Goal: Task Accomplishment & Management: Manage account settings

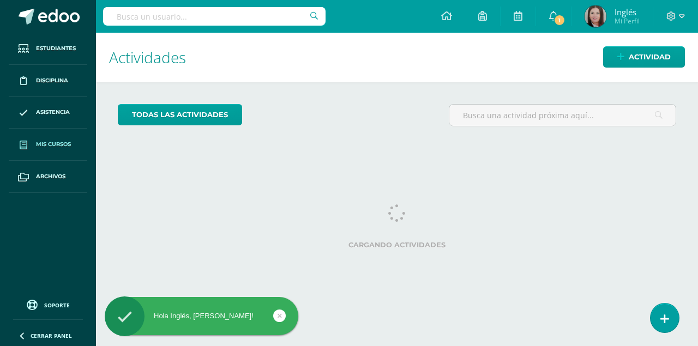
click at [58, 142] on span "Mis cursos" at bounding box center [53, 144] width 35 height 9
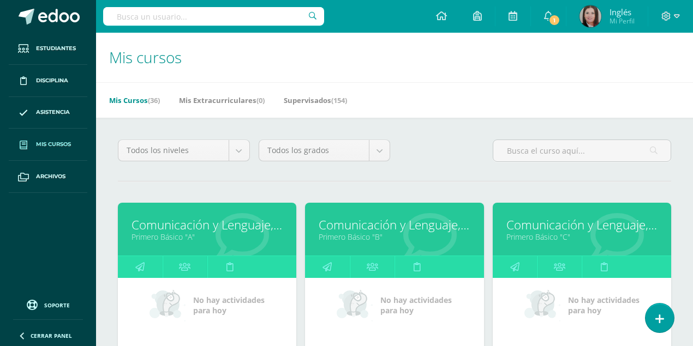
click at [175, 218] on link "Comunicación y Lenguaje, Idioma Extranjero Inglés" at bounding box center [206, 225] width 151 height 17
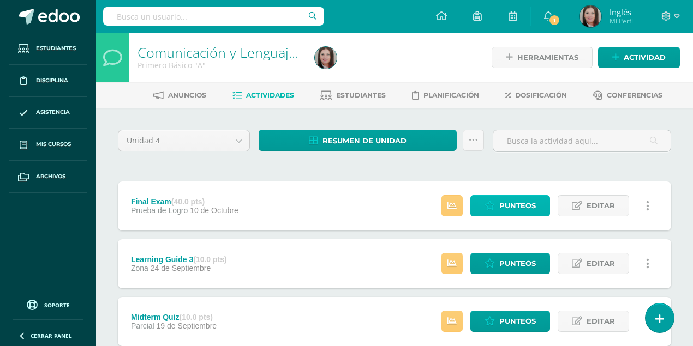
click at [512, 204] on span "Punteos" at bounding box center [517, 206] width 37 height 20
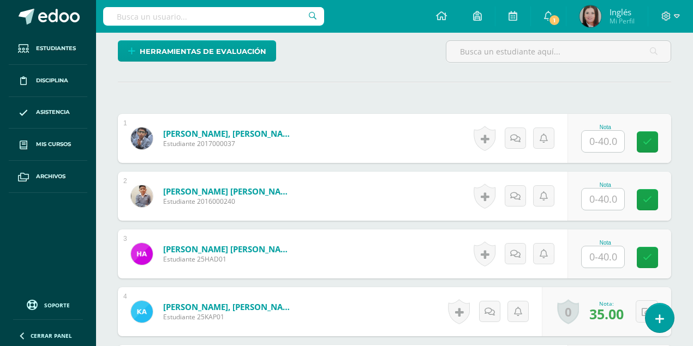
scroll to position [278, 0]
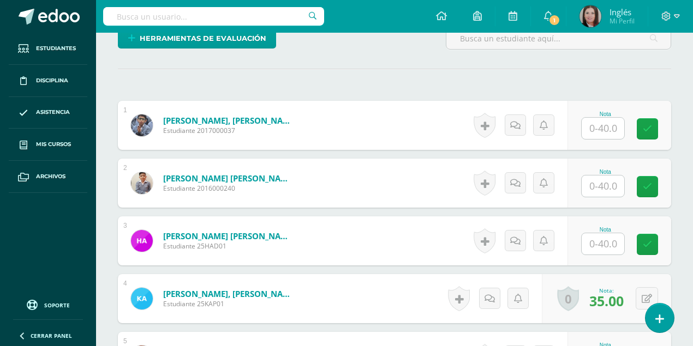
click at [601, 187] on input "text" at bounding box center [603, 186] width 43 height 21
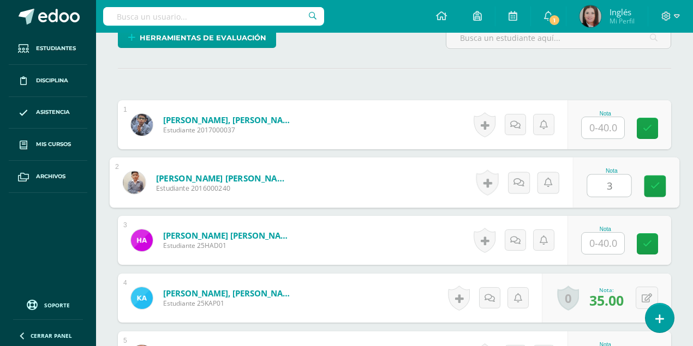
type input "36"
click at [653, 181] on icon at bounding box center [655, 185] width 10 height 9
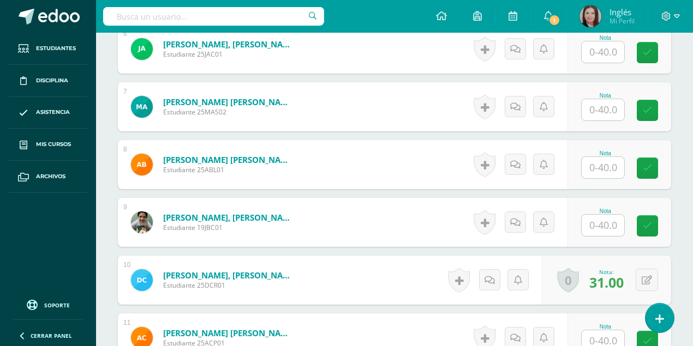
scroll to position [789, 0]
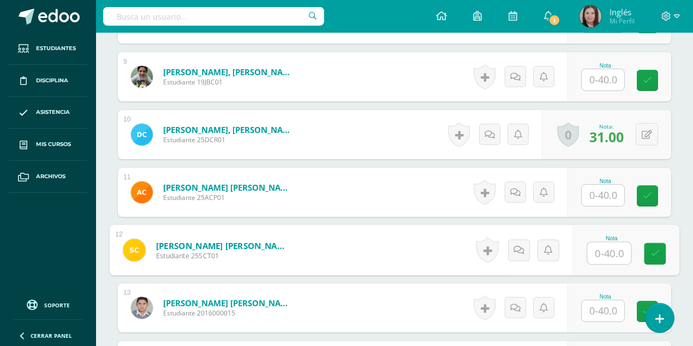
click at [590, 251] on input "text" at bounding box center [610, 254] width 44 height 22
type input "38"
click at [655, 253] on icon at bounding box center [655, 253] width 10 height 9
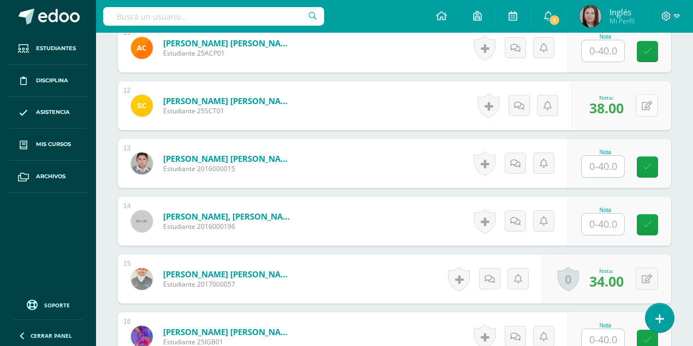
scroll to position [935, 0]
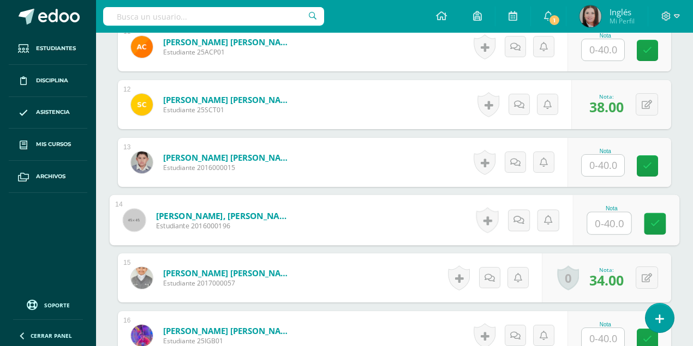
click at [606, 224] on input "text" at bounding box center [610, 224] width 44 height 22
type input "33"
click at [656, 219] on icon at bounding box center [655, 223] width 10 height 9
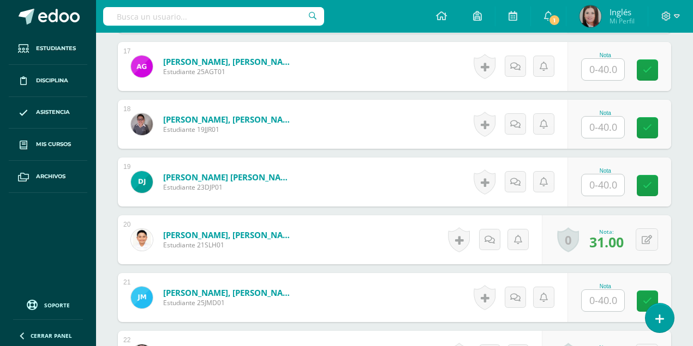
scroll to position [1408, 0]
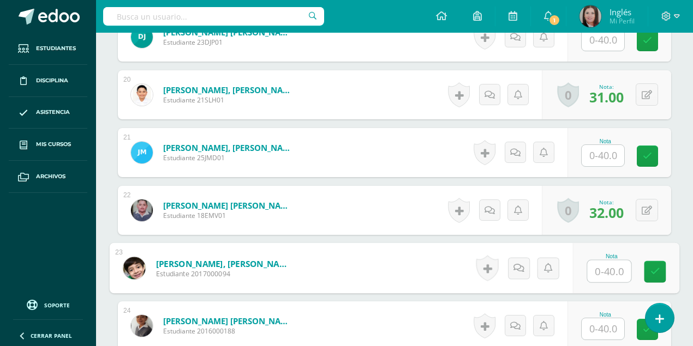
click at [598, 273] on input "text" at bounding box center [610, 272] width 44 height 22
type input "40"
click at [658, 267] on icon at bounding box center [655, 271] width 10 height 9
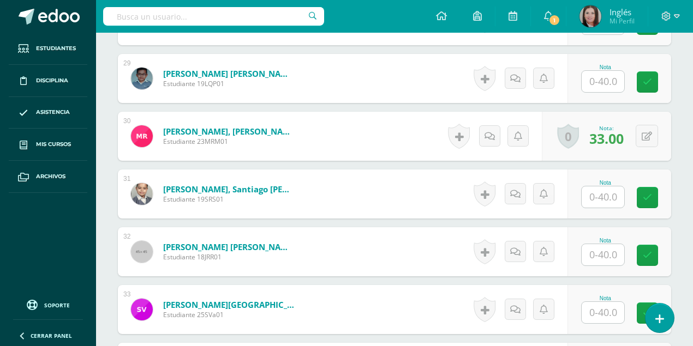
scroll to position [1953, 0]
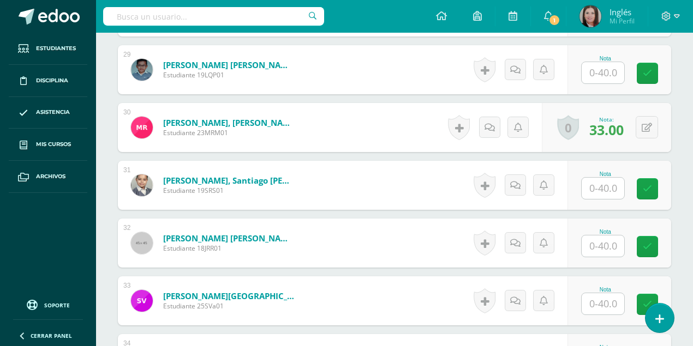
click at [604, 246] on input "text" at bounding box center [603, 246] width 43 height 21
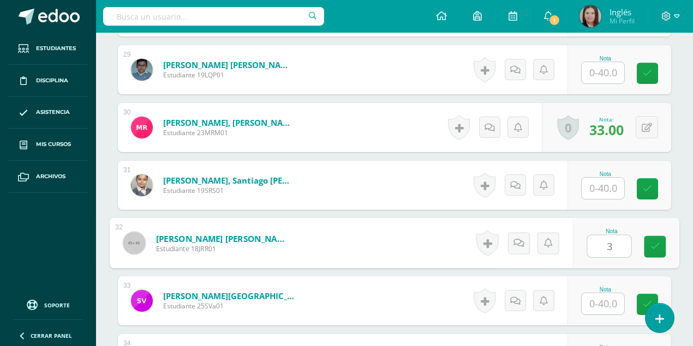
type input "37"
click at [653, 247] on icon at bounding box center [655, 246] width 10 height 9
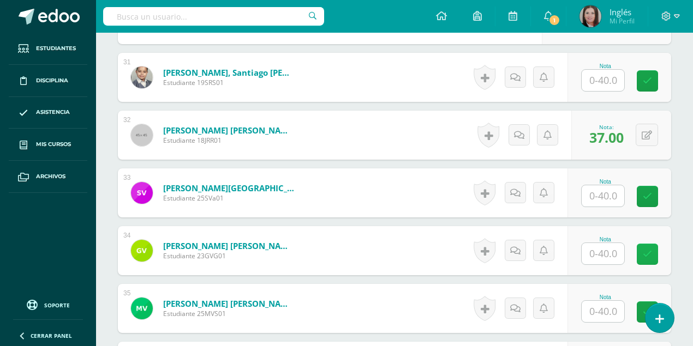
scroll to position [2062, 0]
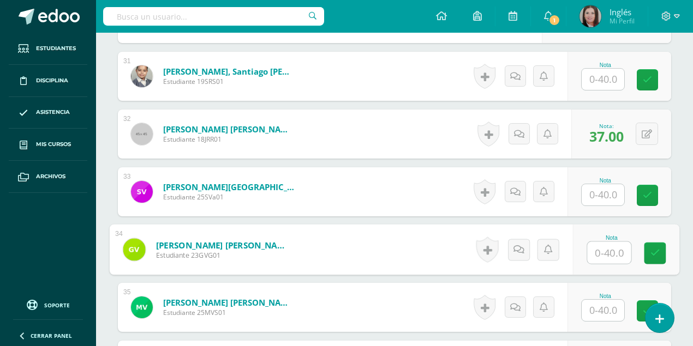
click at [605, 252] on input "text" at bounding box center [610, 253] width 44 height 22
type input "38"
click at [658, 251] on icon at bounding box center [655, 253] width 10 height 9
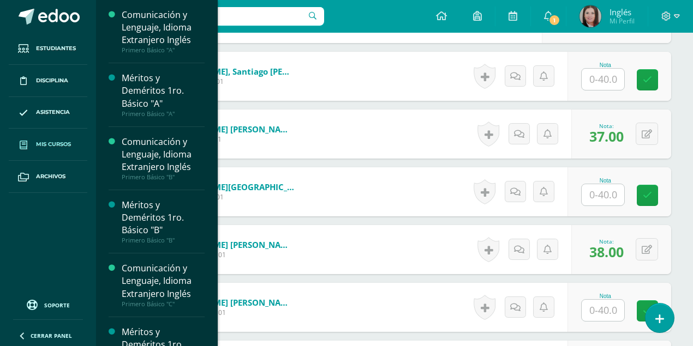
click at [62, 142] on span "Mis cursos" at bounding box center [53, 144] width 35 height 9
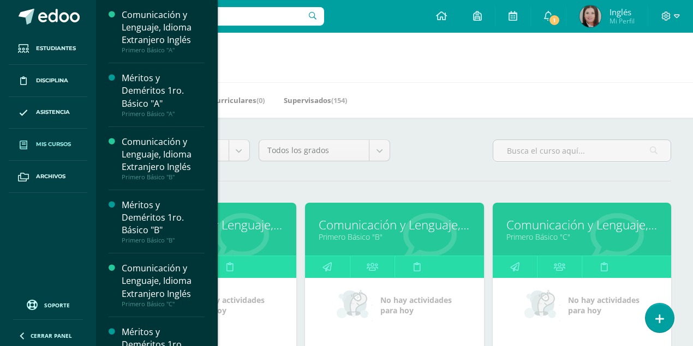
click at [354, 224] on link "Comunicación y Lenguaje, Idioma Extranjero Inglés" at bounding box center [394, 225] width 151 height 17
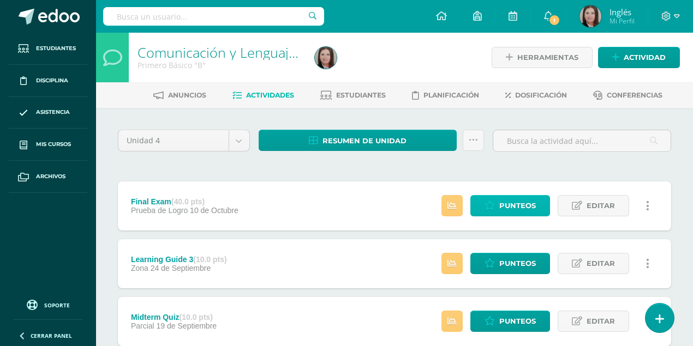
click at [495, 205] on icon at bounding box center [489, 205] width 10 height 9
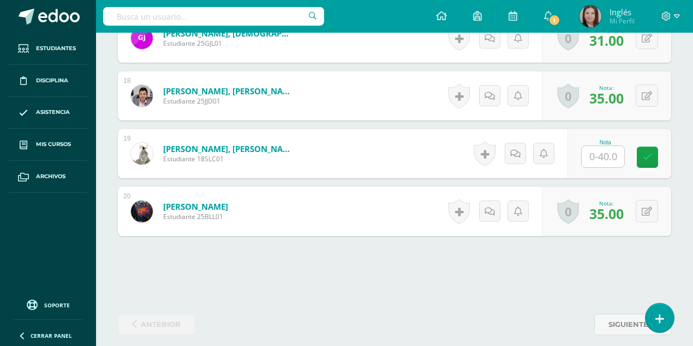
scroll to position [1298, 0]
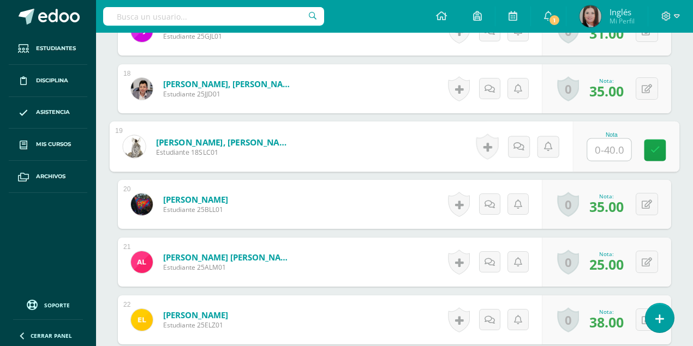
click at [597, 147] on input "text" at bounding box center [610, 150] width 44 height 22
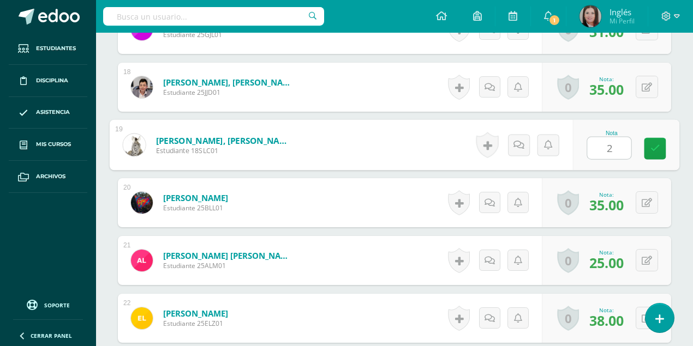
type input "27"
click at [656, 145] on icon at bounding box center [655, 148] width 10 height 9
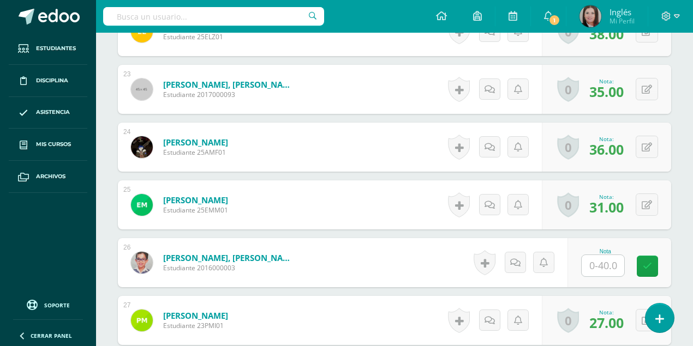
scroll to position [1590, 0]
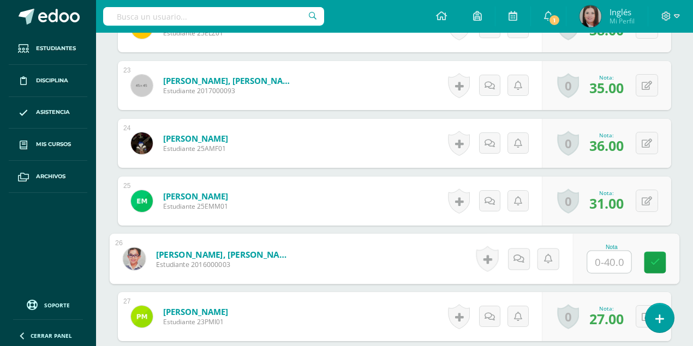
click at [602, 261] on input "text" at bounding box center [610, 263] width 44 height 22
type input "32"
click at [651, 265] on link at bounding box center [655, 263] width 22 height 22
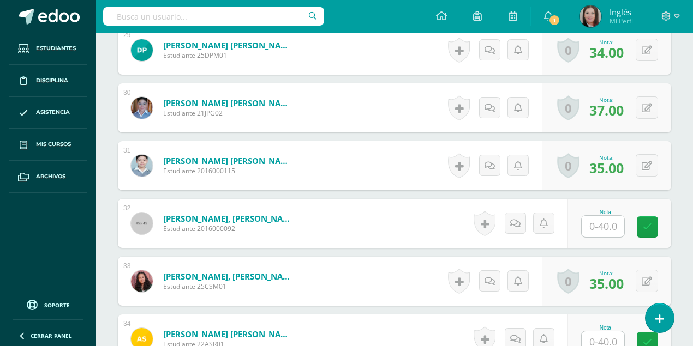
scroll to position [2063, 0]
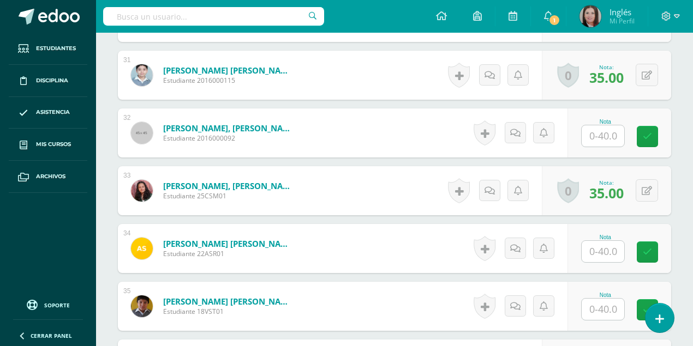
click at [605, 254] on input "text" at bounding box center [603, 251] width 43 height 21
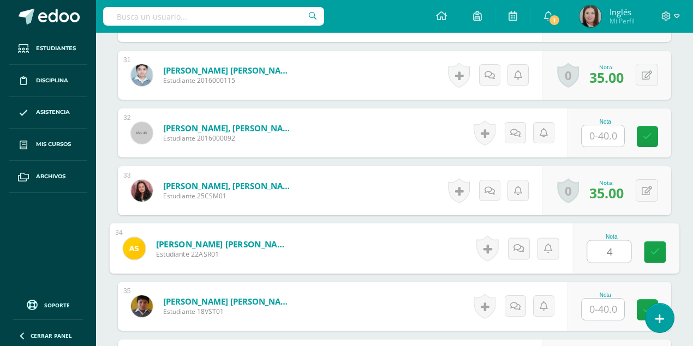
type input "40"
click at [650, 250] on icon at bounding box center [655, 252] width 10 height 9
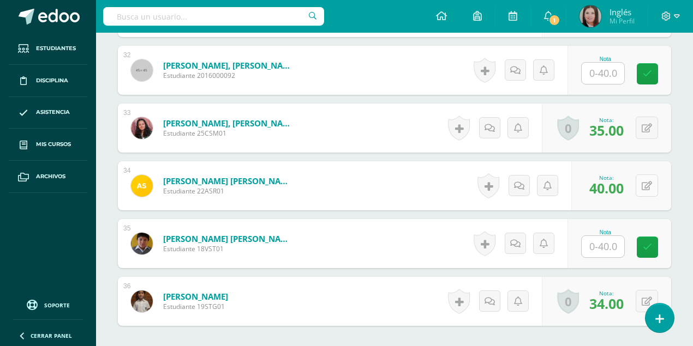
scroll to position [2136, 0]
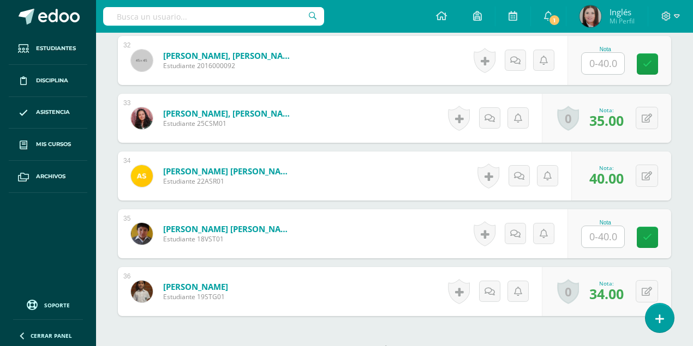
click at [613, 238] on input "text" at bounding box center [603, 236] width 43 height 21
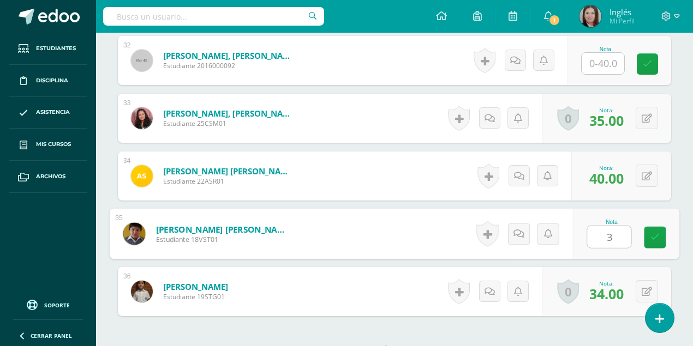
type input "34"
click at [653, 236] on icon at bounding box center [655, 237] width 10 height 9
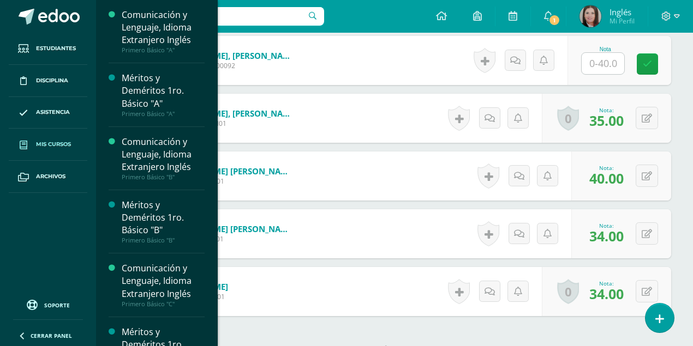
click at [61, 141] on span "Mis cursos" at bounding box center [53, 144] width 35 height 9
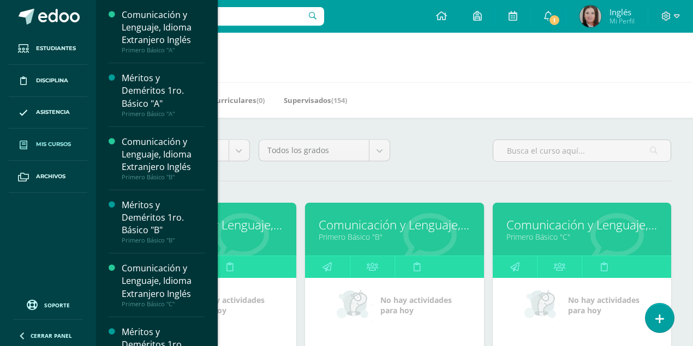
click at [552, 232] on link "Primero Básico "C"" at bounding box center [581, 237] width 151 height 10
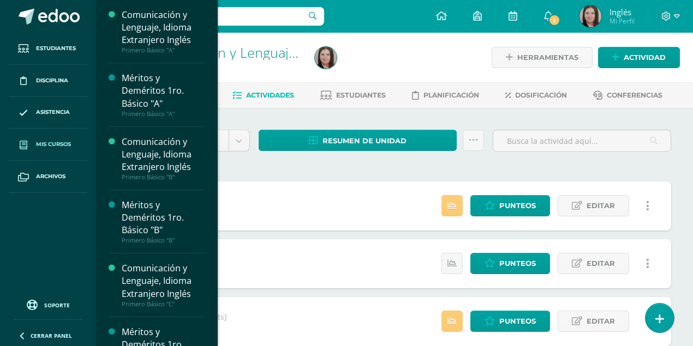
click at [54, 145] on span "Mis cursos" at bounding box center [53, 144] width 35 height 9
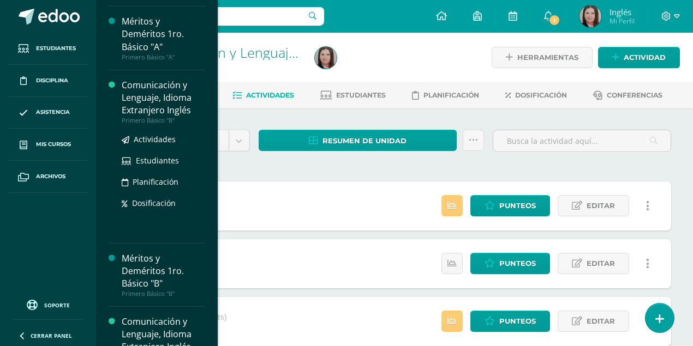
scroll to position [145, 0]
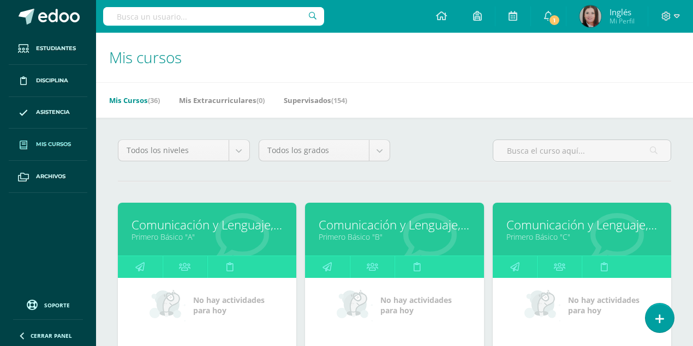
click at [569, 219] on link "Comunicación y Lenguaje, Idioma Extranjero Inglés" at bounding box center [581, 225] width 151 height 17
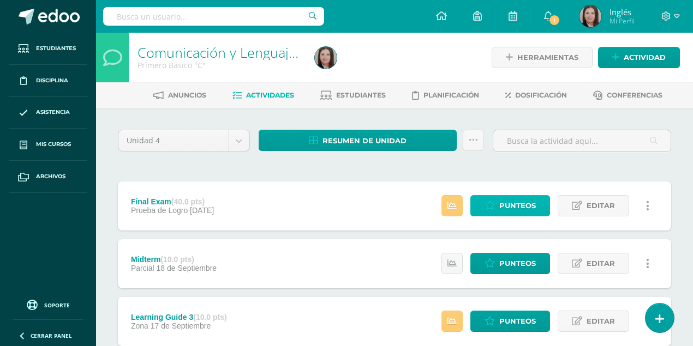
click at [517, 207] on span "Punteos" at bounding box center [517, 206] width 37 height 20
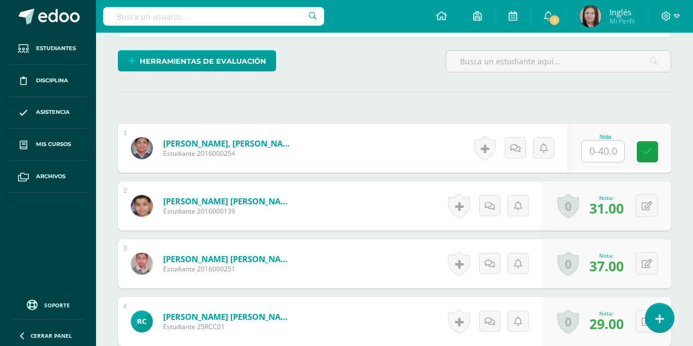
scroll to position [256, 0]
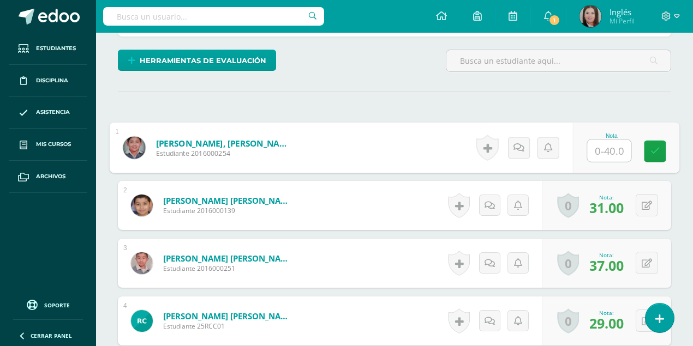
click at [596, 148] on input "text" at bounding box center [610, 151] width 44 height 22
type input "35"
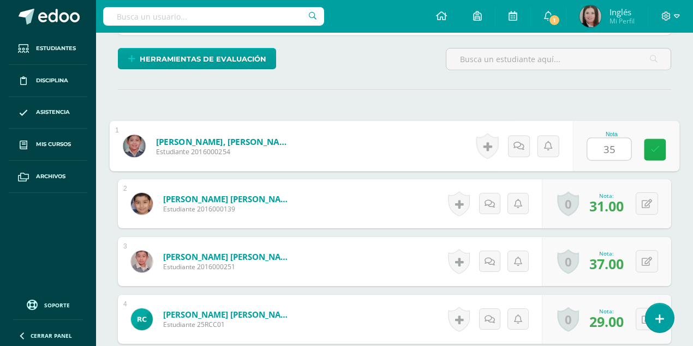
click at [656, 152] on icon at bounding box center [655, 149] width 10 height 9
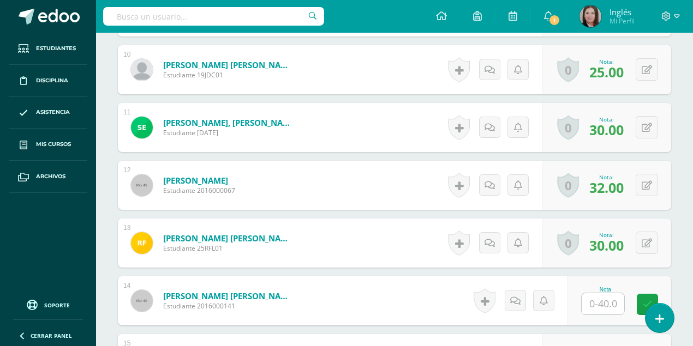
scroll to position [876, 0]
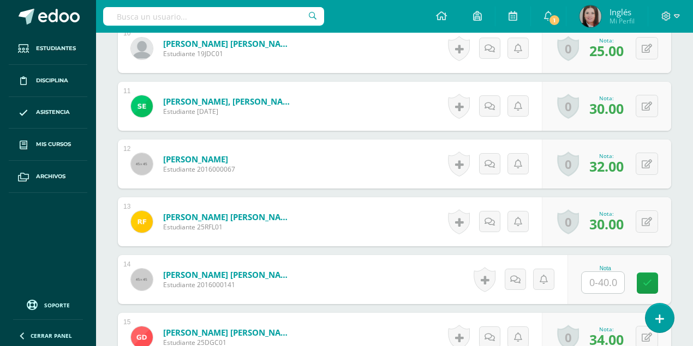
click at [606, 278] on input "text" at bounding box center [603, 282] width 43 height 21
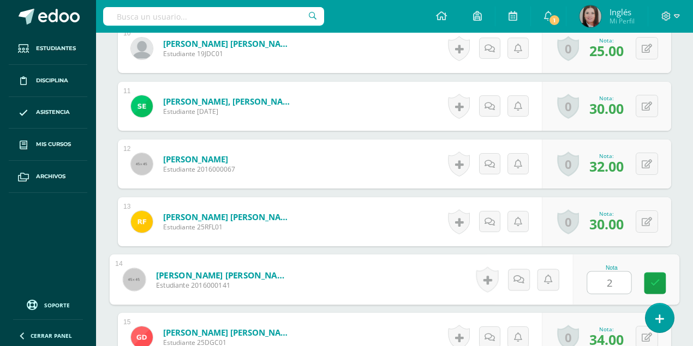
type input "28"
click at [653, 280] on icon at bounding box center [655, 283] width 10 height 9
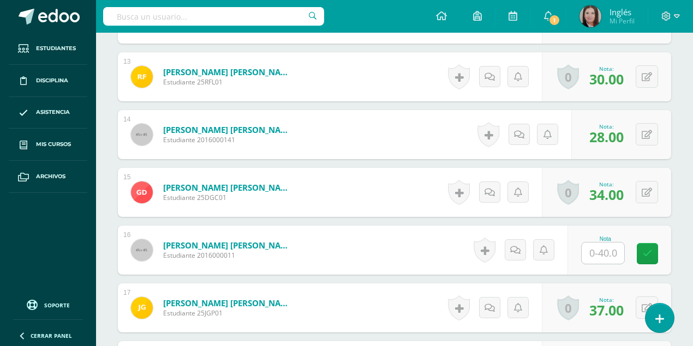
scroll to position [1021, 0]
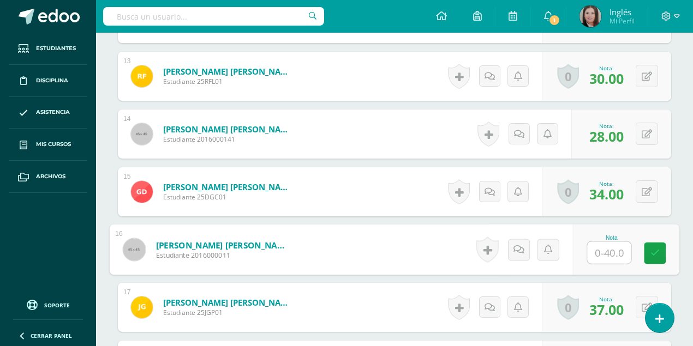
click at [599, 252] on input "text" at bounding box center [610, 253] width 44 height 22
type input "23"
click at [648, 253] on link at bounding box center [655, 254] width 22 height 22
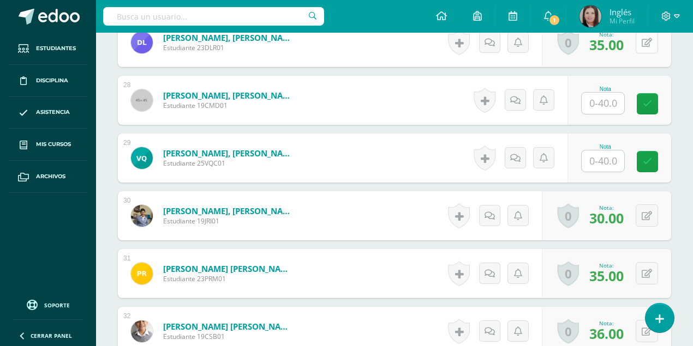
scroll to position [1858, 0]
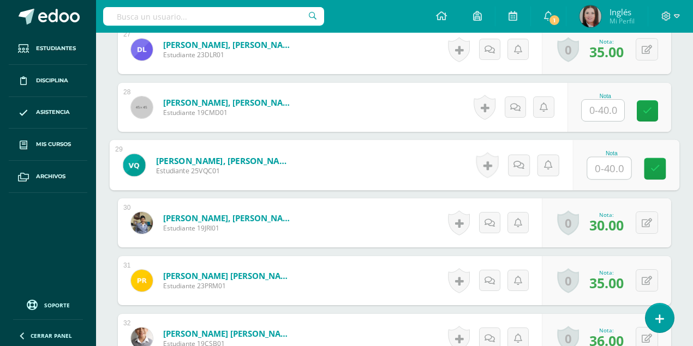
click at [604, 168] on input "text" at bounding box center [610, 169] width 44 height 22
type input "32"
click at [651, 167] on icon at bounding box center [655, 168] width 10 height 9
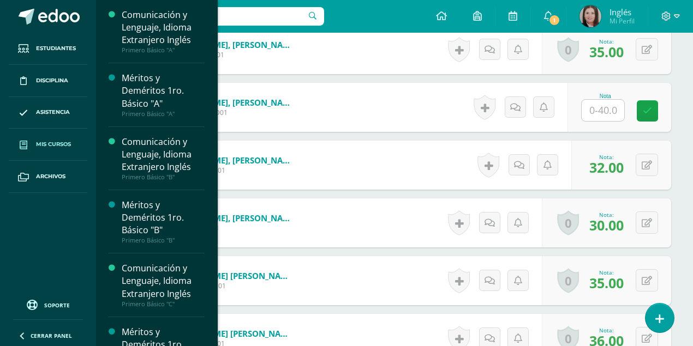
click at [53, 143] on span "Mis cursos" at bounding box center [53, 144] width 35 height 9
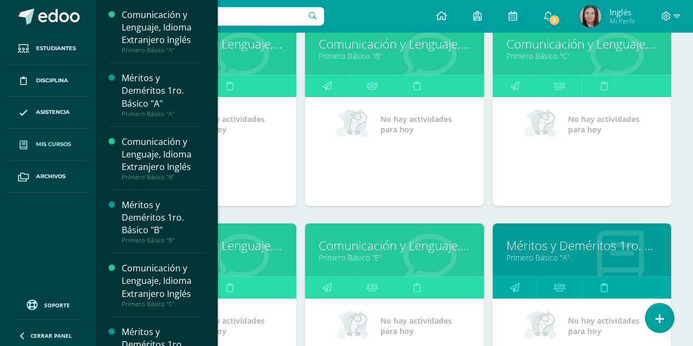
scroll to position [182, 0]
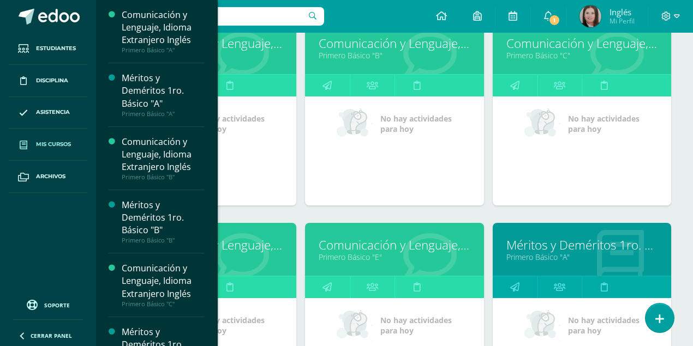
click at [252, 243] on link "Comunicación y Lenguaje, Idioma Extranjero Inglés" at bounding box center [206, 245] width 151 height 17
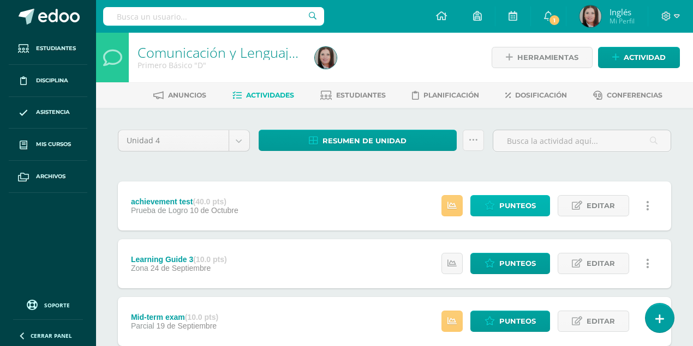
click at [499, 206] on link "Punteos" at bounding box center [510, 205] width 80 height 21
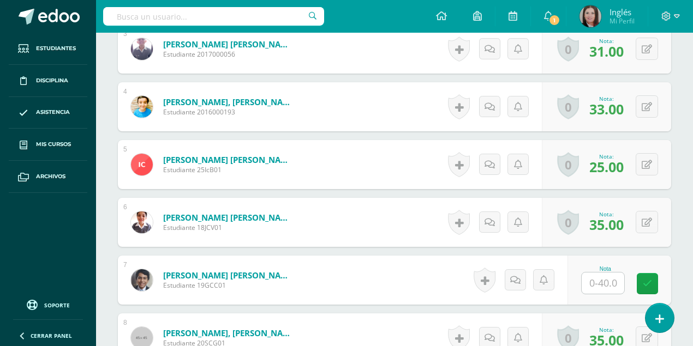
scroll to position [512, 0]
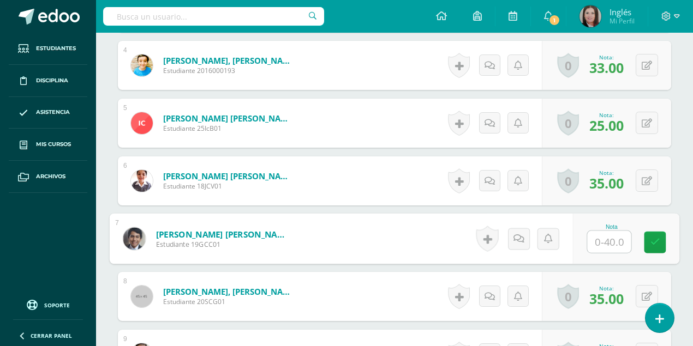
click at [615, 237] on input "text" at bounding box center [610, 242] width 44 height 22
type input "35"
click at [655, 242] on icon at bounding box center [655, 242] width 10 height 9
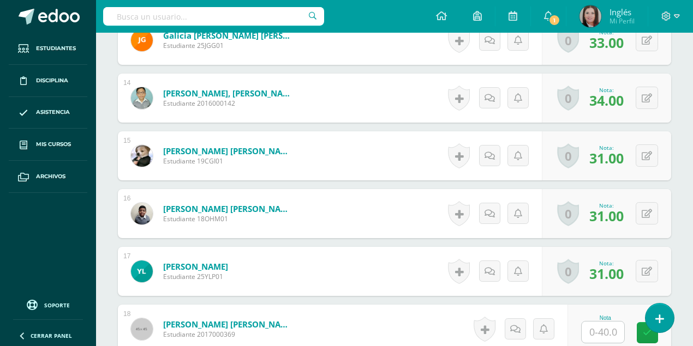
scroll to position [1166, 0]
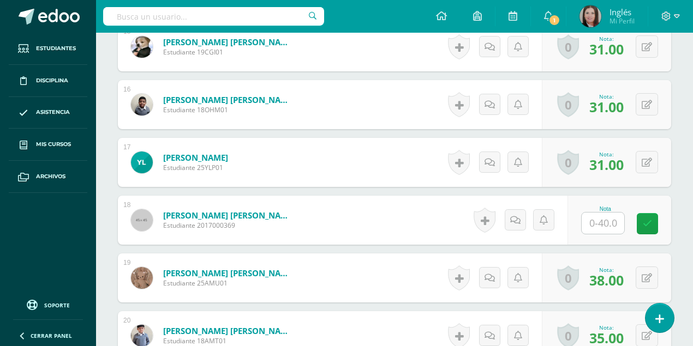
click at [594, 223] on input "text" at bounding box center [603, 223] width 43 height 21
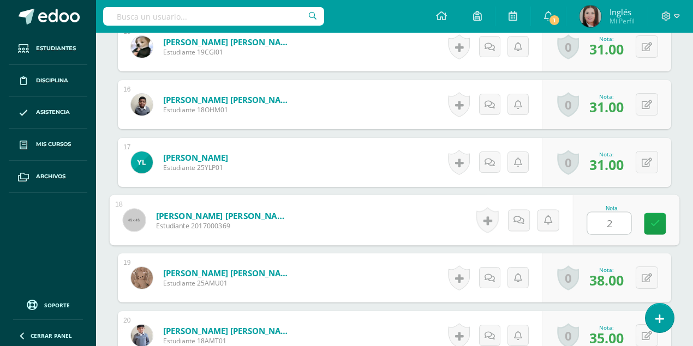
type input "28"
click at [657, 223] on icon at bounding box center [655, 223] width 10 height 9
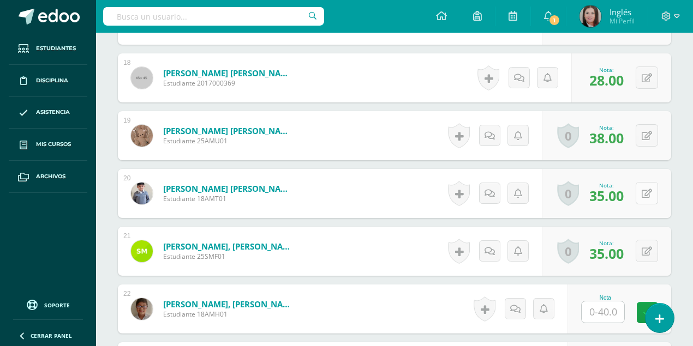
scroll to position [1349, 0]
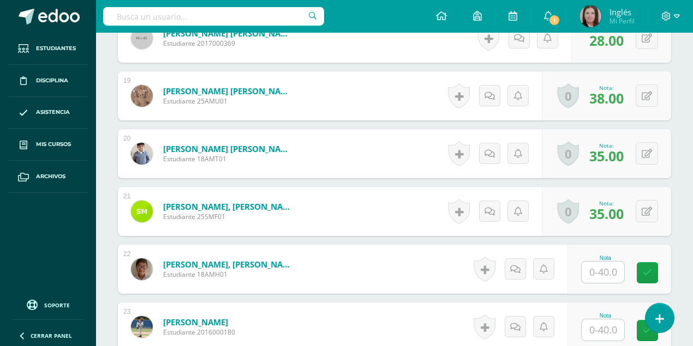
click at [596, 268] on input "text" at bounding box center [603, 272] width 43 height 21
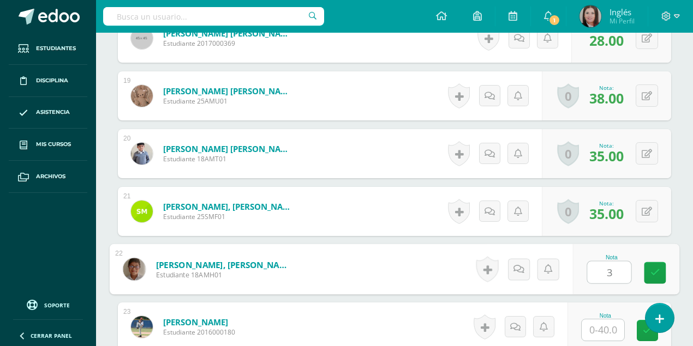
type input "39"
click at [646, 270] on link at bounding box center [655, 273] width 22 height 22
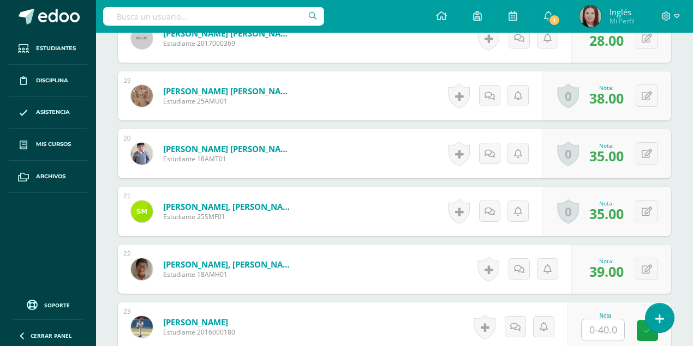
click at [599, 326] on input "text" at bounding box center [603, 330] width 43 height 21
type input "38"
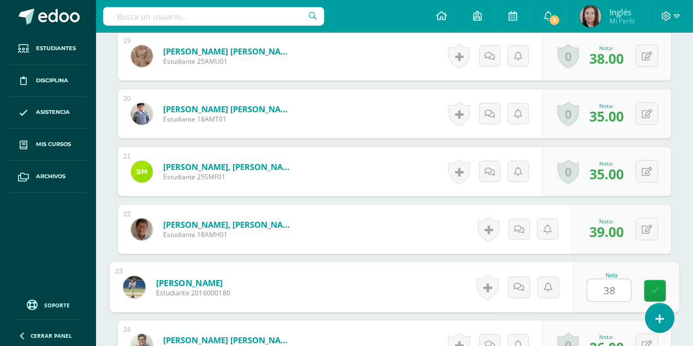
scroll to position [1458, 0]
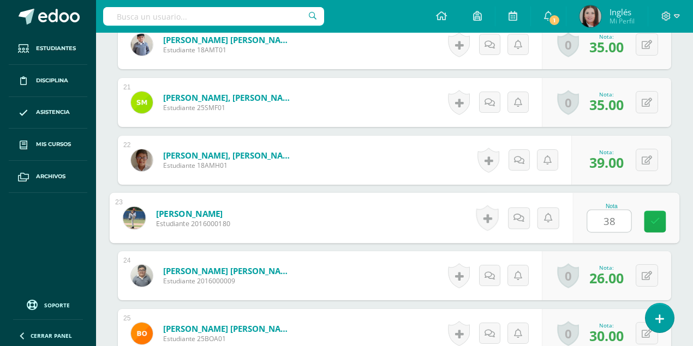
click at [656, 218] on icon at bounding box center [655, 221] width 10 height 9
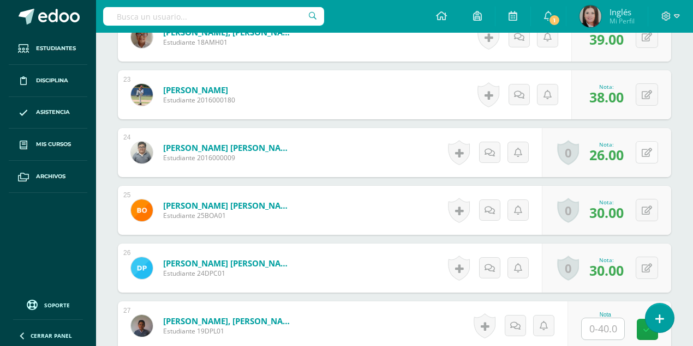
scroll to position [1640, 0]
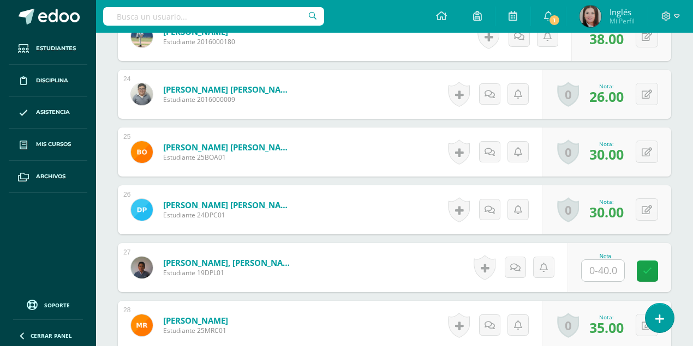
click at [603, 273] on input "text" at bounding box center [603, 270] width 43 height 21
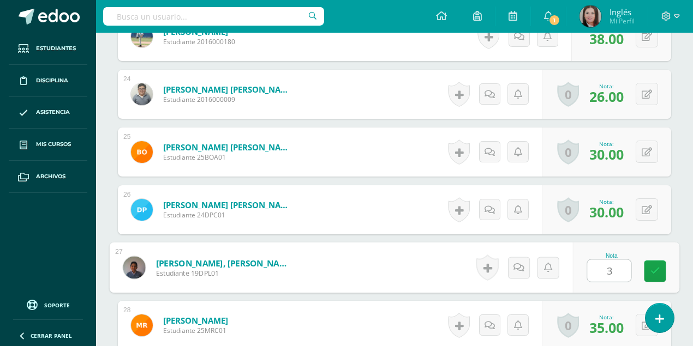
type input "37"
click at [656, 271] on icon at bounding box center [655, 271] width 10 height 9
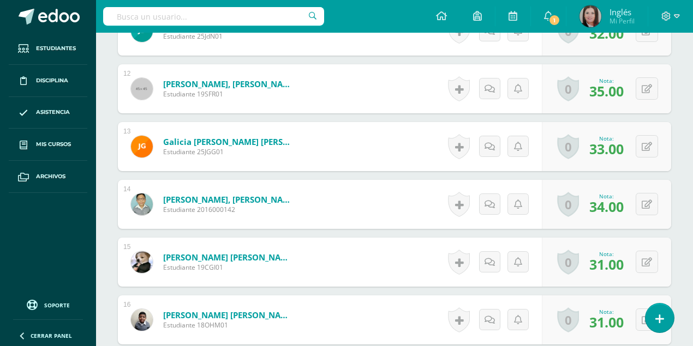
scroll to position [912, 0]
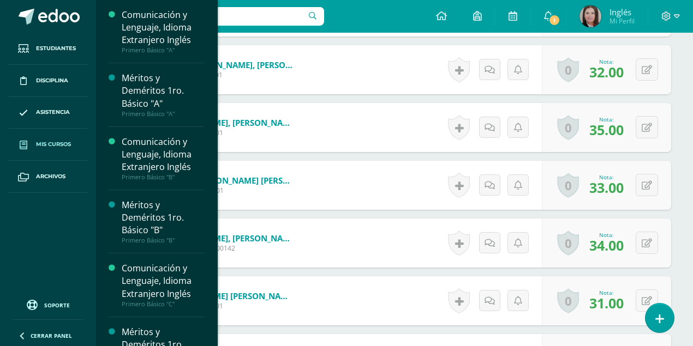
click at [45, 144] on span "Mis cursos" at bounding box center [53, 144] width 35 height 9
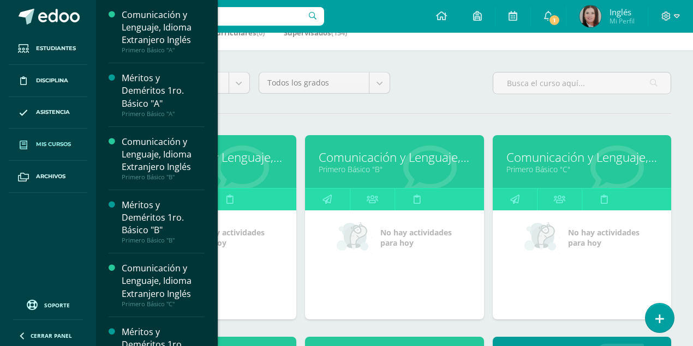
scroll to position [109, 0]
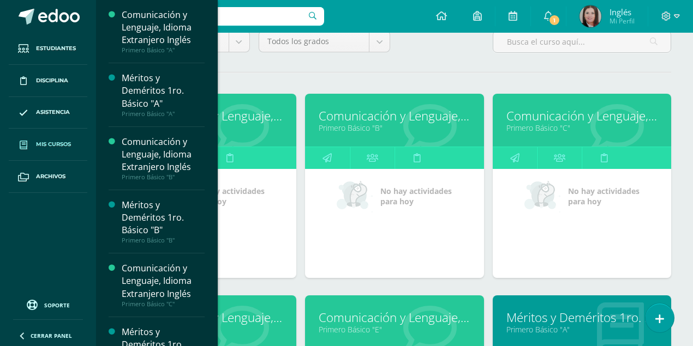
click at [354, 319] on link "Comunicación y Lenguaje, Idioma Extranjero Inglés" at bounding box center [394, 317] width 151 height 17
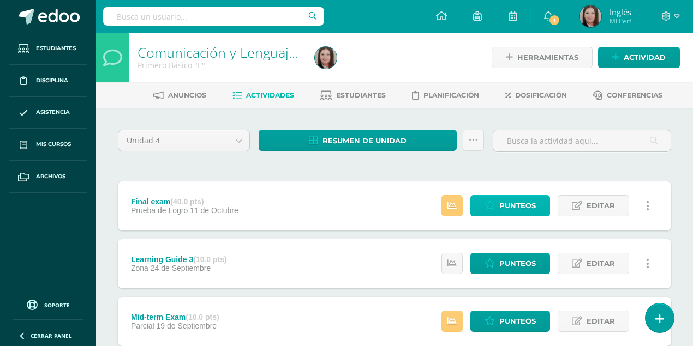
click at [505, 203] on span "Punteos" at bounding box center [517, 206] width 37 height 20
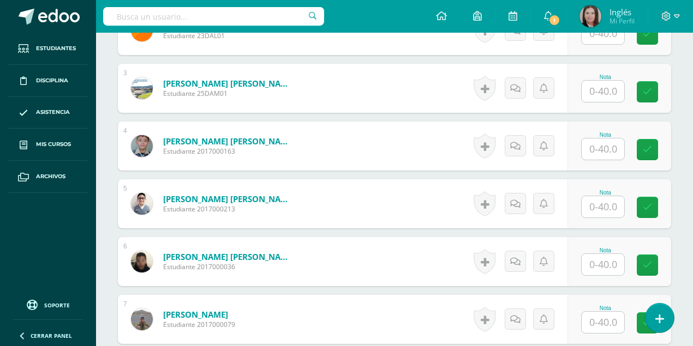
scroll to position [437, 0]
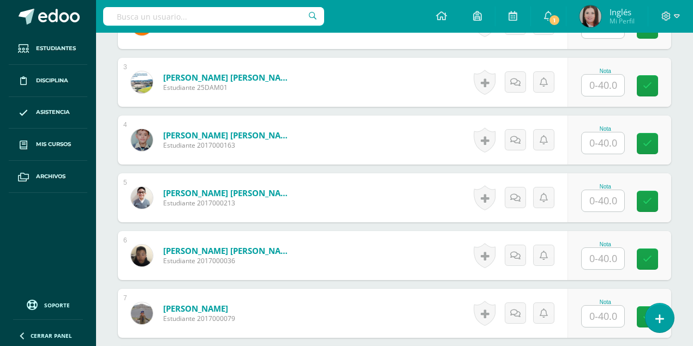
click at [618, 202] on input "text" at bounding box center [603, 200] width 43 height 21
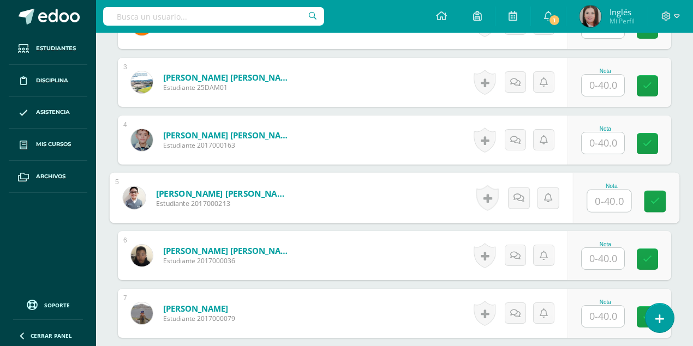
scroll to position [438, 0]
type input "37"
click at [656, 200] on icon at bounding box center [655, 200] width 10 height 9
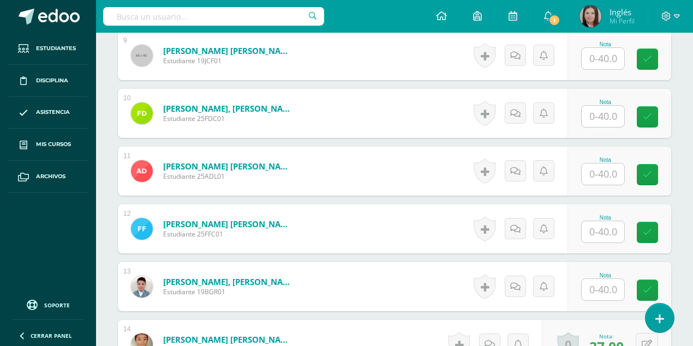
scroll to position [839, 0]
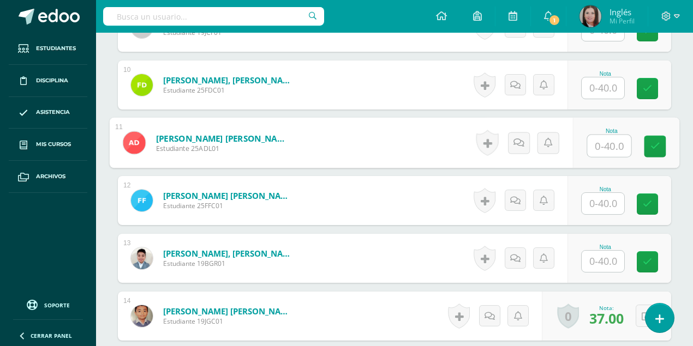
click at [612, 144] on input "text" at bounding box center [610, 146] width 44 height 22
type input "35"
click at [656, 145] on icon at bounding box center [655, 146] width 10 height 9
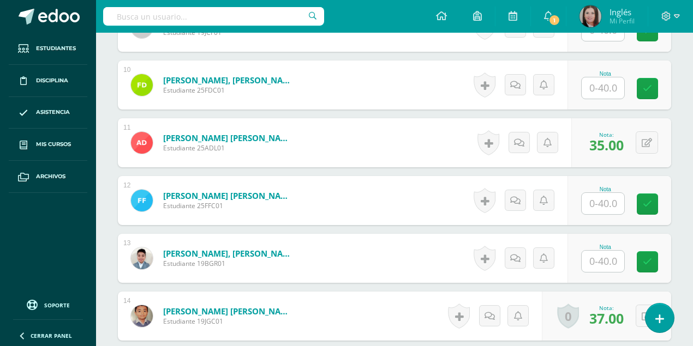
click at [593, 256] on input "text" at bounding box center [603, 261] width 43 height 21
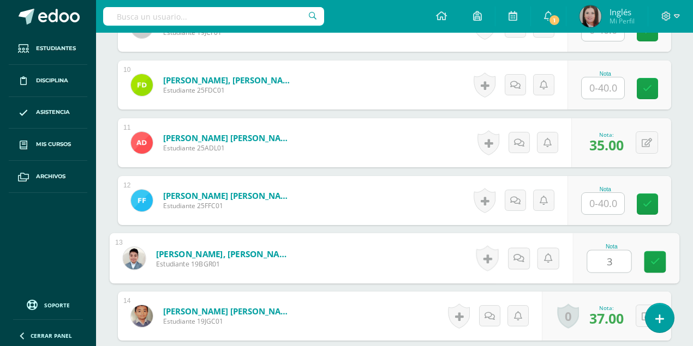
type input "32"
click at [653, 268] on link at bounding box center [655, 263] width 22 height 22
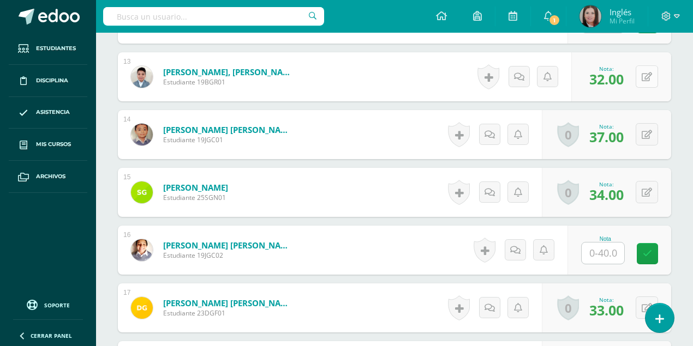
scroll to position [1021, 0]
click at [608, 253] on input "text" at bounding box center [603, 252] width 43 height 21
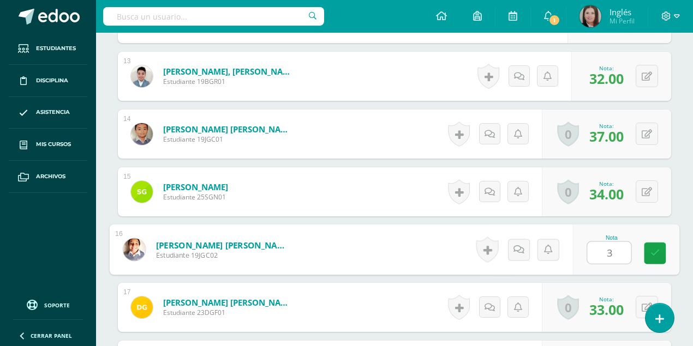
type input "35"
click at [650, 255] on icon at bounding box center [655, 253] width 10 height 9
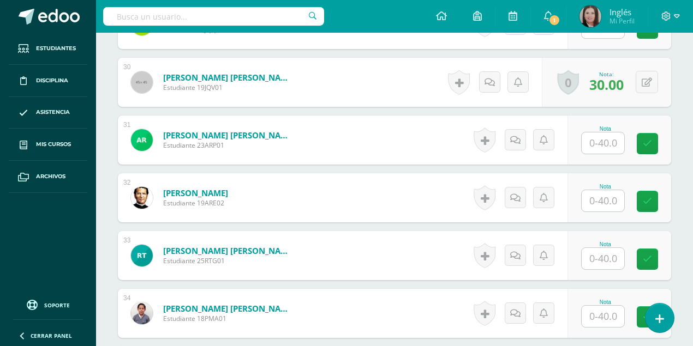
scroll to position [2003, 0]
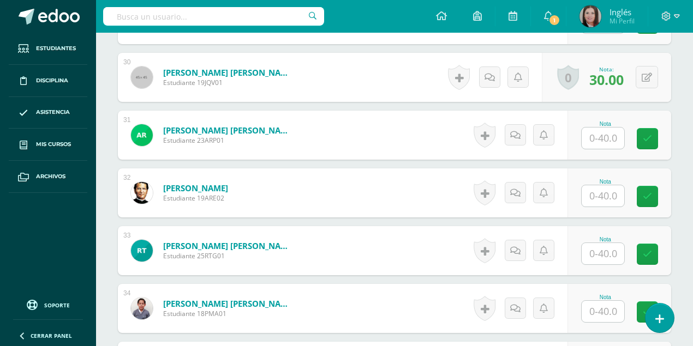
click at [606, 188] on input "text" at bounding box center [603, 196] width 43 height 21
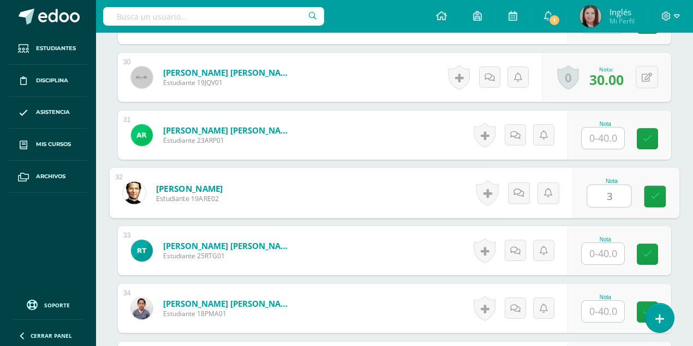
type input "32"
click at [653, 196] on icon at bounding box center [655, 196] width 10 height 9
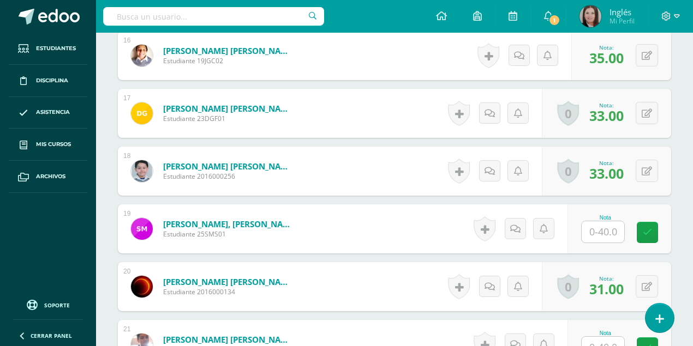
scroll to position [1203, 0]
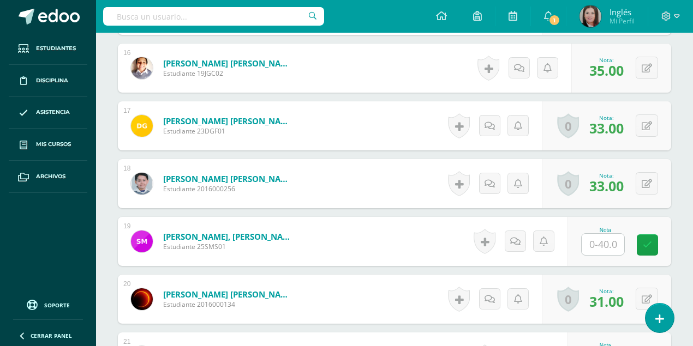
click at [94, 196] on ul "Estudiantes Disciplina Asistencia Mis cursos Archivos" at bounding box center [48, 162] width 96 height 259
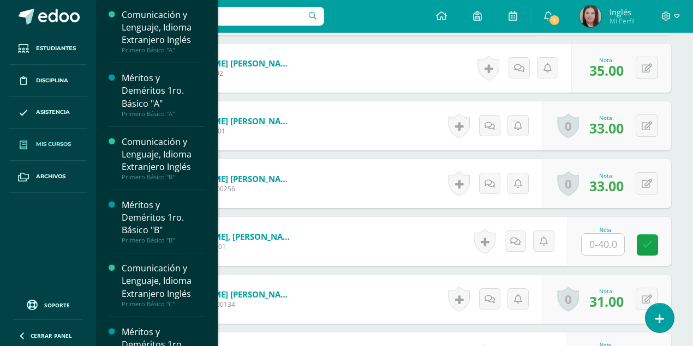
click at [49, 143] on span "Mis cursos" at bounding box center [53, 144] width 35 height 9
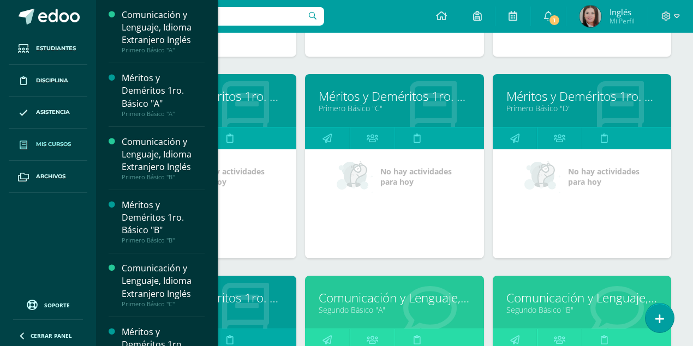
scroll to position [546, 0]
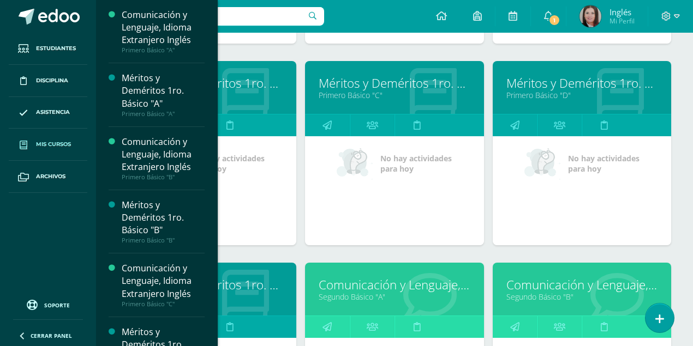
click at [360, 282] on link "Comunicación y Lenguaje, Idioma Extranjero Inglés" at bounding box center [394, 285] width 151 height 17
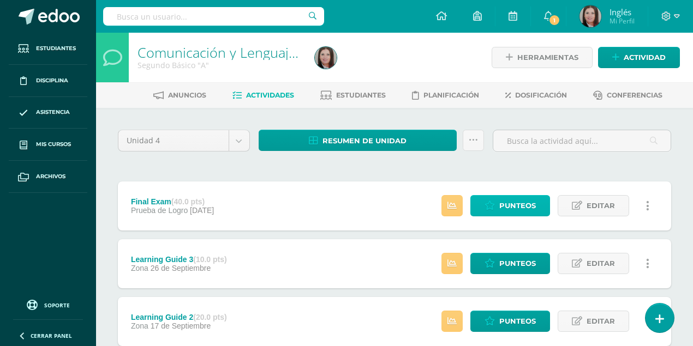
click at [516, 210] on span "Punteos" at bounding box center [517, 206] width 37 height 20
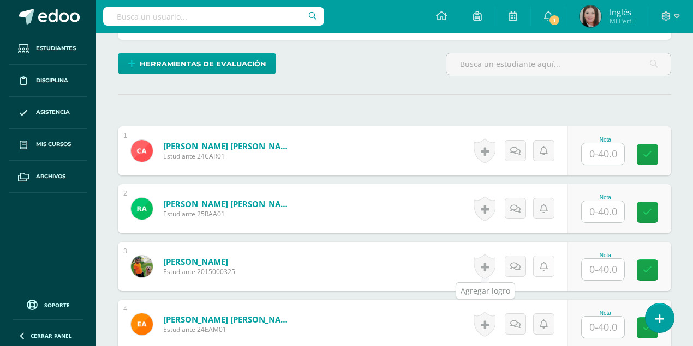
scroll to position [253, 0]
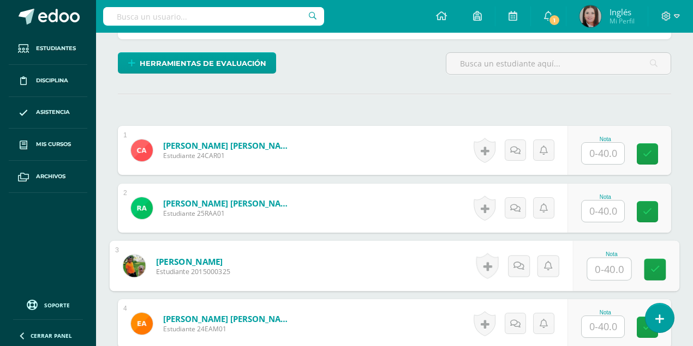
click at [600, 268] on input "text" at bounding box center [610, 270] width 44 height 22
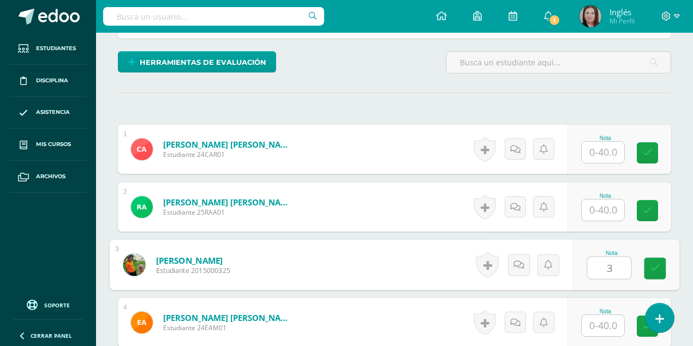
type input "32"
click at [658, 270] on icon at bounding box center [655, 268] width 10 height 9
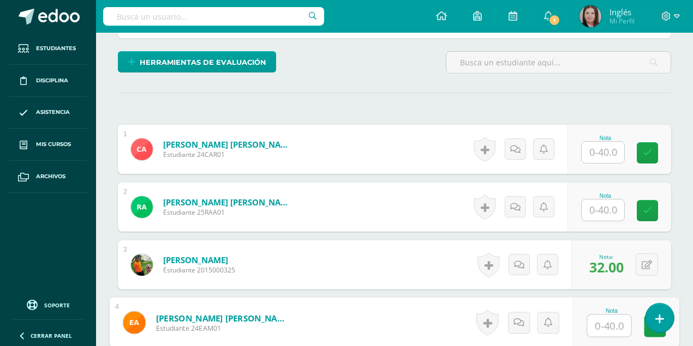
click at [600, 322] on input "text" at bounding box center [610, 326] width 44 height 22
type input "35"
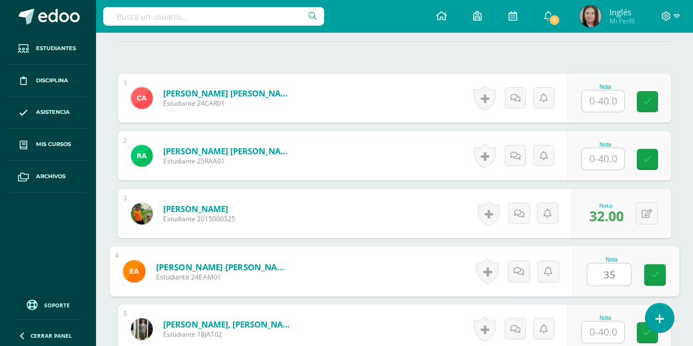
scroll to position [363, 0]
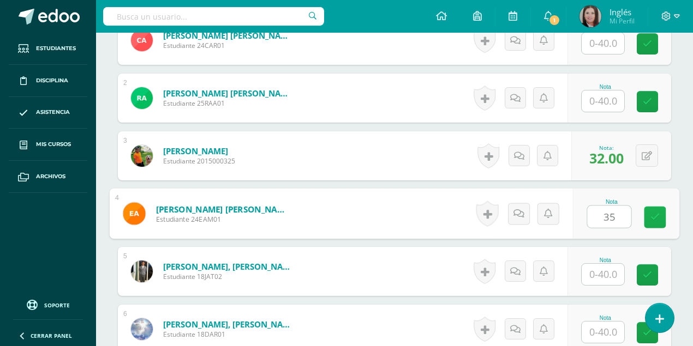
click at [651, 213] on icon at bounding box center [655, 217] width 10 height 9
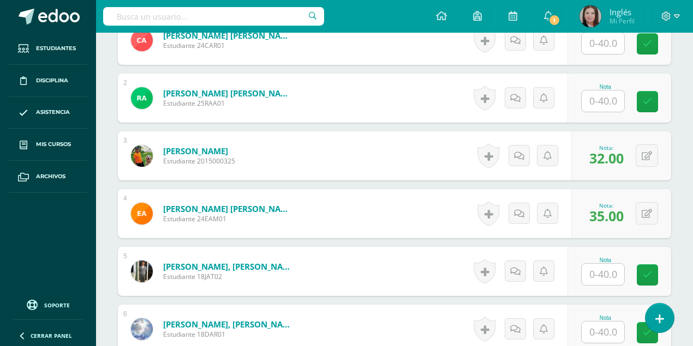
click at [590, 331] on input "text" at bounding box center [603, 332] width 43 height 21
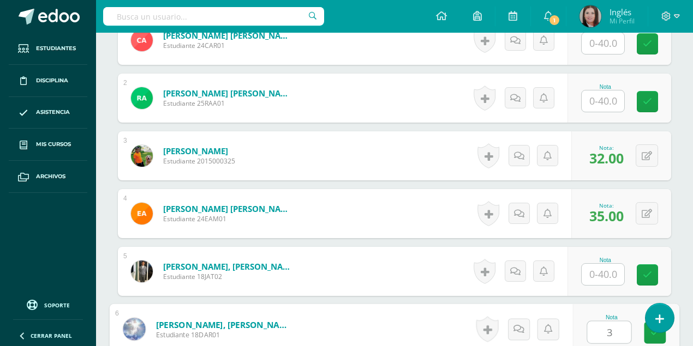
type input "34"
click at [657, 336] on link at bounding box center [655, 333] width 22 height 22
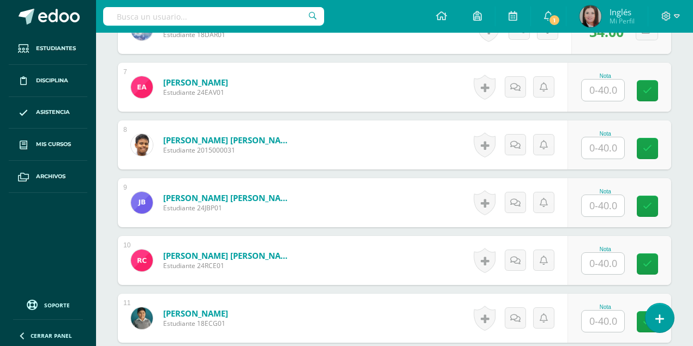
scroll to position [727, 0]
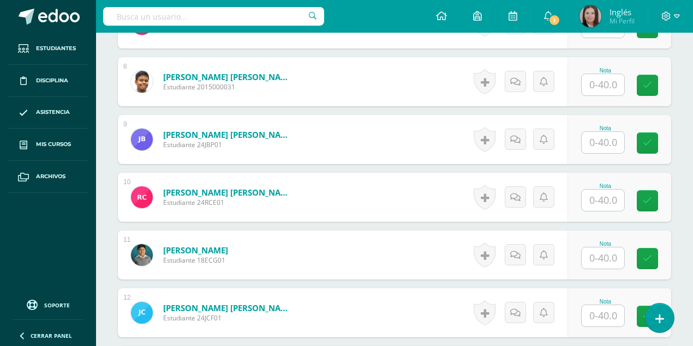
click at [607, 258] on input "text" at bounding box center [603, 258] width 43 height 21
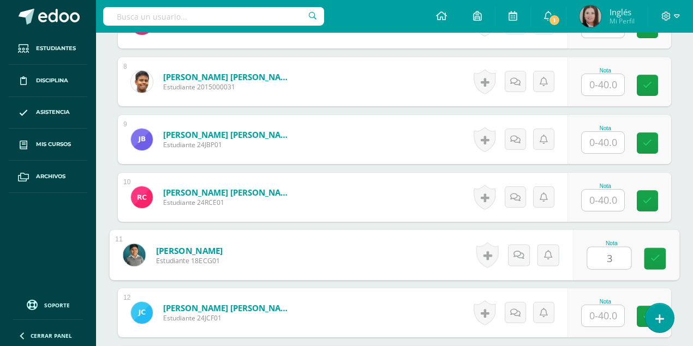
type input "31"
click at [655, 259] on icon at bounding box center [655, 258] width 10 height 9
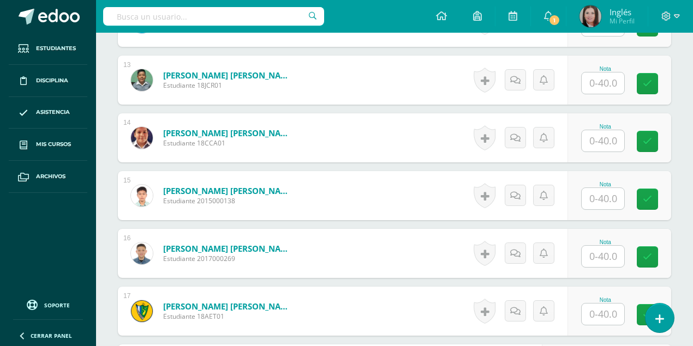
scroll to position [1018, 0]
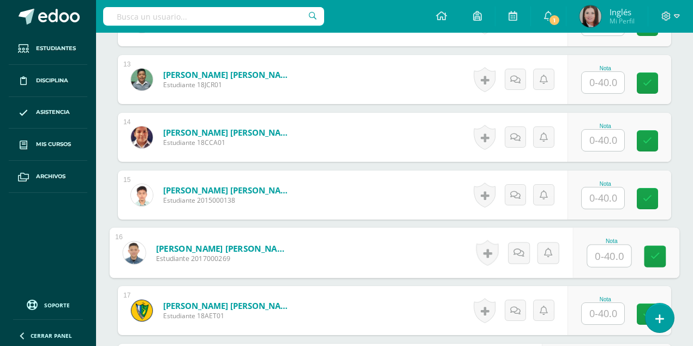
click at [603, 258] on input "text" at bounding box center [610, 257] width 44 height 22
type input "35"
click at [661, 255] on link at bounding box center [655, 257] width 22 height 22
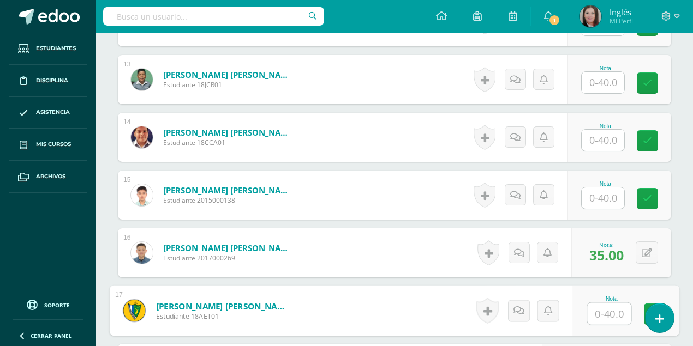
drag, startPoint x: 612, startPoint y: 312, endPoint x: 617, endPoint y: 296, distance: 16.9
click at [612, 307] on input "text" at bounding box center [610, 314] width 44 height 22
type input "37"
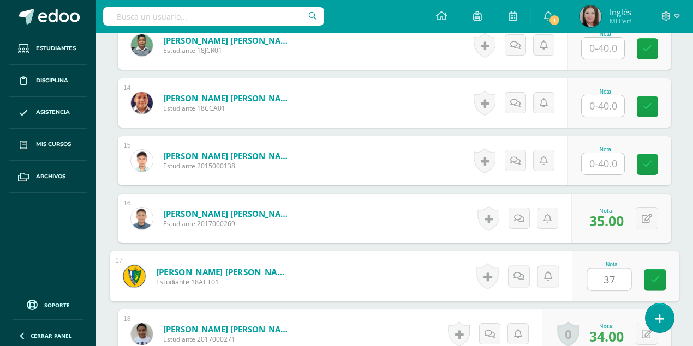
scroll to position [1091, 0]
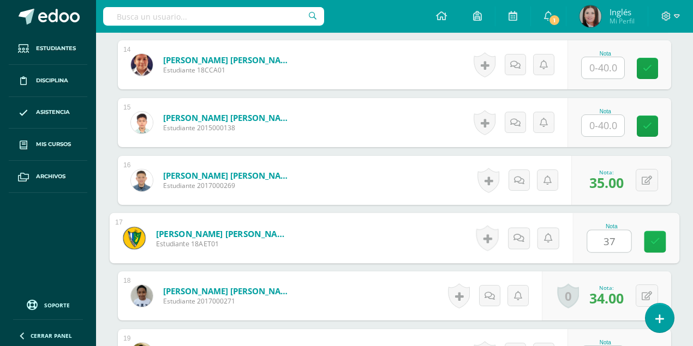
click at [658, 243] on icon at bounding box center [655, 241] width 10 height 9
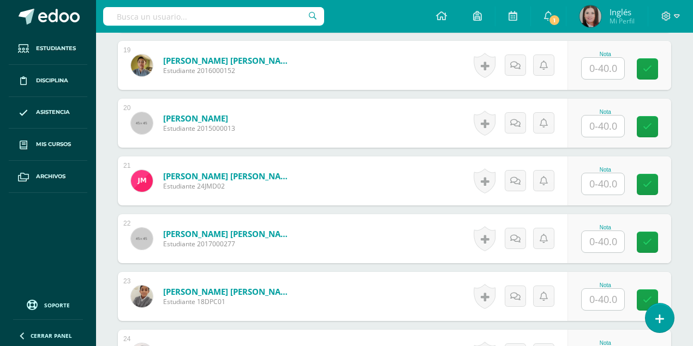
scroll to position [1381, 0]
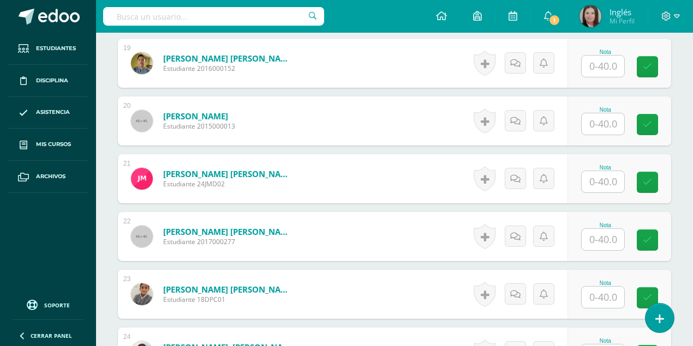
click at [608, 244] on input "text" at bounding box center [603, 239] width 43 height 21
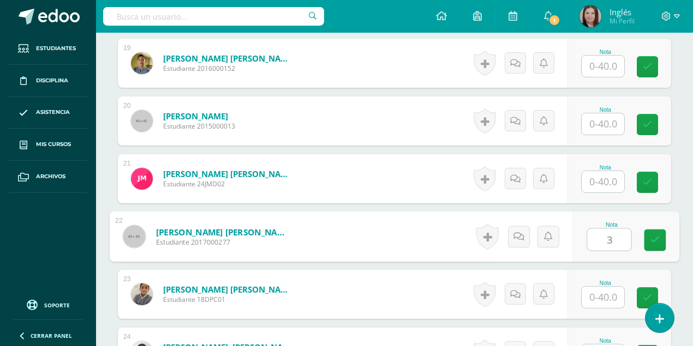
type input "32"
click at [648, 244] on link at bounding box center [655, 241] width 22 height 22
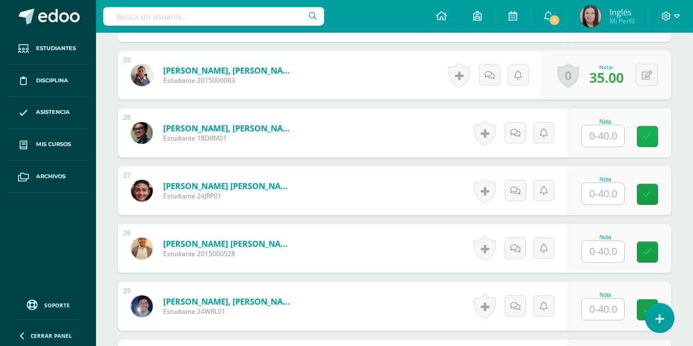
scroll to position [1782, 0]
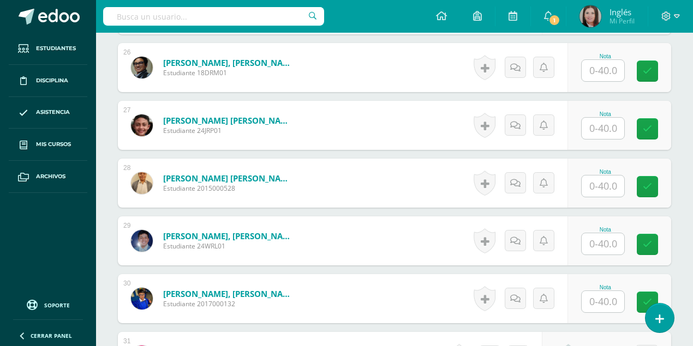
click at [608, 248] on input "text" at bounding box center [603, 244] width 43 height 21
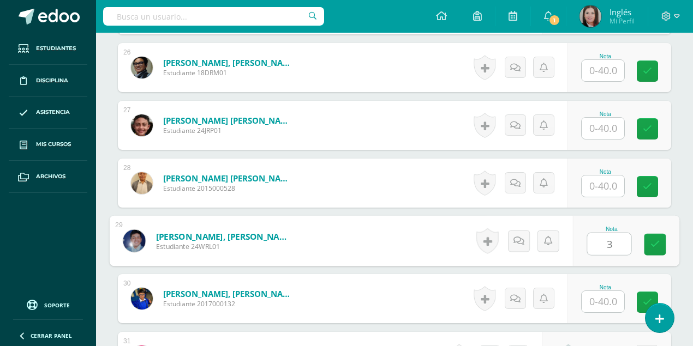
type input "32"
click at [659, 242] on icon at bounding box center [655, 244] width 10 height 9
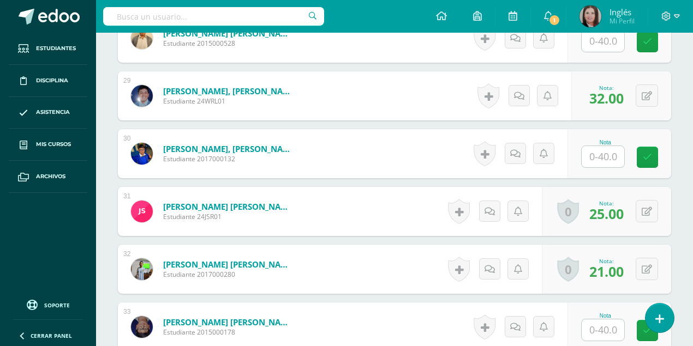
scroll to position [2073, 0]
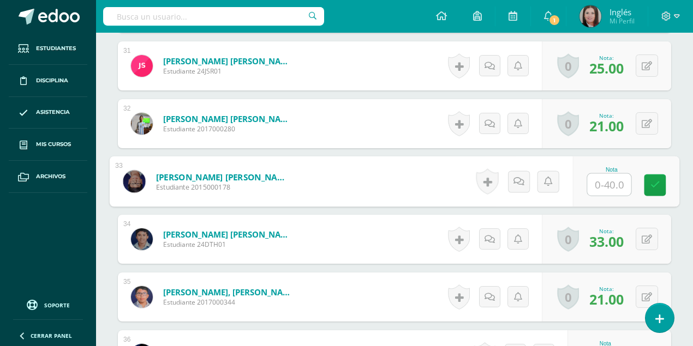
click at [608, 183] on input "text" at bounding box center [610, 185] width 44 height 22
type input "35"
click at [657, 184] on icon at bounding box center [655, 185] width 10 height 9
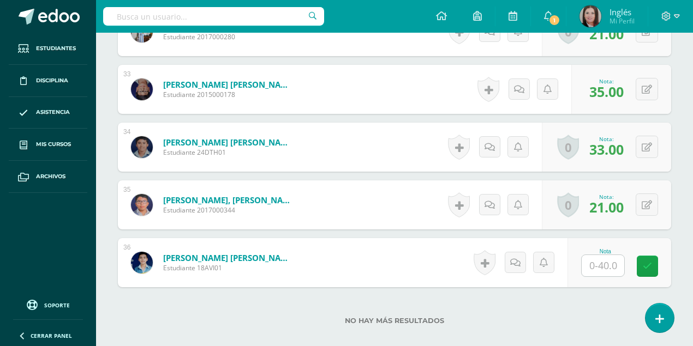
scroll to position [2109, 0]
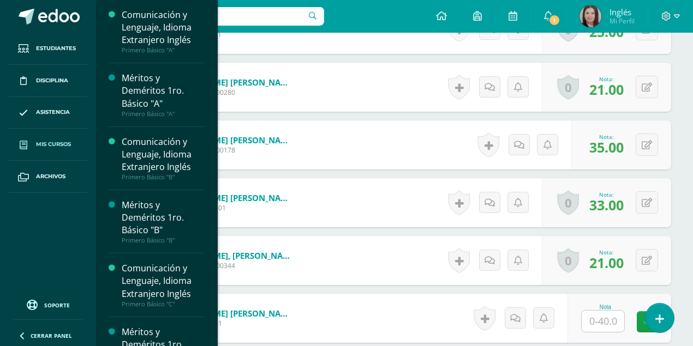
click at [53, 143] on span "Mis cursos" at bounding box center [53, 144] width 35 height 9
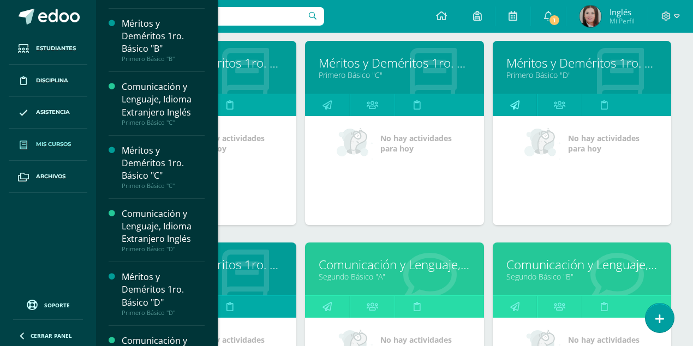
scroll to position [618, 0]
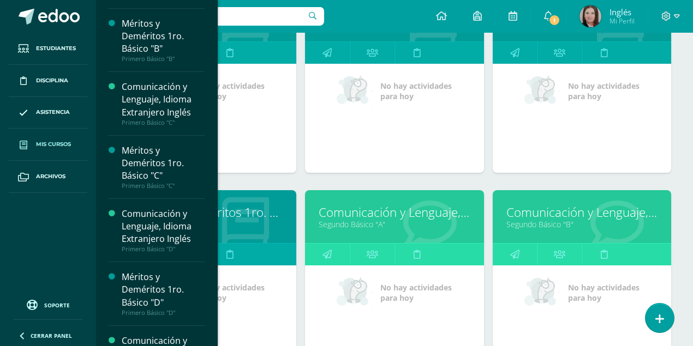
click at [524, 210] on link "Comunicación y Lenguaje, Idioma Extranjero Inglés" at bounding box center [581, 212] width 151 height 17
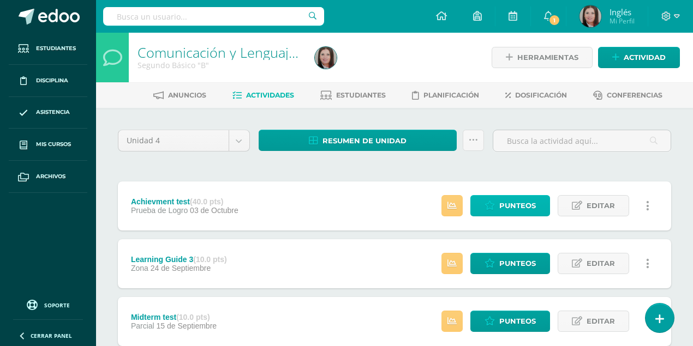
click at [518, 205] on span "Punteos" at bounding box center [517, 206] width 37 height 20
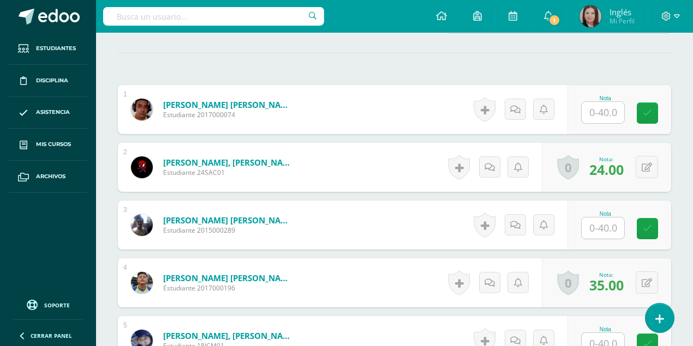
scroll to position [295, 0]
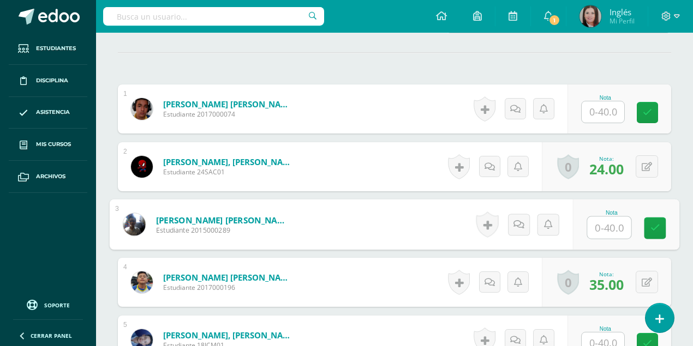
click at [609, 227] on input "text" at bounding box center [610, 228] width 44 height 22
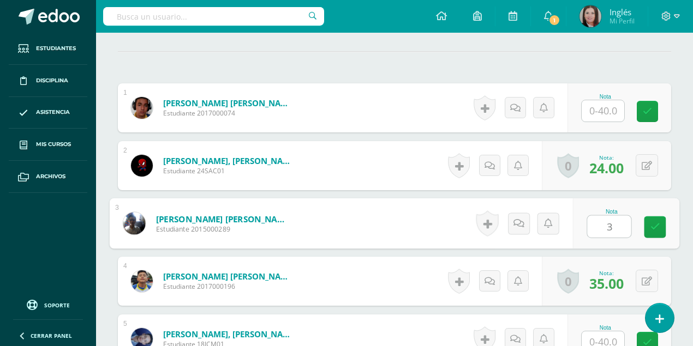
type input "37"
click at [657, 228] on icon at bounding box center [655, 227] width 10 height 9
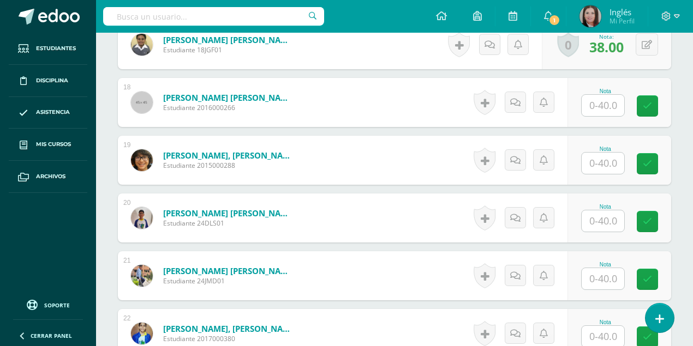
scroll to position [1425, 0]
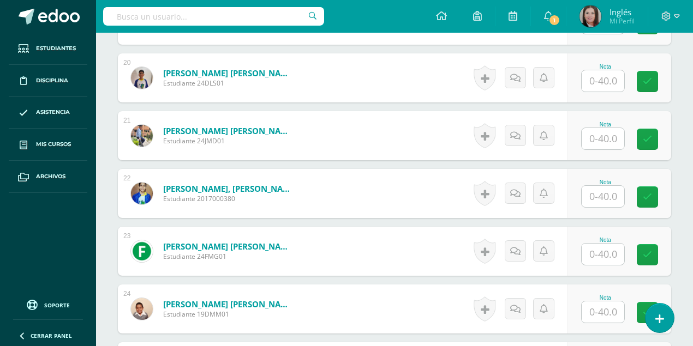
click at [607, 193] on input "text" at bounding box center [603, 196] width 43 height 21
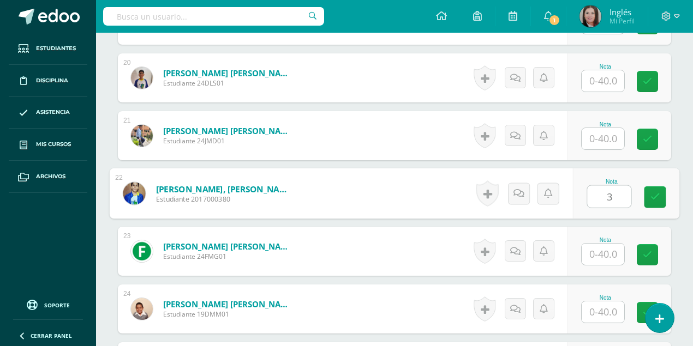
type input "32"
click at [652, 198] on icon at bounding box center [655, 197] width 10 height 9
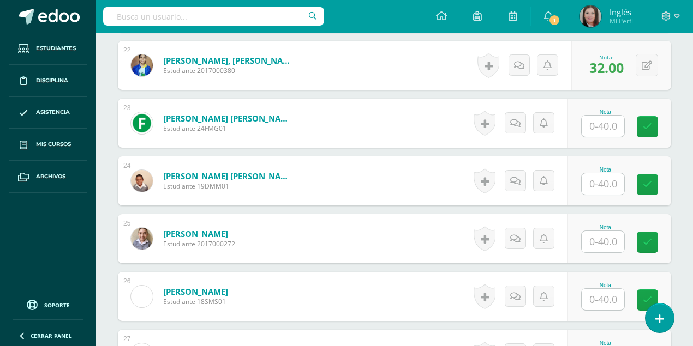
scroll to position [1570, 0]
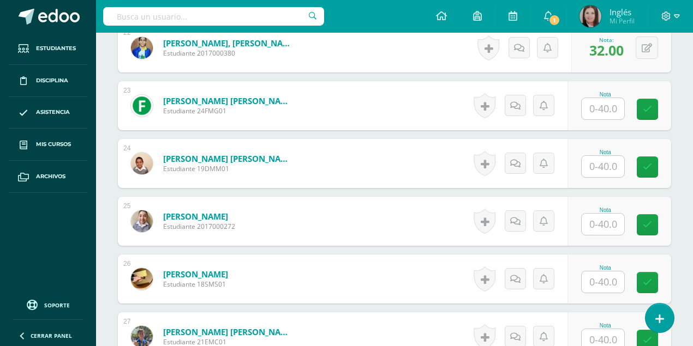
drag, startPoint x: 601, startPoint y: 280, endPoint x: 572, endPoint y: 279, distance: 28.9
click at [601, 279] on input "text" at bounding box center [603, 282] width 43 height 21
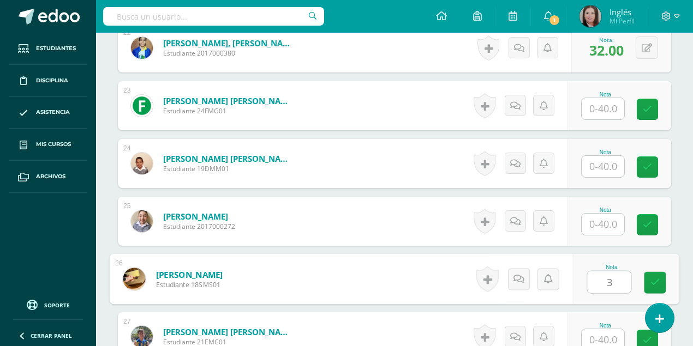
type input "31"
click at [653, 284] on icon at bounding box center [655, 282] width 10 height 9
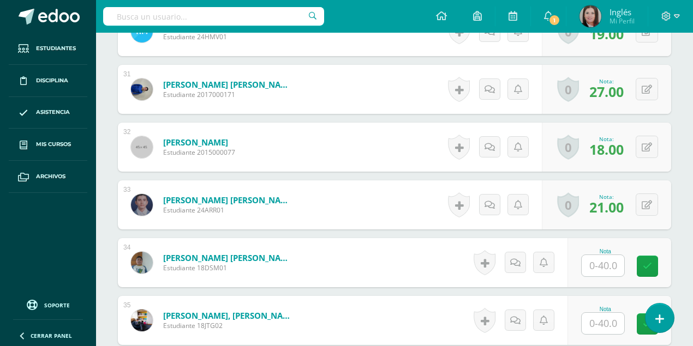
scroll to position [2116, 0]
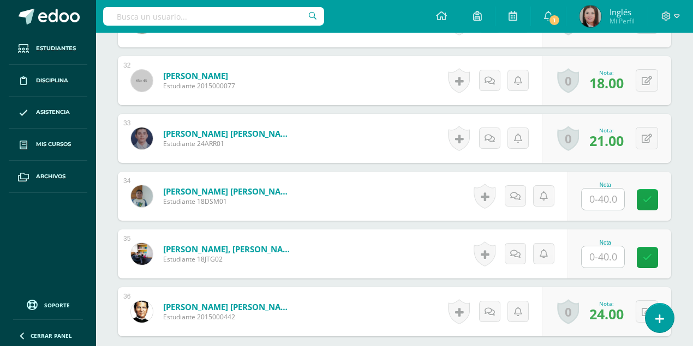
click at [600, 193] on input "text" at bounding box center [603, 199] width 43 height 21
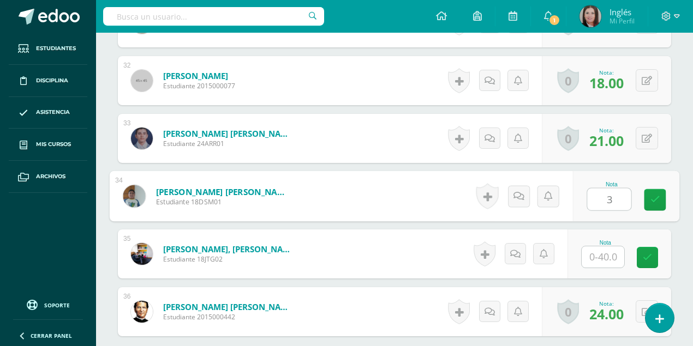
type input "30"
click at [655, 197] on icon at bounding box center [655, 199] width 10 height 9
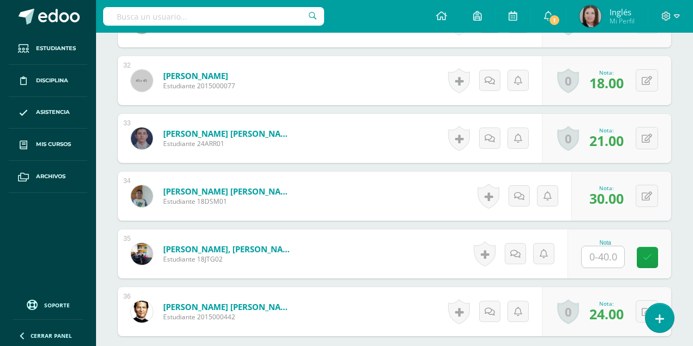
click at [600, 260] on input "text" at bounding box center [603, 257] width 43 height 21
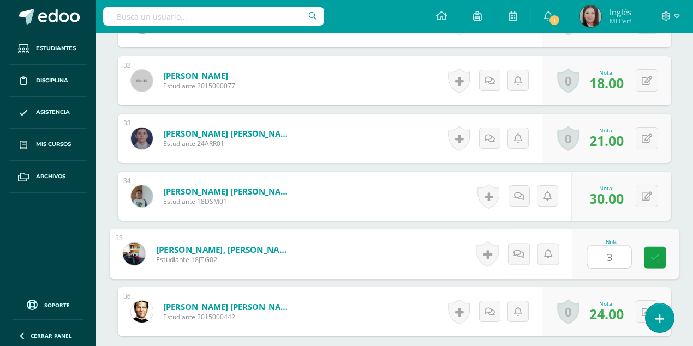
type input "38"
click at [659, 259] on icon at bounding box center [655, 257] width 10 height 9
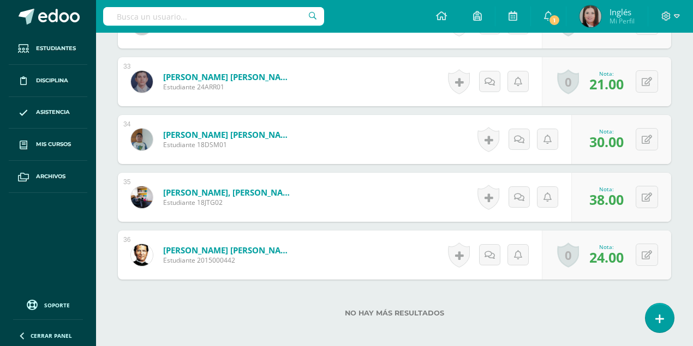
scroll to position [2227, 0]
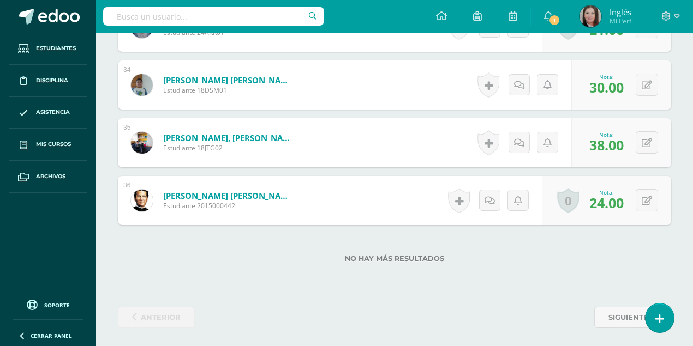
click at [257, 247] on div "No hay más resultados" at bounding box center [394, 250] width 553 height 51
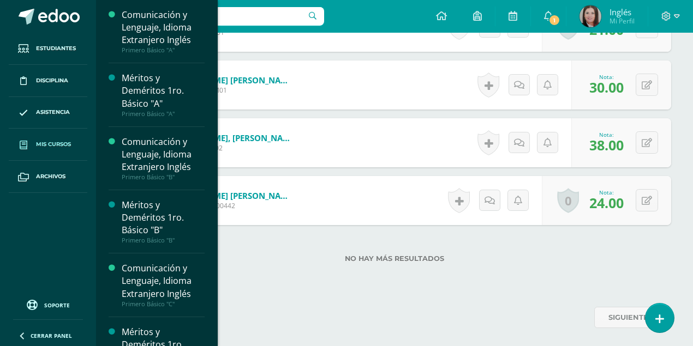
click at [57, 142] on span "Mis cursos" at bounding box center [53, 144] width 35 height 9
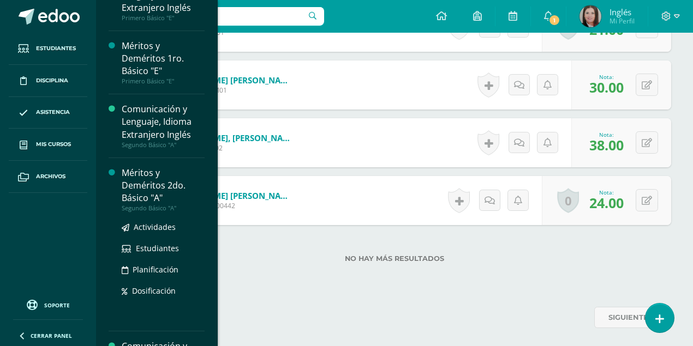
scroll to position [714, 0]
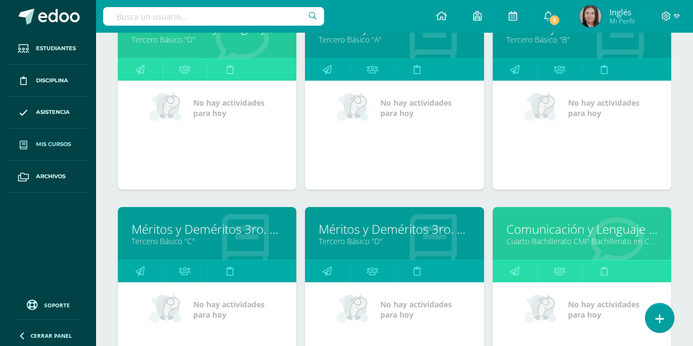
scroll to position [1728, 0]
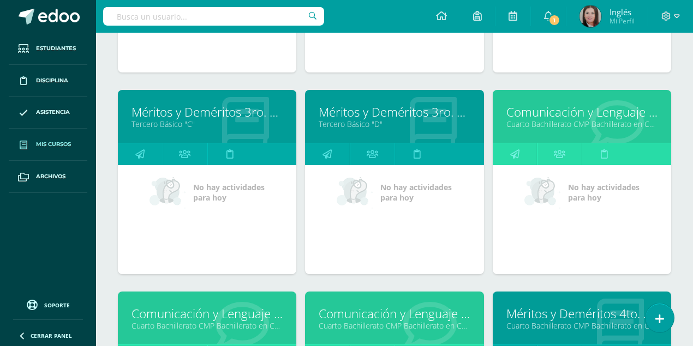
click at [584, 109] on link "Comunicación y Lenguaje L3 Inglés" at bounding box center [581, 112] width 151 height 17
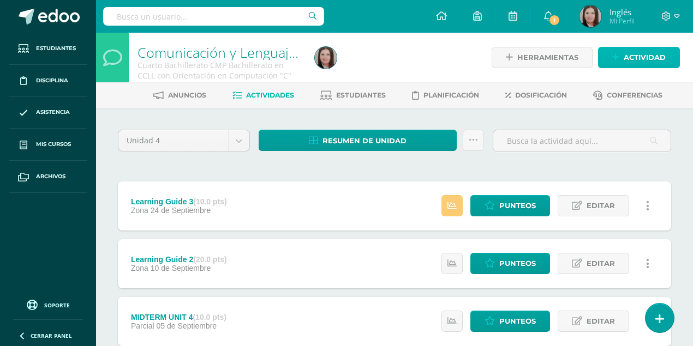
click at [652, 57] on span "Actividad" at bounding box center [645, 57] width 42 height 20
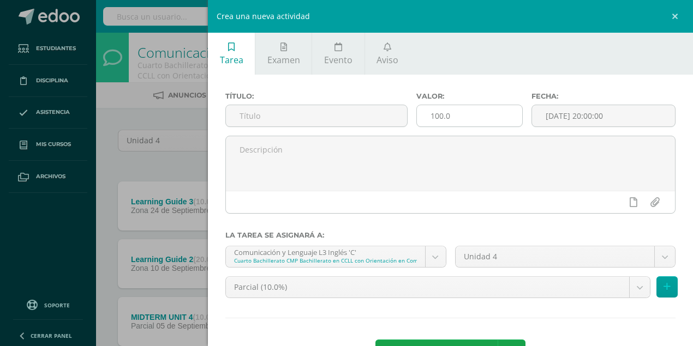
click at [438, 117] on input "100.0" at bounding box center [469, 115] width 105 height 21
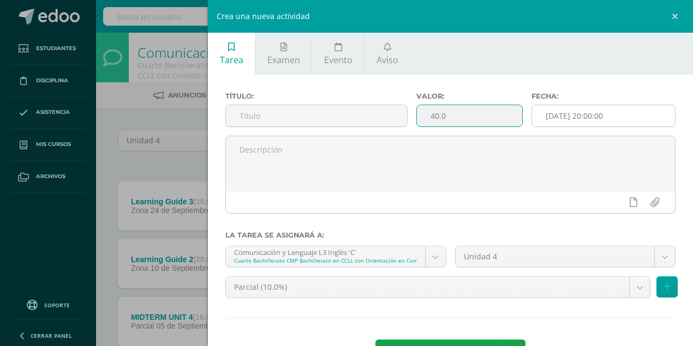
type input "40.0"
click at [597, 122] on input "[DATE] 20:00:00" at bounding box center [603, 115] width 143 height 21
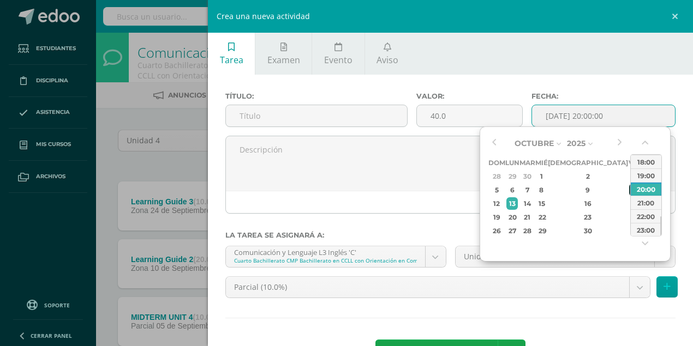
click at [629, 190] on div "10" at bounding box center [634, 190] width 10 height 13
type input "2025-10-10 20:00"
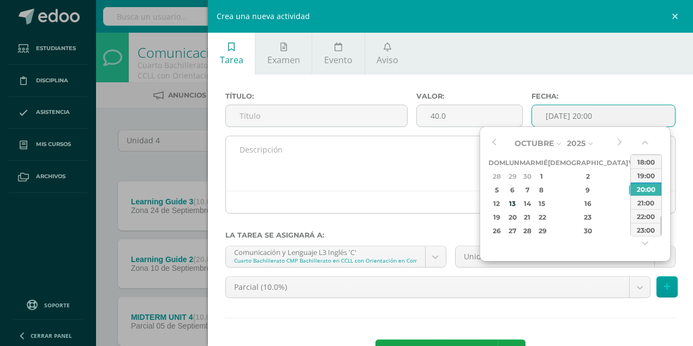
click at [440, 154] on textarea at bounding box center [450, 163] width 449 height 55
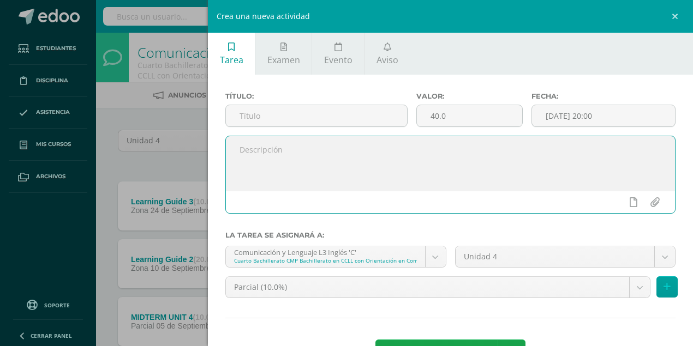
scroll to position [40, 0]
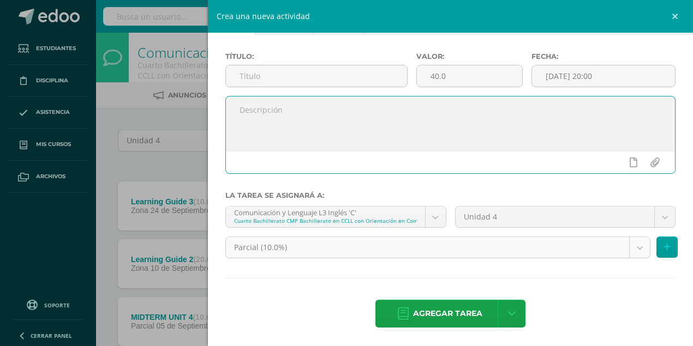
click at [638, 249] on body "Estudiantes Disciplina Asistencia Mis cursos Archivos Soporte Ayuda Reportar un…" at bounding box center [346, 238] width 693 height 477
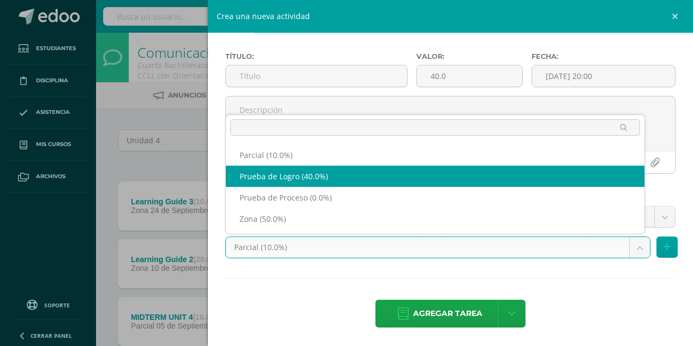
select select "161194"
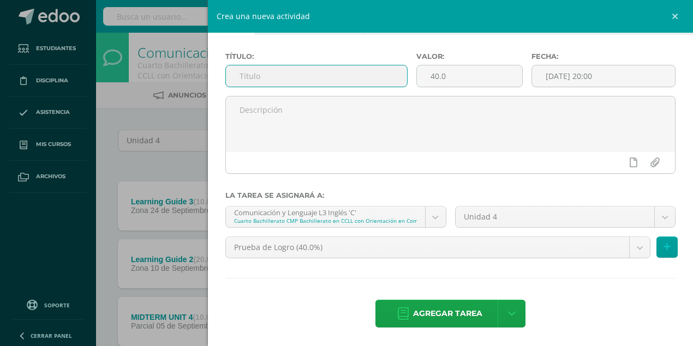
click at [254, 77] on input "text" at bounding box center [316, 75] width 181 height 21
type input "A"
click at [260, 78] on input "Prubea de Logro" at bounding box center [316, 75] width 181 height 21
type input "Prueba de Logro"
click at [468, 274] on div "Título: Prueba de Logro Valor: 40.0 Fecha: 2025-10-10 20:00 La tarea se asignar…" at bounding box center [450, 191] width 485 height 313
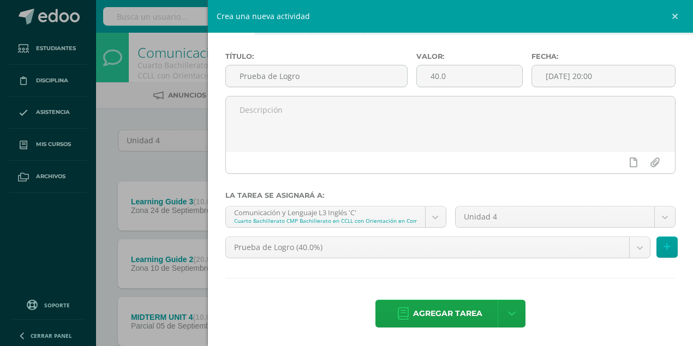
click at [426, 319] on span "Agregar tarea" at bounding box center [447, 314] width 69 height 27
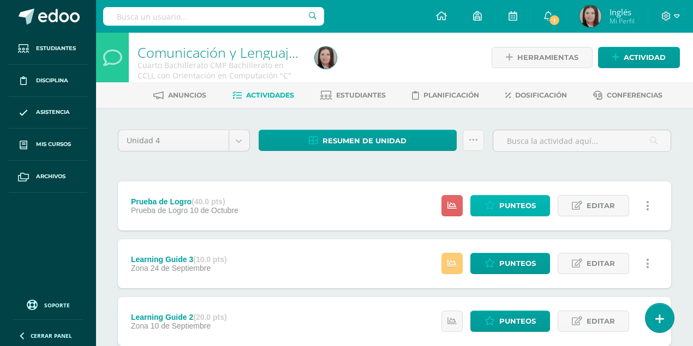
click at [524, 204] on span "Punteos" at bounding box center [517, 206] width 37 height 20
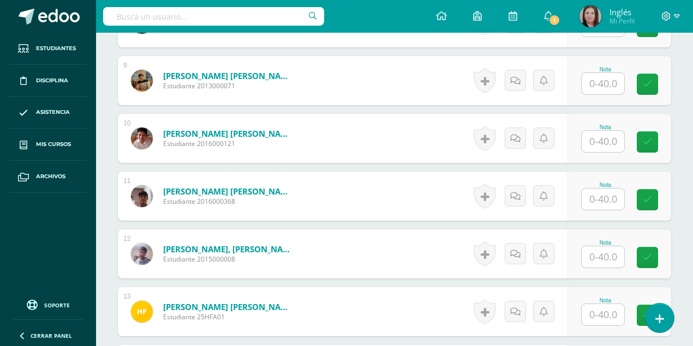
scroll to position [728, 0]
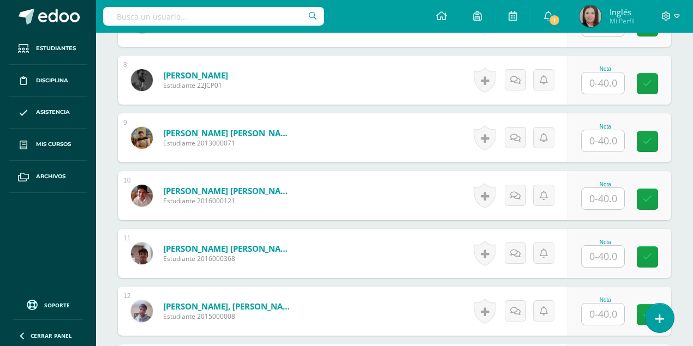
click at [601, 137] on input "text" at bounding box center [603, 140] width 43 height 21
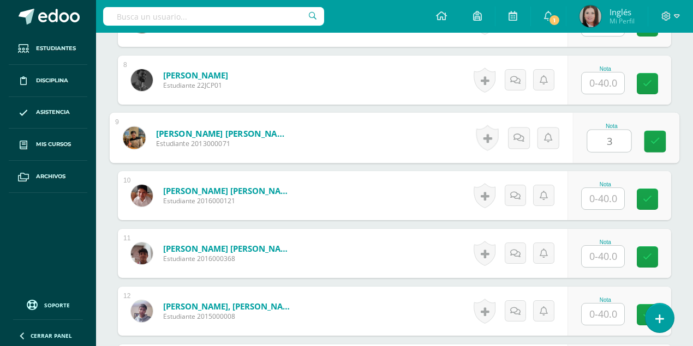
type input "38"
click at [658, 142] on icon at bounding box center [655, 141] width 10 height 9
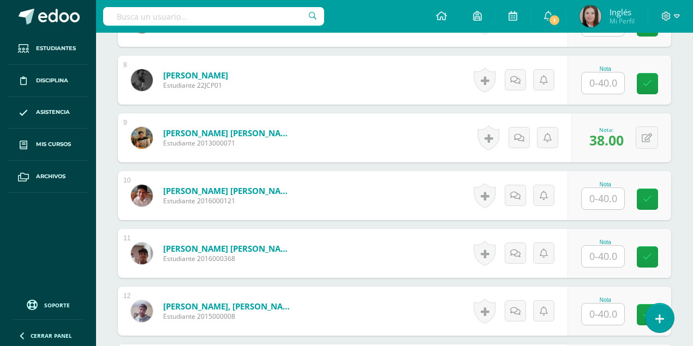
click at [596, 312] on input "text" at bounding box center [603, 314] width 43 height 21
type input "39"
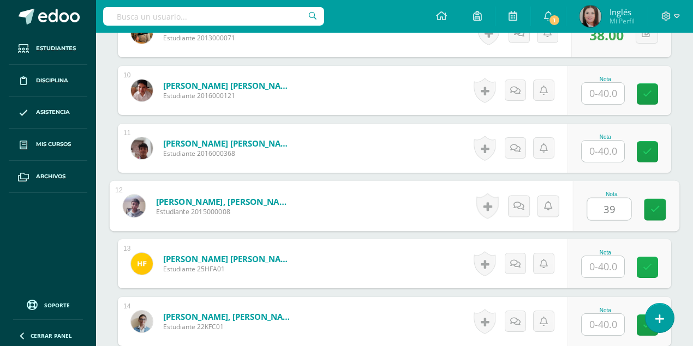
scroll to position [837, 0]
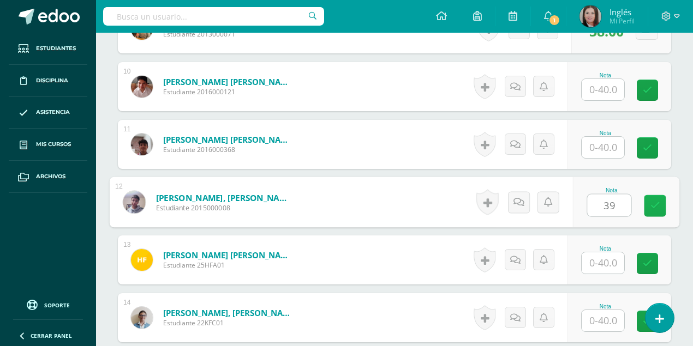
click at [651, 208] on link at bounding box center [655, 206] width 22 height 22
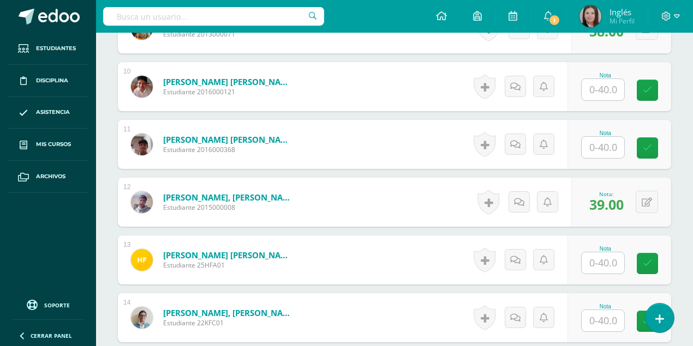
click at [594, 259] on input "text" at bounding box center [603, 263] width 43 height 21
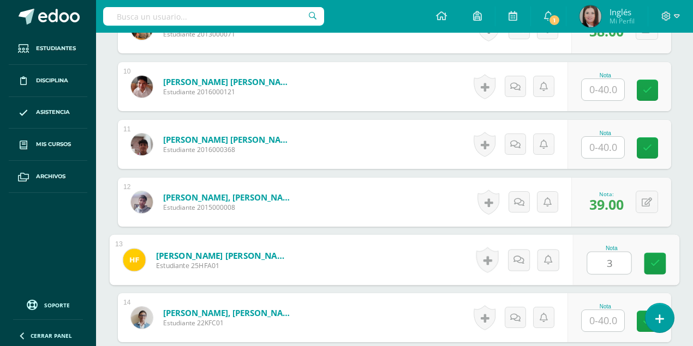
type input "36"
click at [654, 262] on icon at bounding box center [655, 263] width 10 height 9
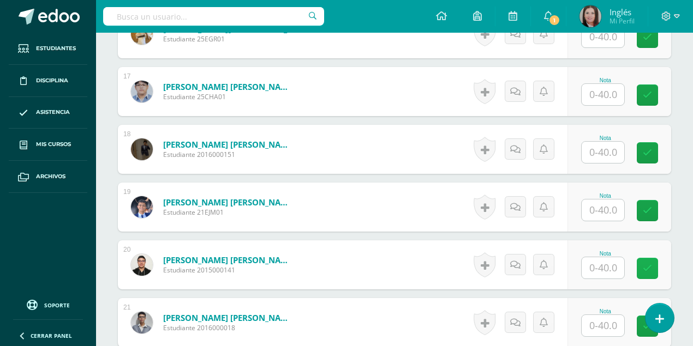
scroll to position [1347, 0]
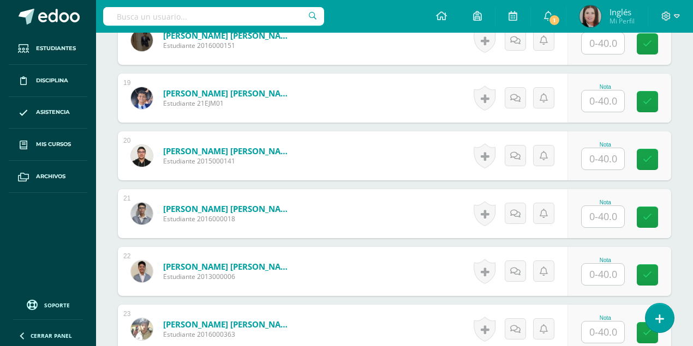
click at [606, 212] on input "text" at bounding box center [603, 216] width 43 height 21
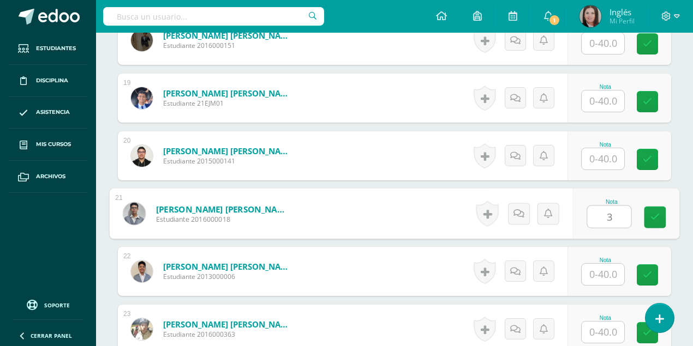
type input "39"
click at [650, 215] on icon at bounding box center [655, 217] width 10 height 9
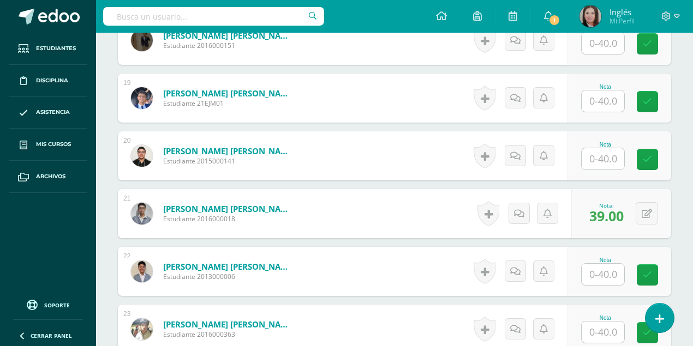
click at [602, 276] on input "text" at bounding box center [603, 274] width 43 height 21
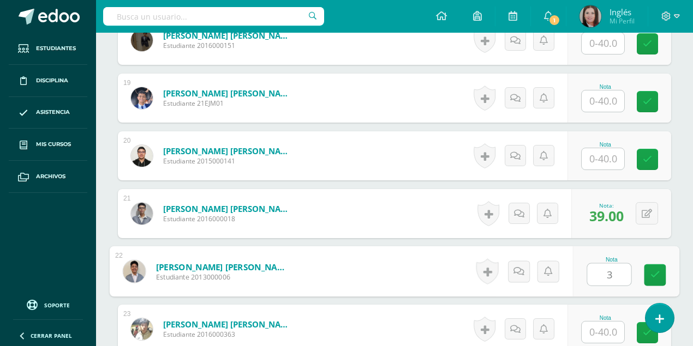
type input "34"
click at [653, 274] on icon at bounding box center [655, 275] width 10 height 9
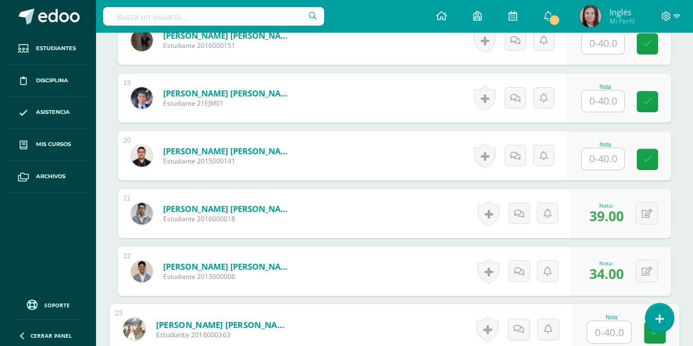
click at [600, 333] on input "text" at bounding box center [610, 333] width 44 height 22
type input "37"
click at [649, 336] on link at bounding box center [655, 333] width 22 height 22
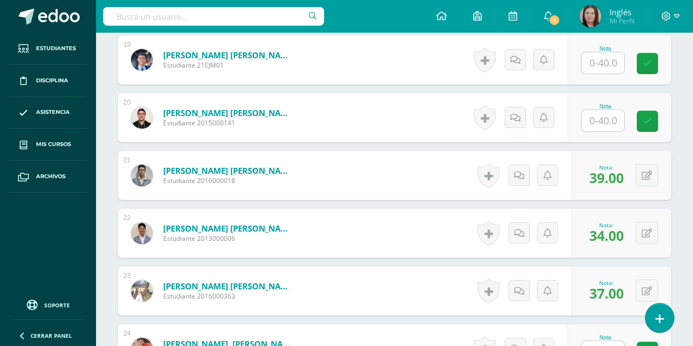
scroll to position [1456, 0]
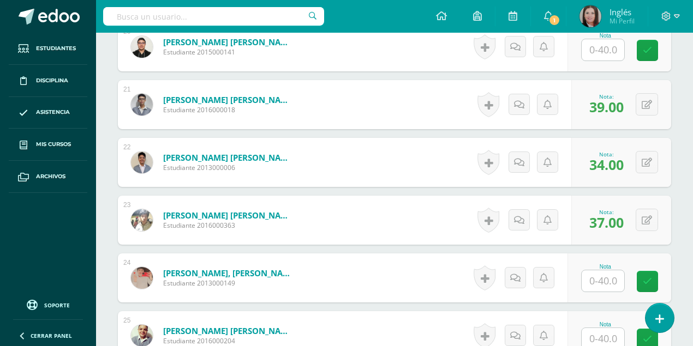
click at [599, 282] on input "text" at bounding box center [603, 281] width 43 height 21
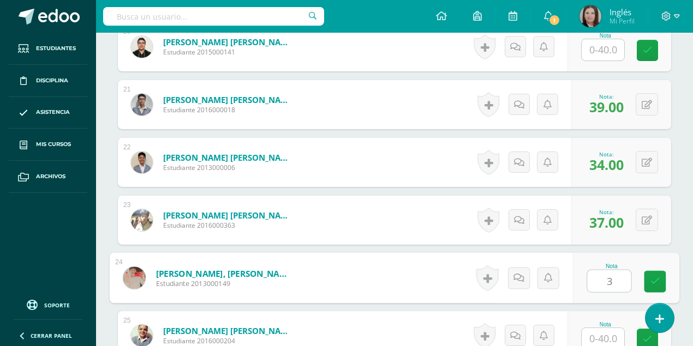
type input "38"
click at [659, 279] on link at bounding box center [655, 282] width 22 height 22
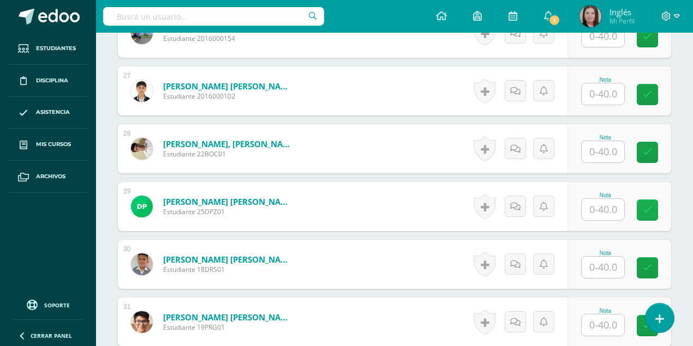
scroll to position [1892, 0]
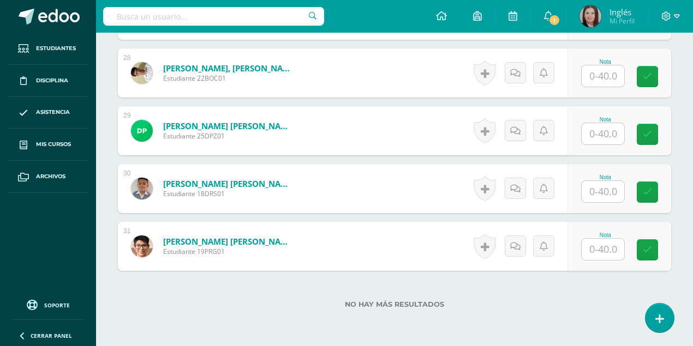
click at [600, 248] on input "text" at bounding box center [603, 249] width 43 height 21
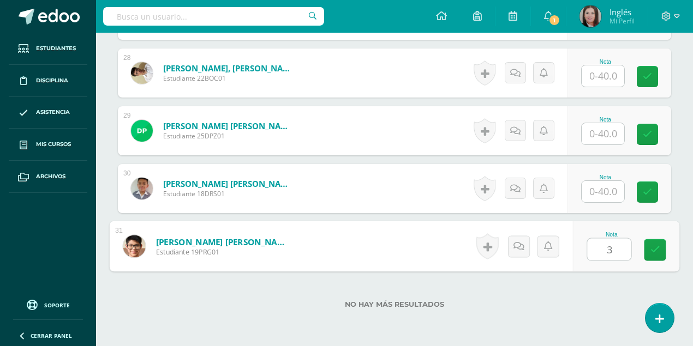
type input "35"
click at [648, 252] on link at bounding box center [655, 251] width 22 height 22
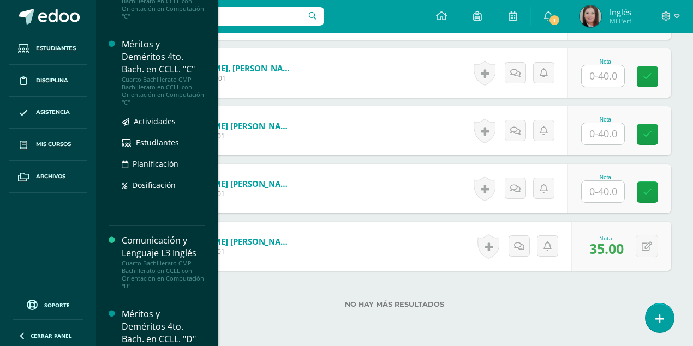
scroll to position [1696, 0]
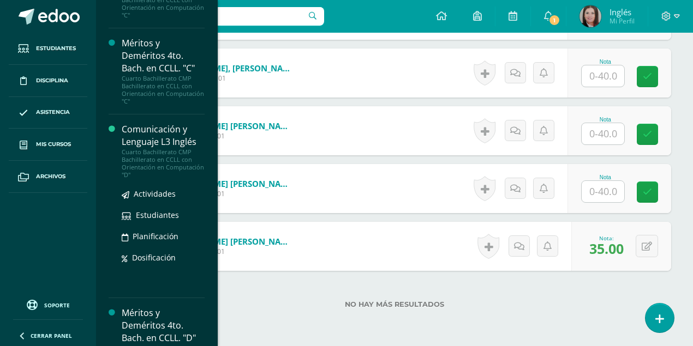
click at [169, 131] on div "Comunicación y Lenguaje L3 Inglés" at bounding box center [163, 135] width 83 height 25
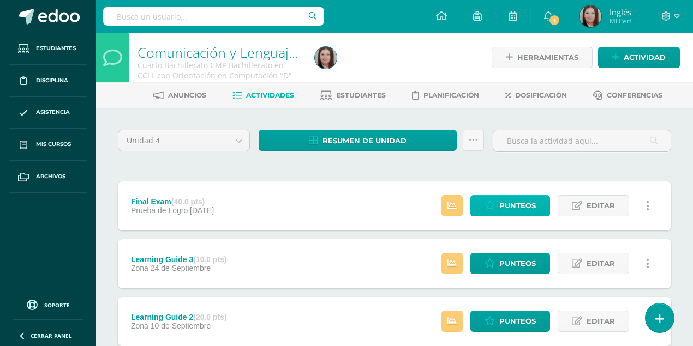
click at [510, 206] on span "Punteos" at bounding box center [517, 206] width 37 height 20
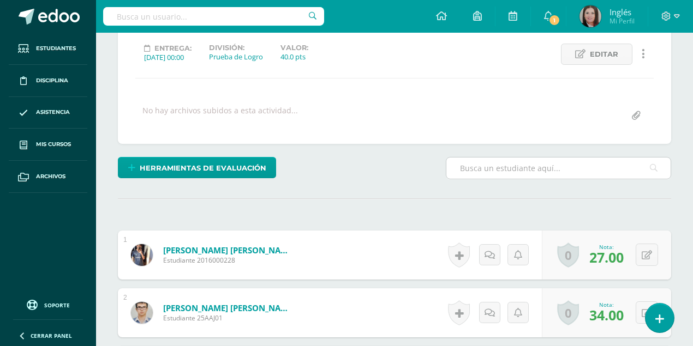
scroll to position [149, 0]
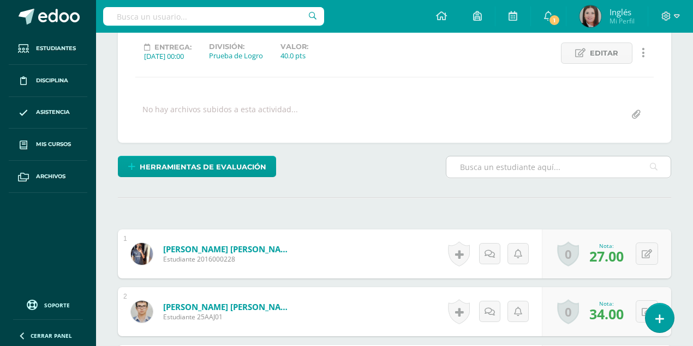
drag, startPoint x: 475, startPoint y: 170, endPoint x: 468, endPoint y: 172, distance: 7.4
click at [475, 170] on input "text" at bounding box center [558, 167] width 224 height 21
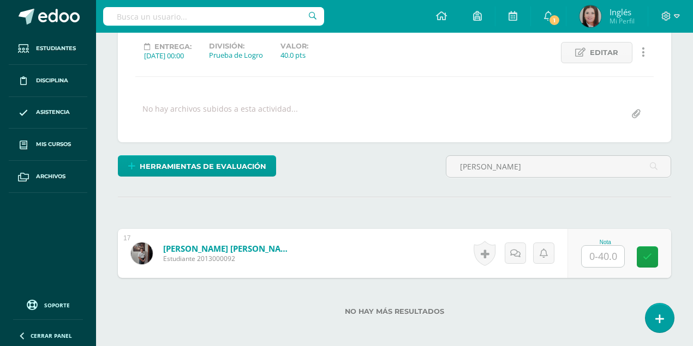
scroll to position [152, 0]
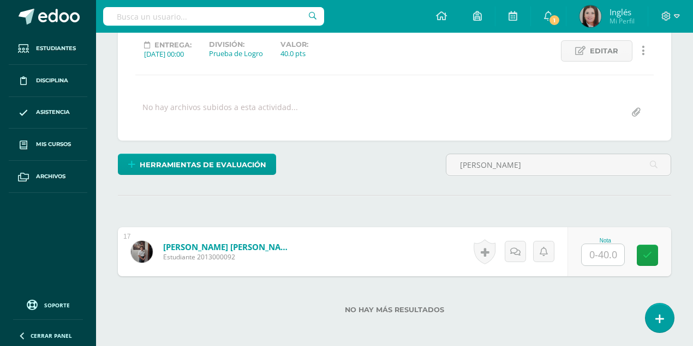
type input "[PERSON_NAME]"
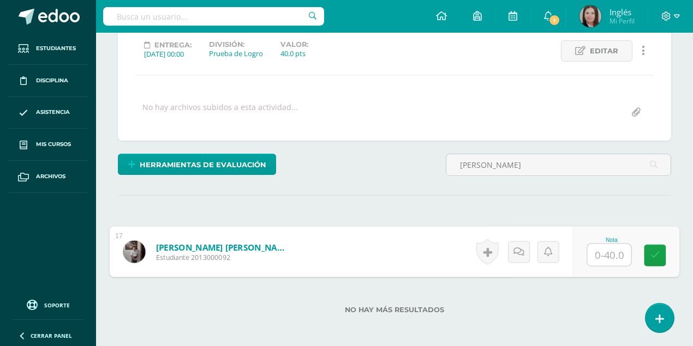
click at [606, 251] on input "text" at bounding box center [610, 255] width 44 height 22
type input "36"
click at [659, 251] on icon at bounding box center [655, 255] width 10 height 9
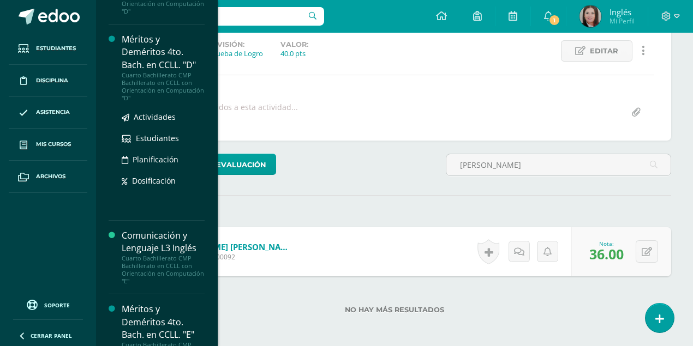
scroll to position [1862, 0]
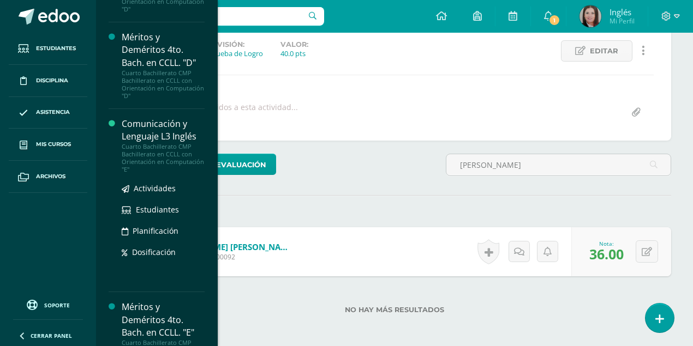
click at [154, 121] on div "Comunicación y Lenguaje L3 Inglés" at bounding box center [163, 130] width 83 height 25
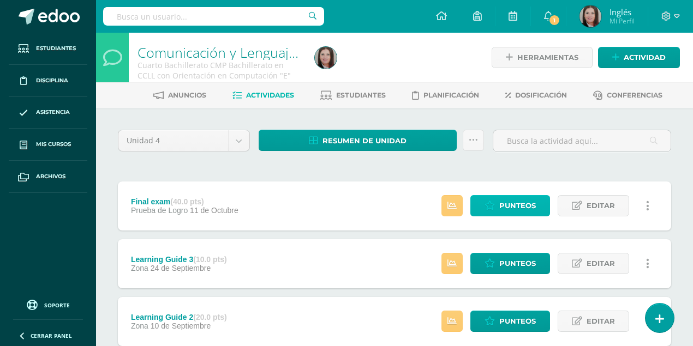
click at [536, 205] on span "Punteos" at bounding box center [517, 206] width 37 height 20
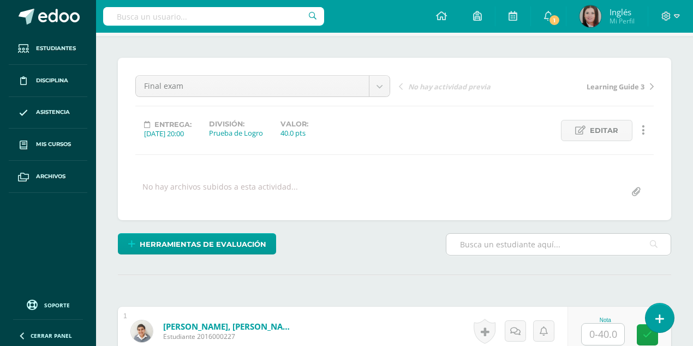
scroll to position [73, 0]
click at [492, 246] on input "text" at bounding box center [558, 244] width 224 height 21
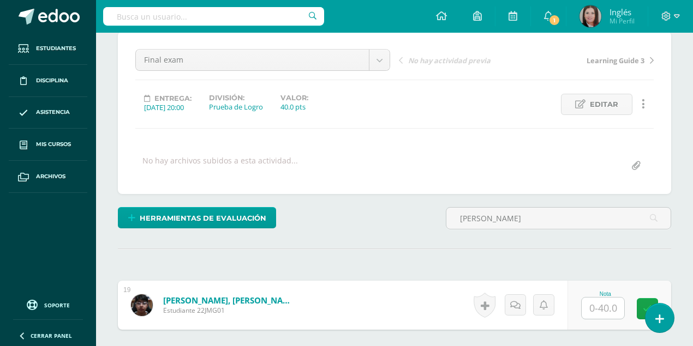
scroll to position [111, 0]
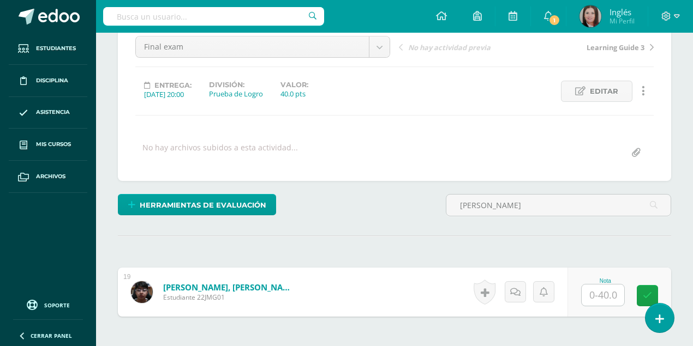
type input "[PERSON_NAME]"
click at [595, 296] on input "text" at bounding box center [603, 295] width 43 height 21
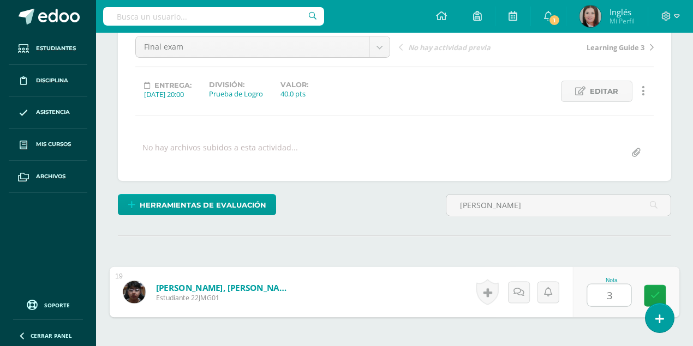
type input "38"
click at [655, 291] on icon at bounding box center [655, 295] width 10 height 9
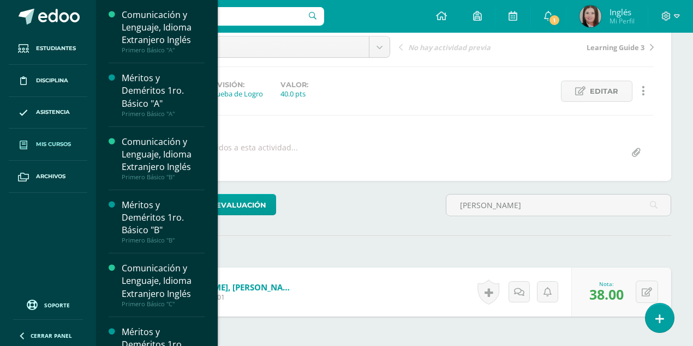
click at [59, 143] on span "Mis cursos" at bounding box center [53, 144] width 35 height 9
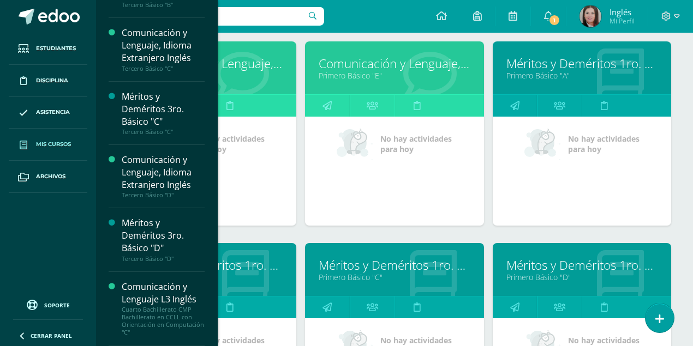
scroll to position [1419, 0]
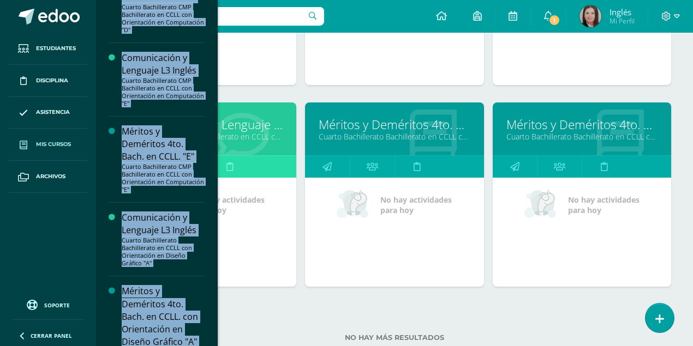
scroll to position [2344, 0]
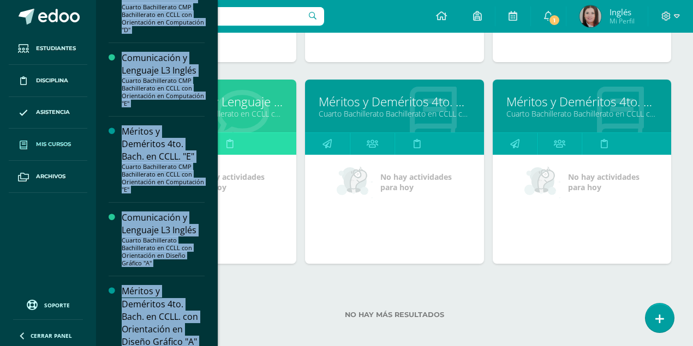
click at [382, 97] on link "Méritos y Deméritos 4to. Bach. en CCLL. con Orientación en Diseño Gráfico "A"" at bounding box center [394, 101] width 151 height 17
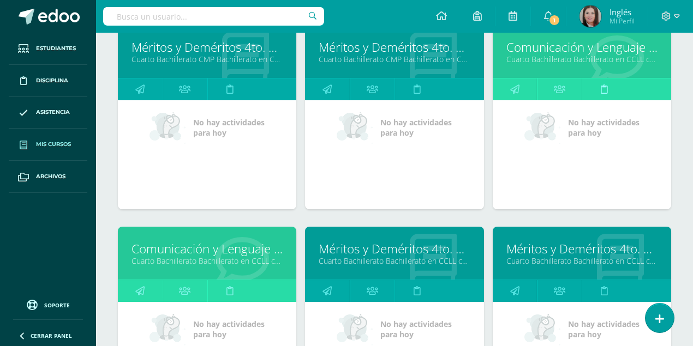
scroll to position [2162, 0]
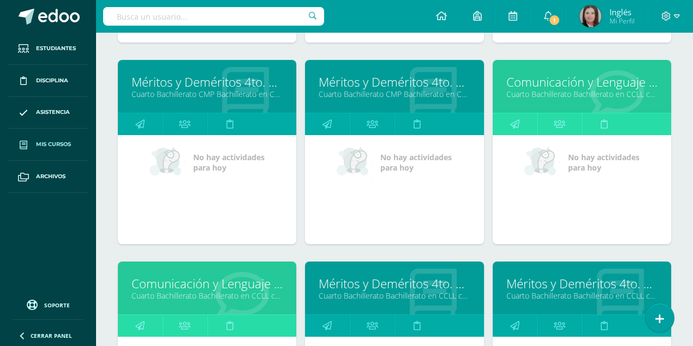
click at [585, 76] on link "Comunicación y Lenguaje L3 Inglés" at bounding box center [581, 82] width 151 height 17
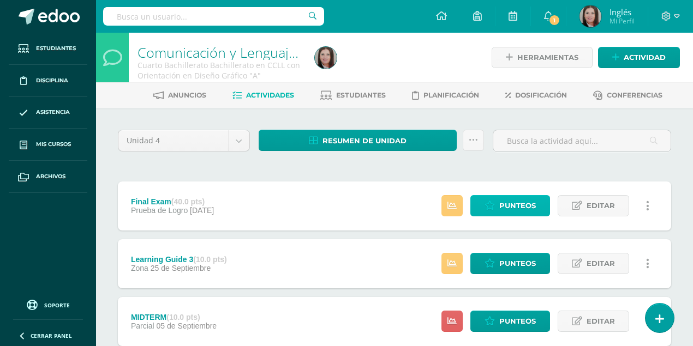
click at [518, 208] on span "Punteos" at bounding box center [517, 206] width 37 height 20
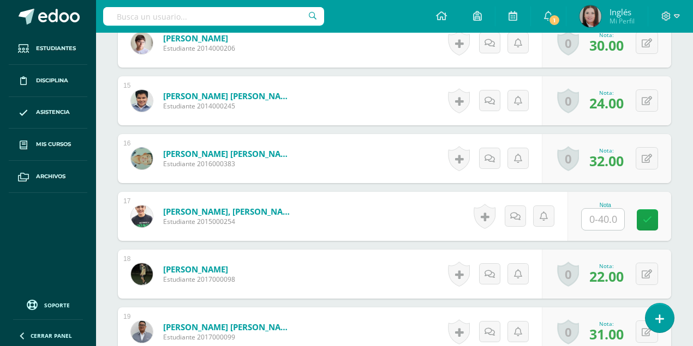
scroll to position [1201, 0]
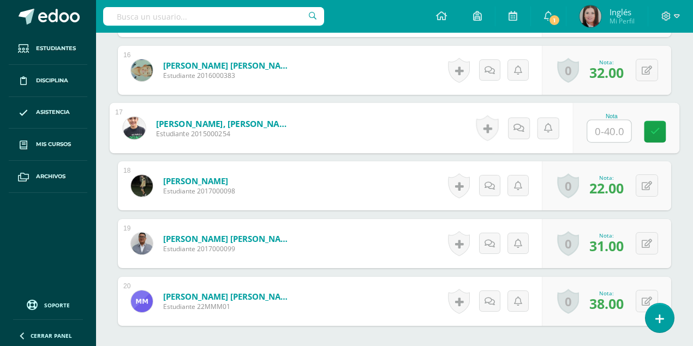
click at [612, 129] on input "text" at bounding box center [610, 132] width 44 height 22
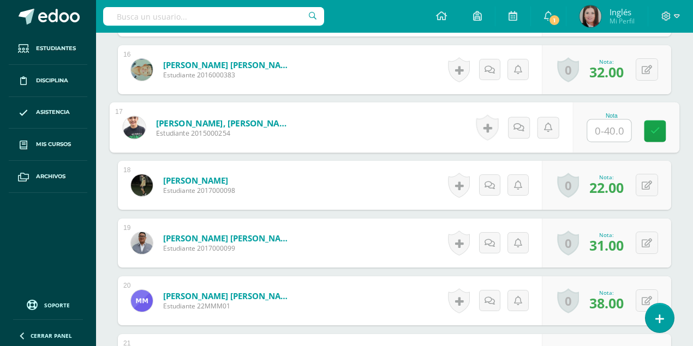
scroll to position [1202, 0]
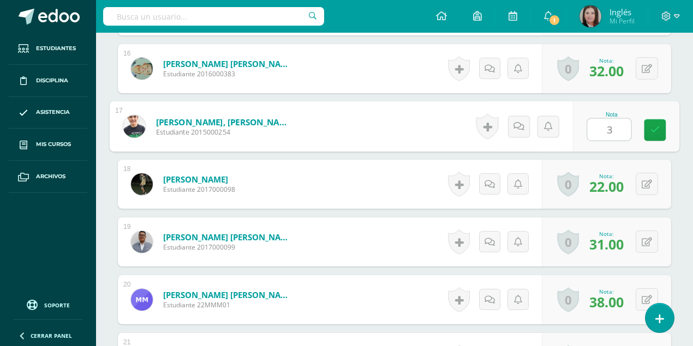
type input "35"
click at [656, 127] on icon at bounding box center [655, 129] width 10 height 9
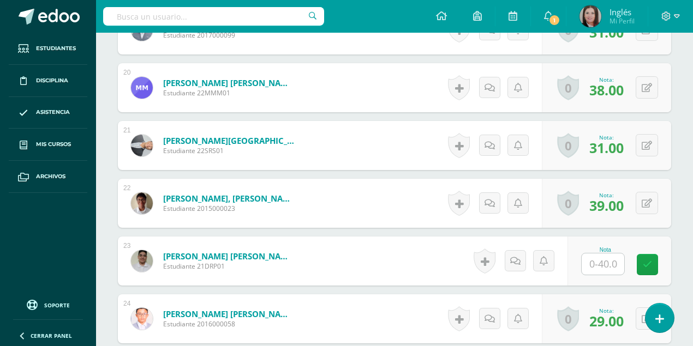
scroll to position [1421, 0]
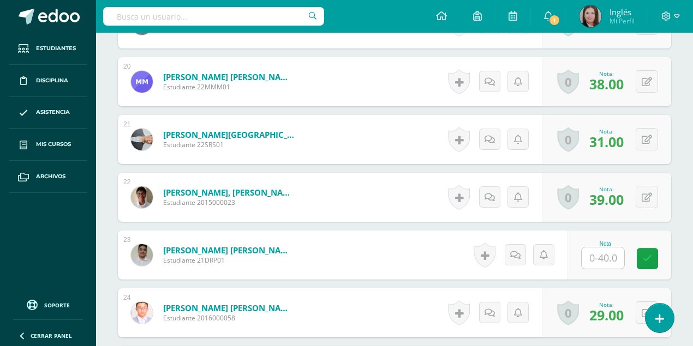
click at [602, 253] on input "text" at bounding box center [603, 258] width 43 height 21
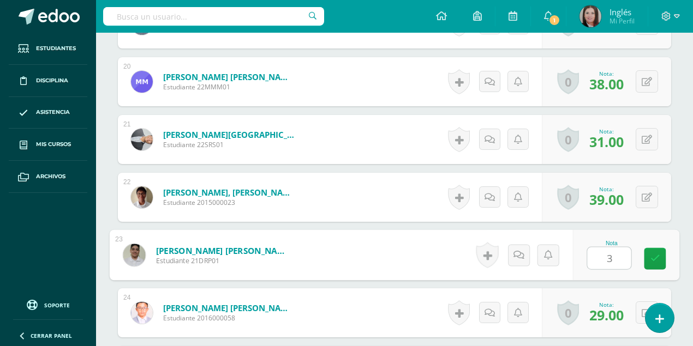
type input "35"
click at [660, 264] on link at bounding box center [655, 259] width 22 height 22
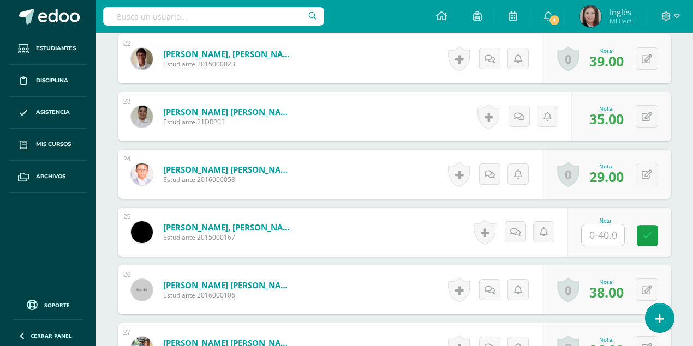
scroll to position [1566, 0]
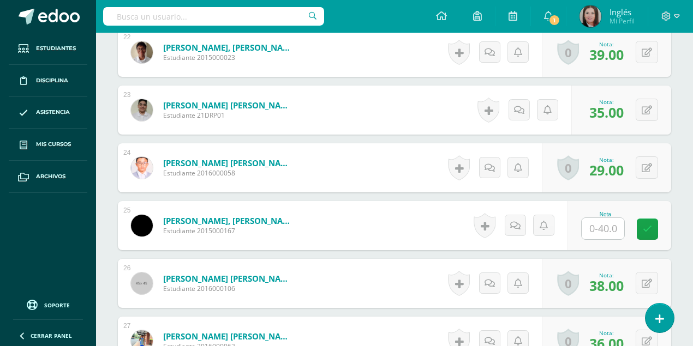
click at [607, 228] on input "text" at bounding box center [603, 228] width 43 height 21
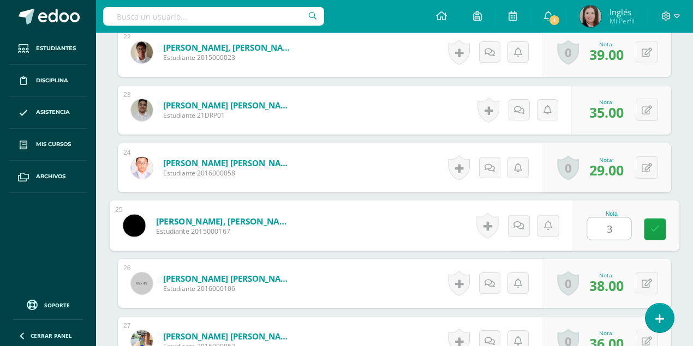
type input "36"
click at [650, 227] on icon at bounding box center [655, 229] width 10 height 9
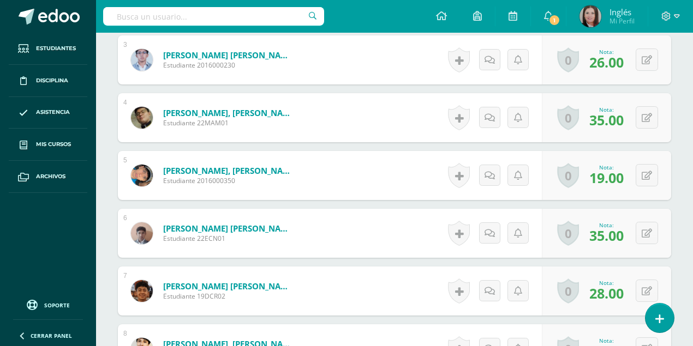
scroll to position [462, 0]
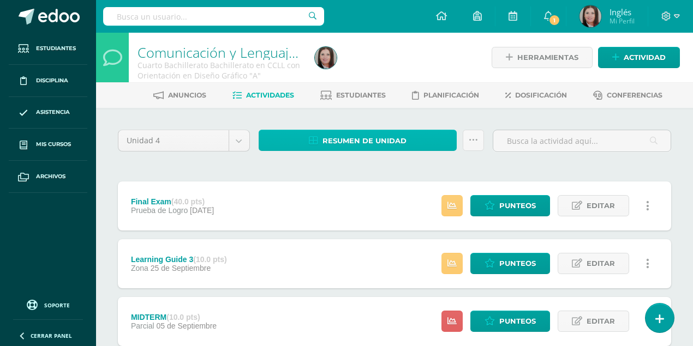
click at [352, 143] on span "Resumen de unidad" at bounding box center [364, 141] width 84 height 20
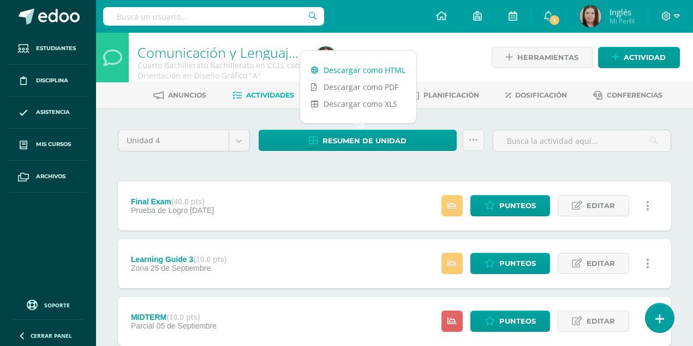
click at [369, 73] on link "Descargar como HTML" at bounding box center [358, 70] width 116 height 17
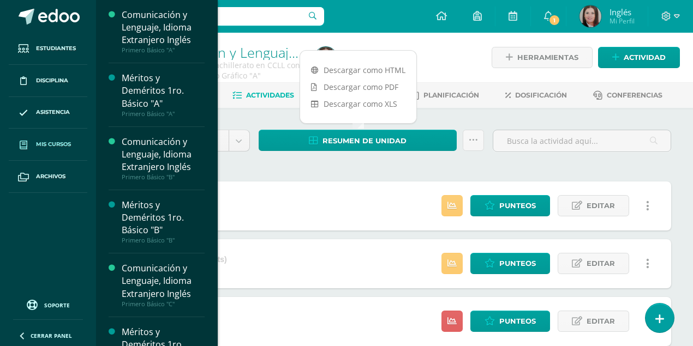
click at [51, 145] on span "Mis cursos" at bounding box center [53, 144] width 35 height 9
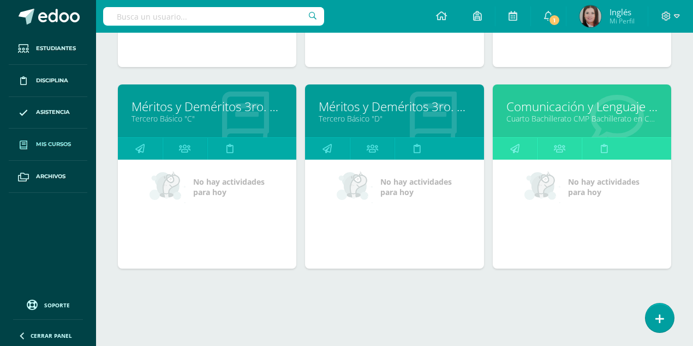
scroll to position [1736, 0]
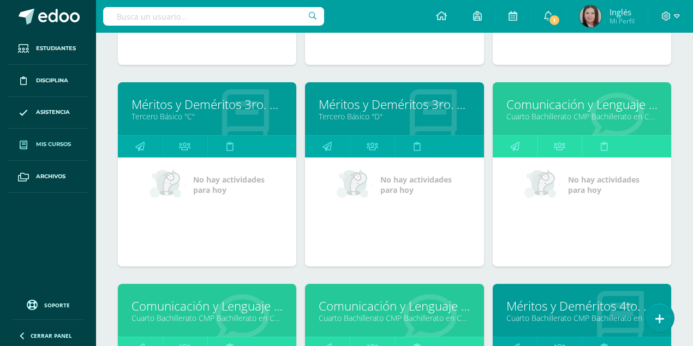
click at [529, 100] on link "Comunicación y Lenguaje L3 Inglés" at bounding box center [581, 104] width 151 height 17
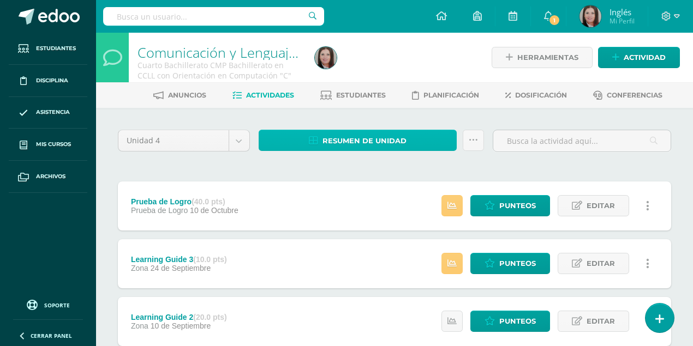
click at [356, 143] on span "Resumen de unidad" at bounding box center [364, 141] width 84 height 20
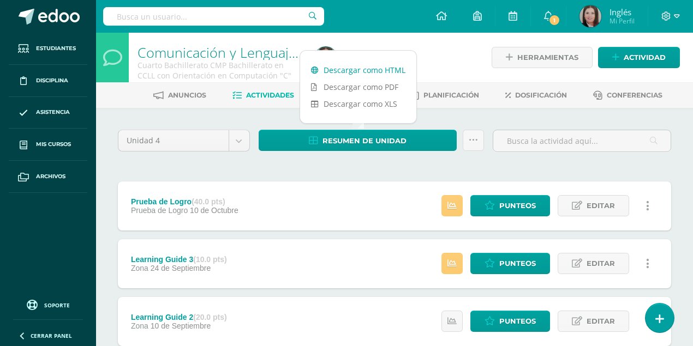
click at [373, 73] on link "Descargar como HTML" at bounding box center [358, 70] width 116 height 17
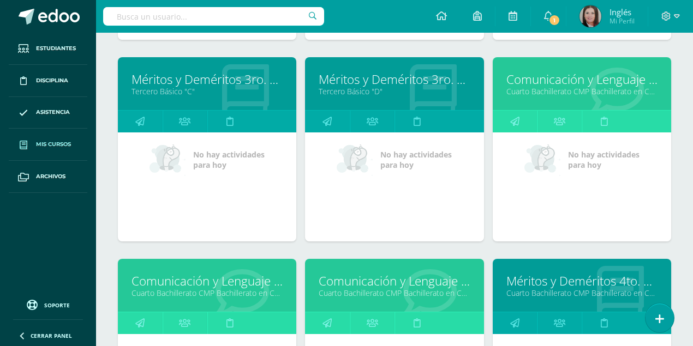
scroll to position [1773, 0]
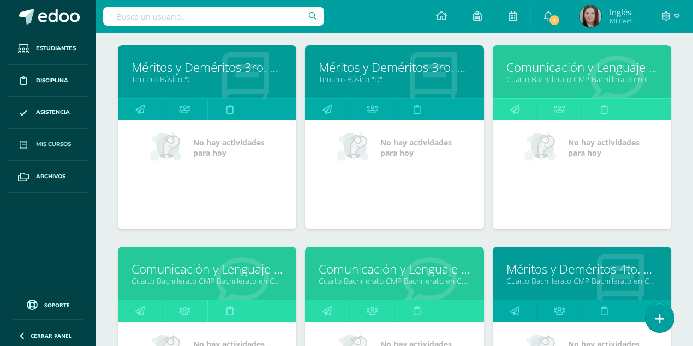
click at [173, 265] on link "Comunicación y Lenguaje L3 Inglés" at bounding box center [206, 269] width 151 height 17
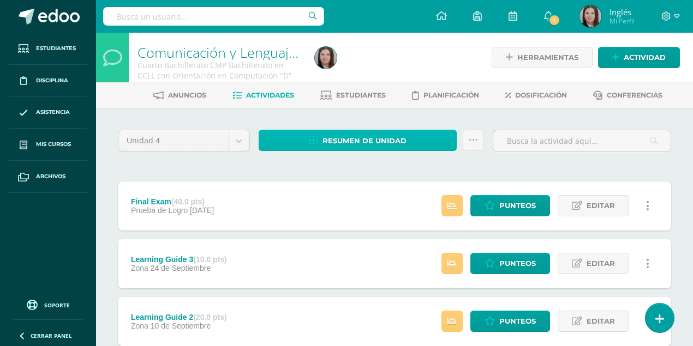
click at [332, 144] on span "Resumen de unidad" at bounding box center [364, 141] width 84 height 20
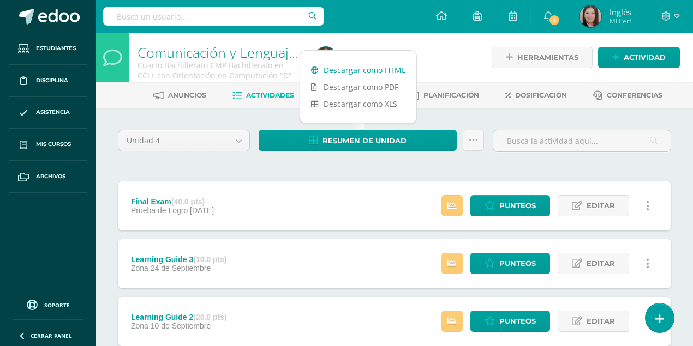
click at [358, 72] on link "Descargar como HTML" at bounding box center [358, 70] width 116 height 17
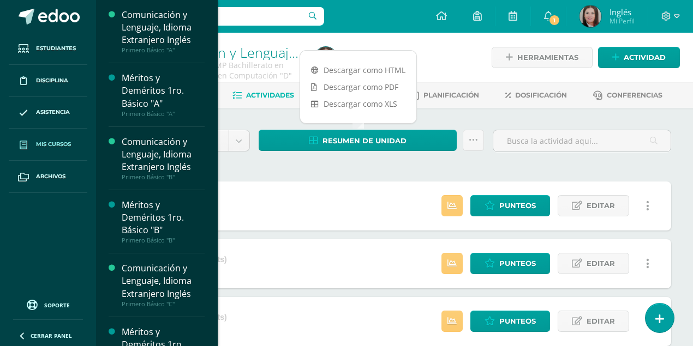
click at [54, 142] on span "Mis cursos" at bounding box center [53, 144] width 35 height 9
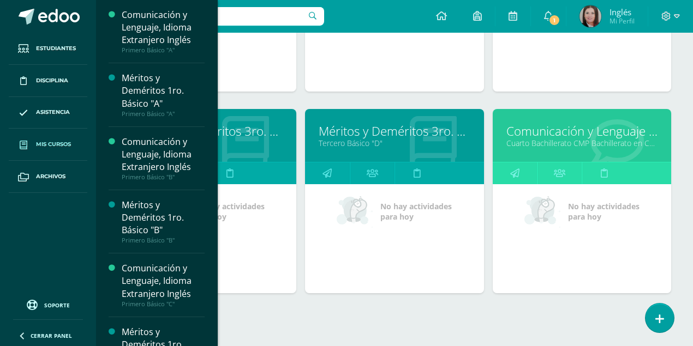
scroll to position [1736, 0]
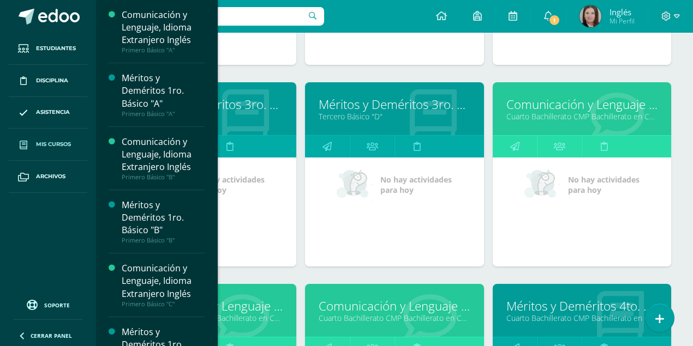
click at [372, 302] on link "Comunicación y Lenguaje L3 Inglés" at bounding box center [394, 306] width 151 height 17
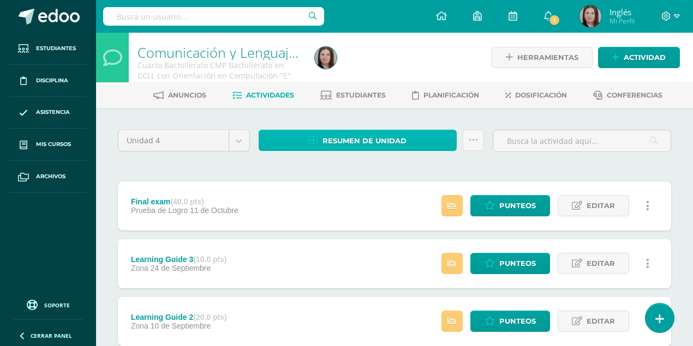
click at [346, 142] on span "Resumen de unidad" at bounding box center [364, 141] width 84 height 20
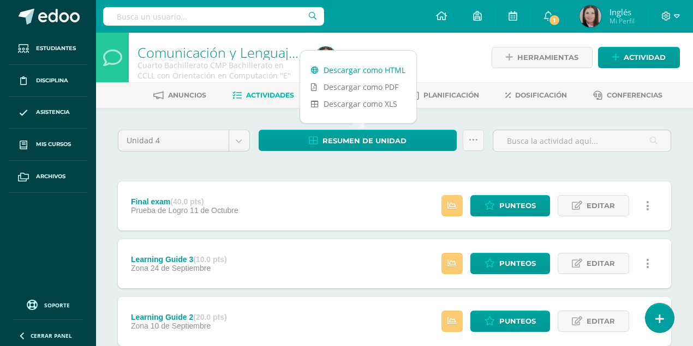
click at [372, 68] on link "Descargar como HTML" at bounding box center [358, 70] width 116 height 17
click at [244, 141] on body "Estudiantes Disciplina Asistencia Mis cursos Archivos Soporte Ayuda Reportar un…" at bounding box center [346, 267] width 693 height 535
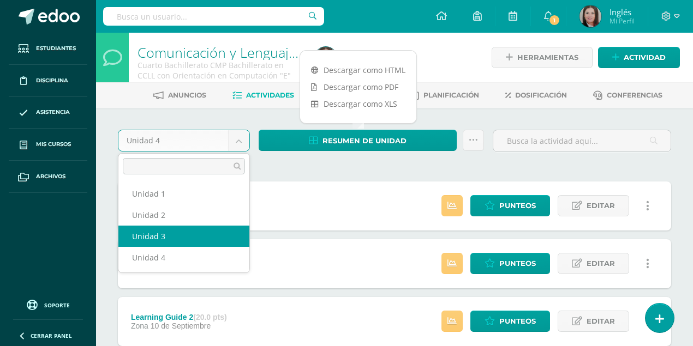
select select "Unidad 3"
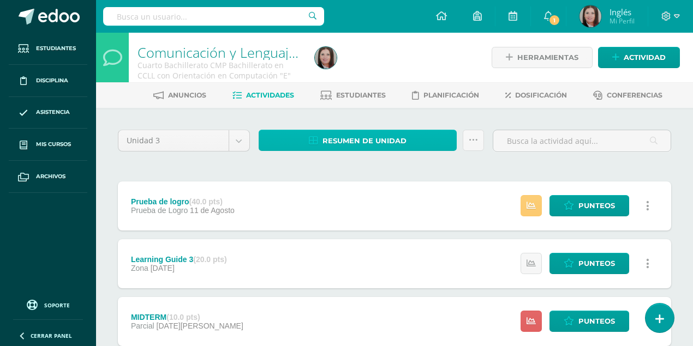
click at [344, 142] on span "Resumen de unidad" at bounding box center [364, 141] width 84 height 20
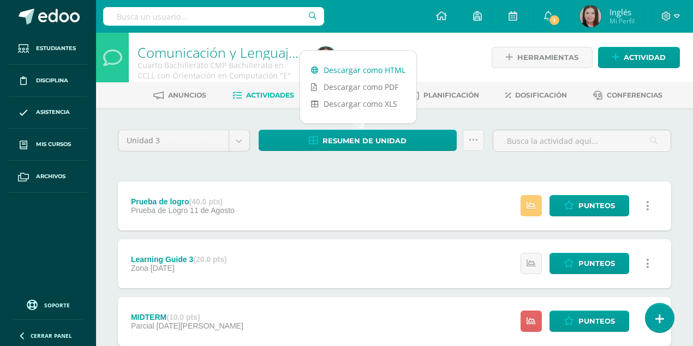
click at [369, 70] on link "Descargar como HTML" at bounding box center [358, 70] width 116 height 17
click at [99, 181] on div "Unidad 3 Unidad 1 Unidad 2 Unidad 3 Unidad 4 Resumen de unidad Enviar punteos a…" at bounding box center [394, 321] width 597 height 427
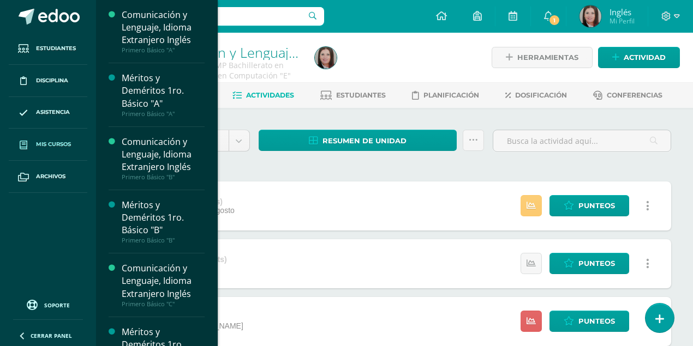
click at [60, 145] on span "Mis cursos" at bounding box center [53, 144] width 35 height 9
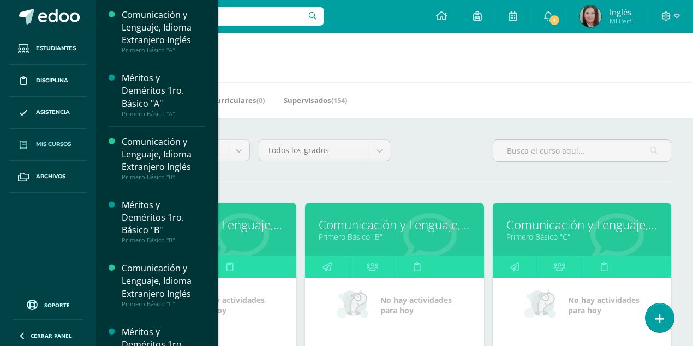
click at [433, 98] on div "Mis Cursos (36) Mis Extracurriculares (0) Supervisados (154)" at bounding box center [407, 99] width 623 height 35
click at [439, 141] on div "Todos los niveles Todos los niveles Primaria Complementaria Bachillerato en CCL…" at bounding box center [394, 155] width 562 height 31
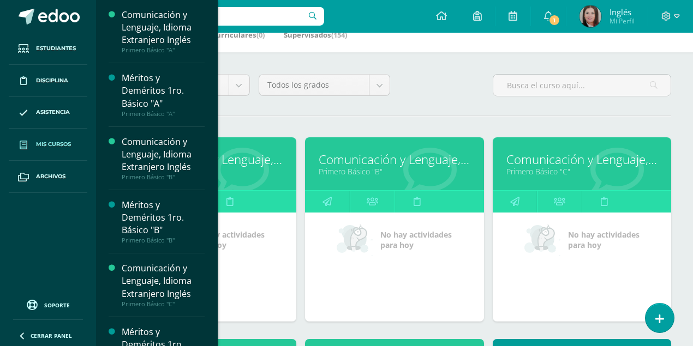
scroll to position [145, 0]
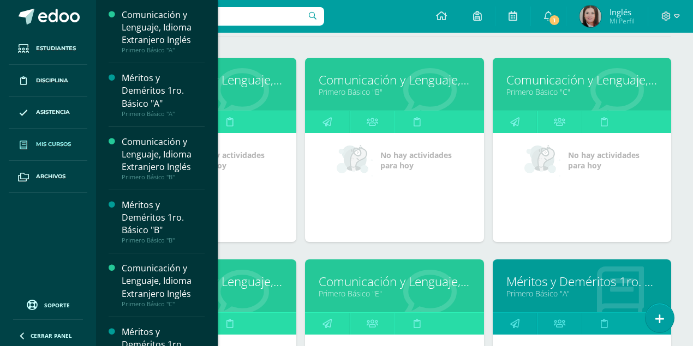
click at [248, 80] on link "Comunicación y Lenguaje, Idioma Extranjero Inglés" at bounding box center [206, 79] width 151 height 17
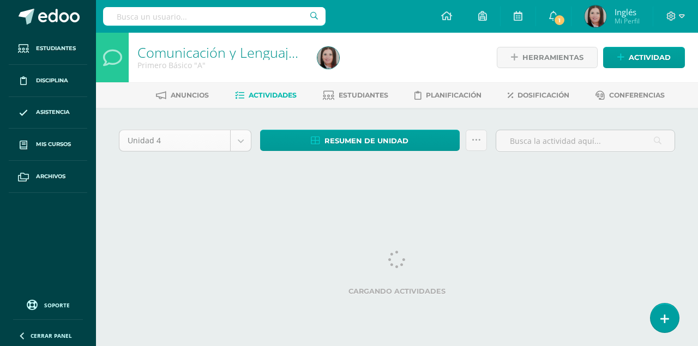
click at [241, 142] on body "Estudiantes Disciplina Asistencia Mis cursos Archivos Soporte Ayuda Reportar un…" at bounding box center [349, 102] width 698 height 204
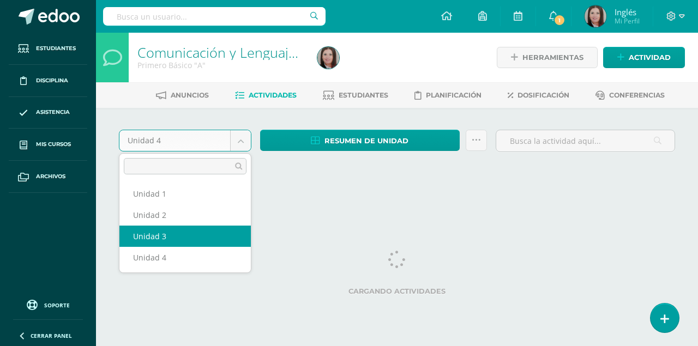
select select "Unidad 3"
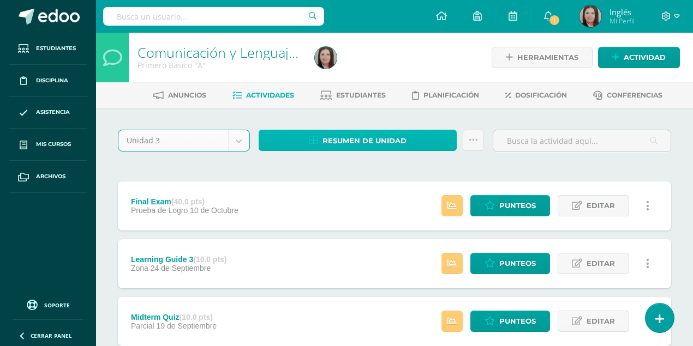
click at [362, 143] on span "Resumen de unidad" at bounding box center [364, 141] width 84 height 20
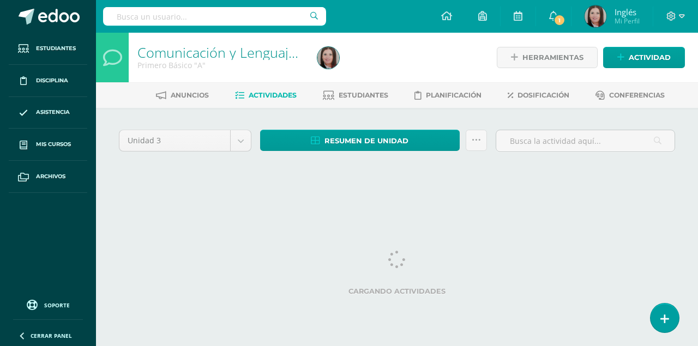
drag, startPoint x: 0, startPoint y: 0, endPoint x: 374, endPoint y: 69, distance: 380.5
click at [374, 69] on div at bounding box center [405, 58] width 184 height 50
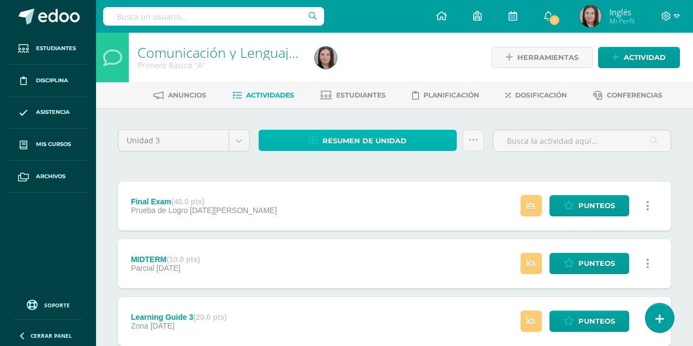
click at [357, 137] on span "Resumen de unidad" at bounding box center [364, 141] width 84 height 20
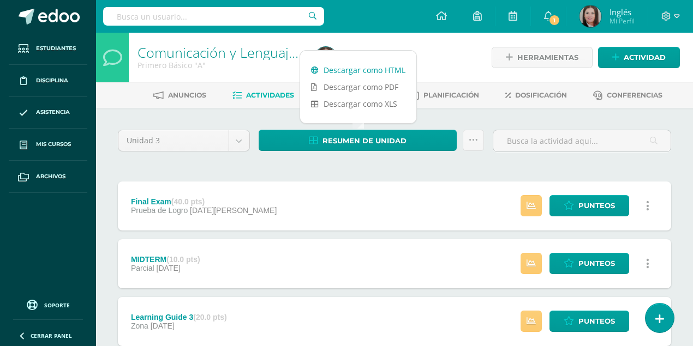
click at [375, 69] on link "Descargar como HTML" at bounding box center [358, 70] width 116 height 17
click at [235, 140] on body "Estudiantes Disciplina Asistencia Mis cursos Archivos Soporte Ayuda Reportar un…" at bounding box center [346, 267] width 693 height 535
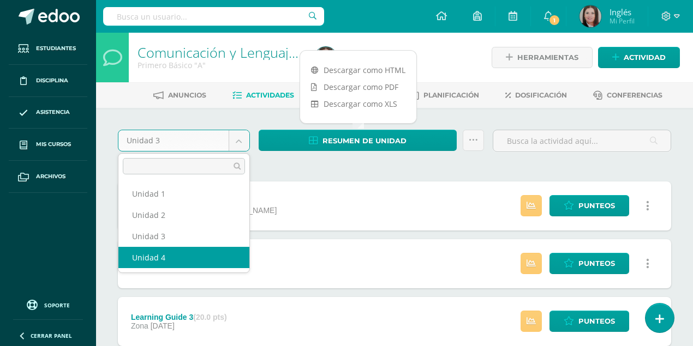
select select "Unidad 4"
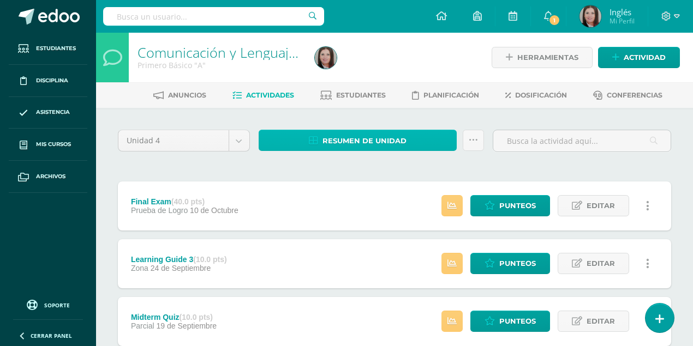
click at [386, 140] on span "Resumen de unidad" at bounding box center [364, 141] width 84 height 20
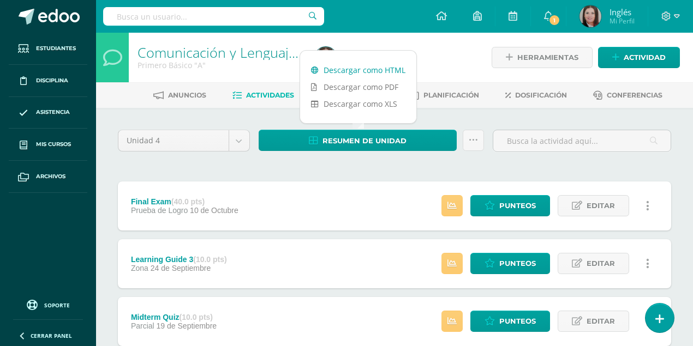
click at [378, 69] on link "Descargar como HTML" at bounding box center [358, 70] width 116 height 17
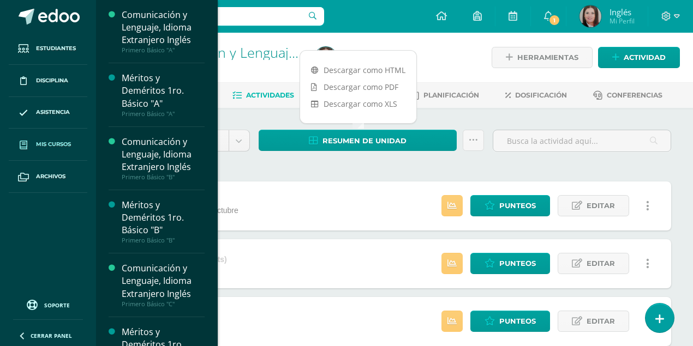
click at [46, 142] on span "Mis cursos" at bounding box center [53, 144] width 35 height 9
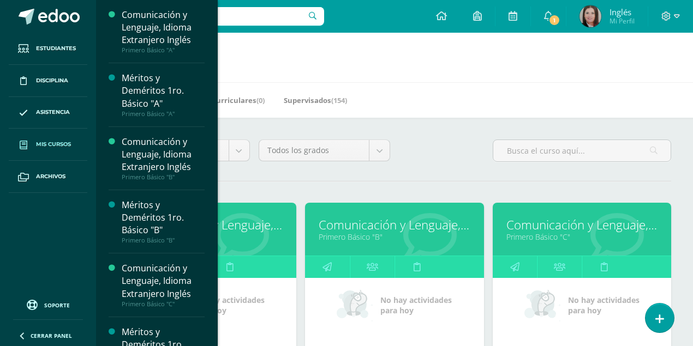
click at [400, 226] on link "Comunicación y Lenguaje, Idioma Extranjero Inglés" at bounding box center [394, 225] width 151 height 17
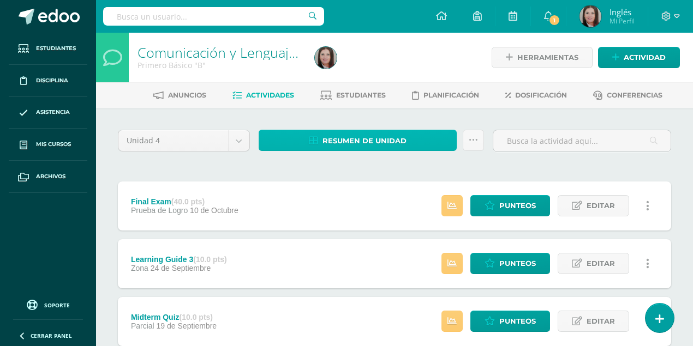
click at [365, 135] on span "Resumen de unidad" at bounding box center [364, 141] width 84 height 20
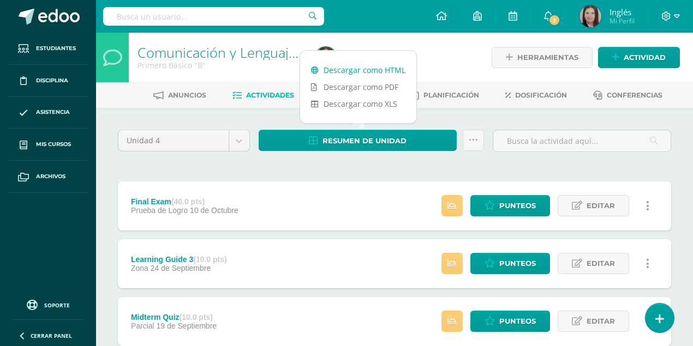
click at [382, 71] on link "Descargar como HTML" at bounding box center [358, 70] width 116 height 17
click at [374, 70] on link "Descargar como HTML" at bounding box center [358, 70] width 116 height 17
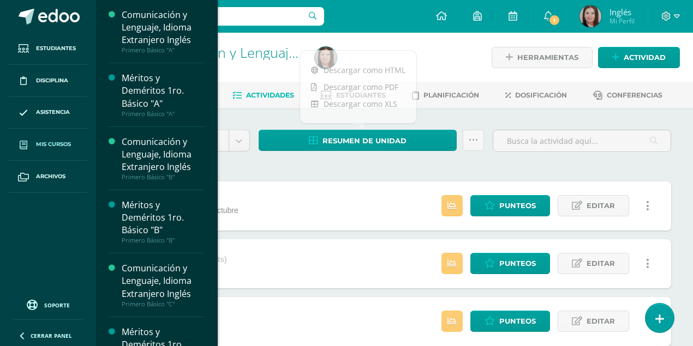
click at [42, 143] on span "Mis cursos" at bounding box center [53, 144] width 35 height 9
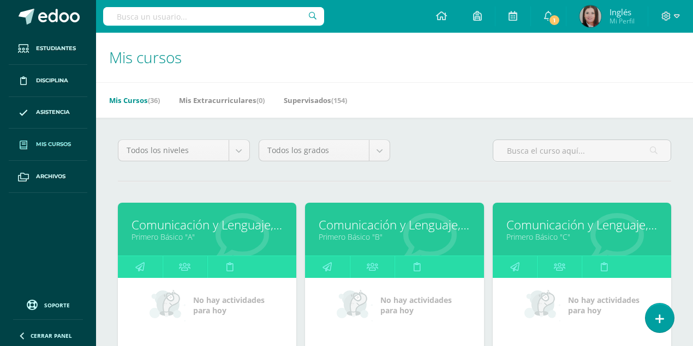
click at [558, 226] on link "Comunicación y Lenguaje, Idioma Extranjero Inglés" at bounding box center [581, 225] width 151 height 17
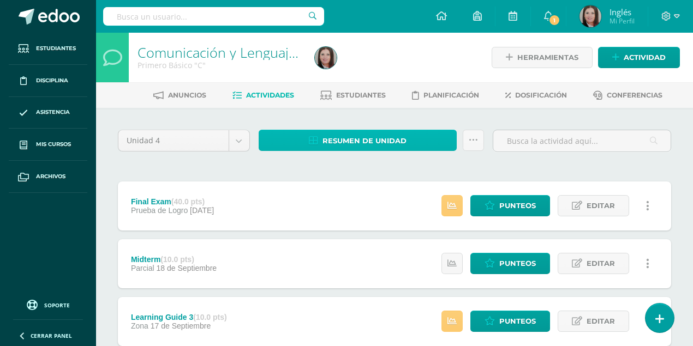
click at [366, 141] on span "Resumen de unidad" at bounding box center [364, 141] width 84 height 20
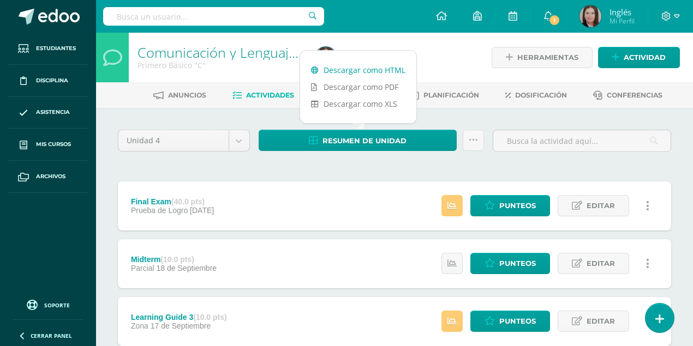
click at [367, 73] on link "Descargar como HTML" at bounding box center [358, 70] width 116 height 17
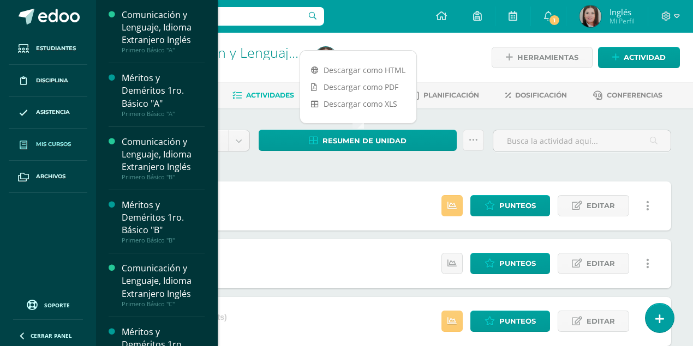
click at [67, 143] on span "Mis cursos" at bounding box center [53, 144] width 35 height 9
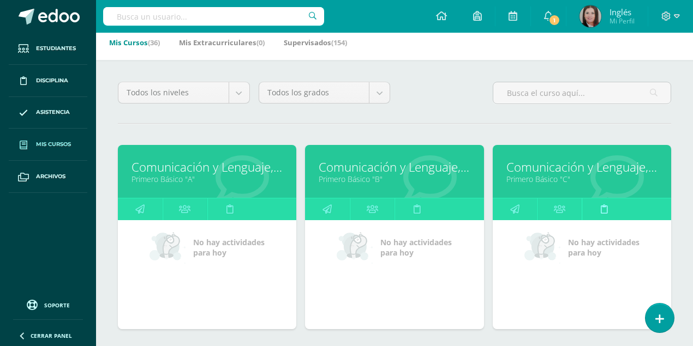
scroll to position [109, 0]
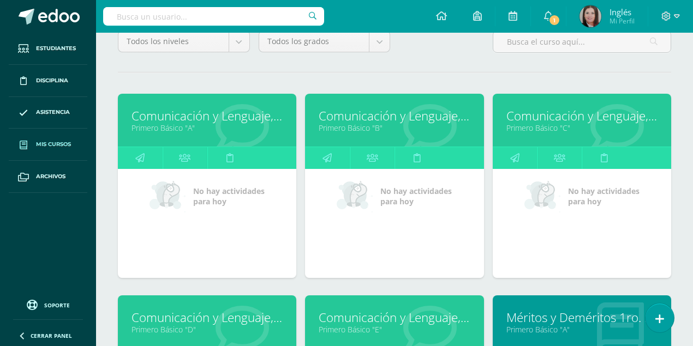
click at [206, 318] on link "Comunicación y Lenguaje, Idioma Extranjero Inglés" at bounding box center [206, 317] width 151 height 17
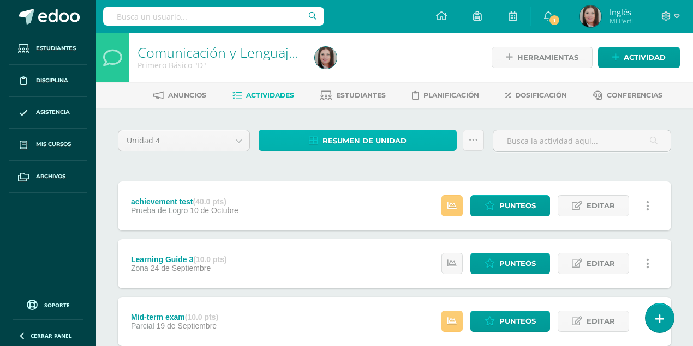
click at [368, 140] on span "Resumen de unidad" at bounding box center [364, 141] width 84 height 20
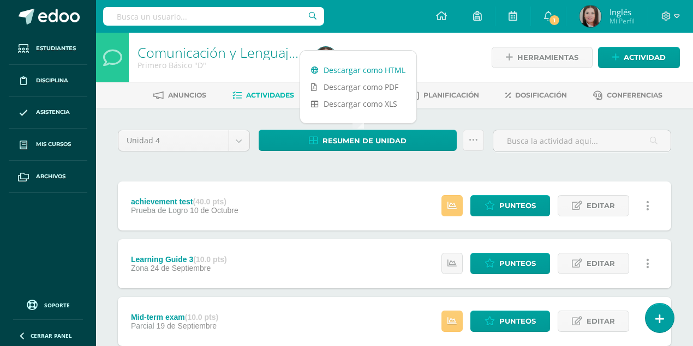
click at [370, 69] on link "Descargar como HTML" at bounding box center [358, 70] width 116 height 17
click at [373, 70] on link "Descargar como HTML" at bounding box center [358, 70] width 116 height 17
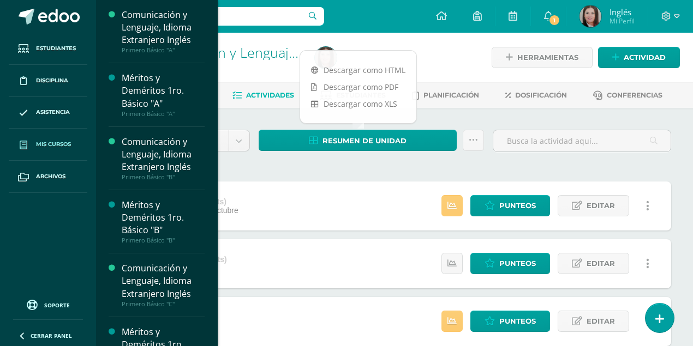
click at [42, 145] on span "Mis cursos" at bounding box center [53, 144] width 35 height 9
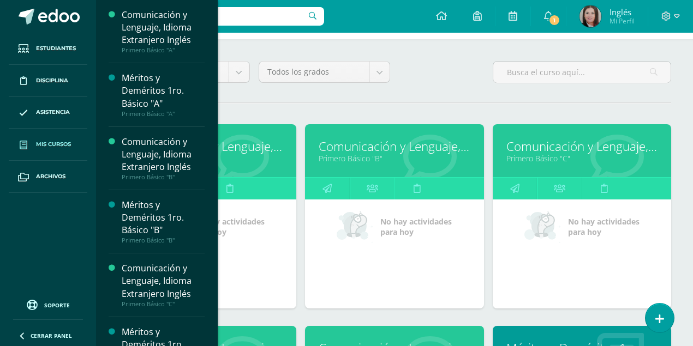
scroll to position [145, 0]
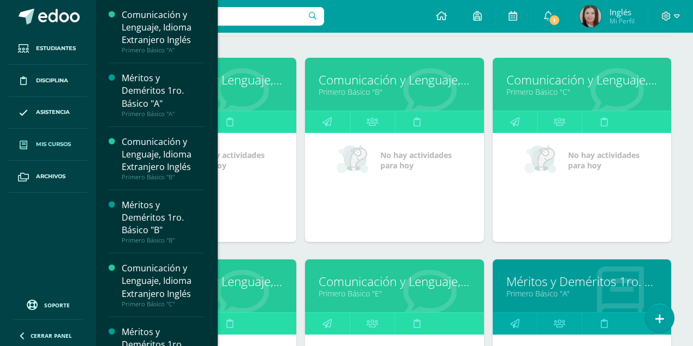
click at [343, 280] on link "Comunicación y Lenguaje, Idioma Extranjero Inglés" at bounding box center [394, 281] width 151 height 17
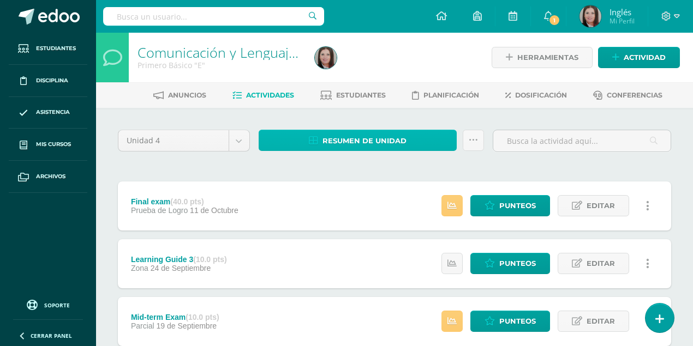
click at [348, 139] on span "Resumen de unidad" at bounding box center [364, 141] width 84 height 20
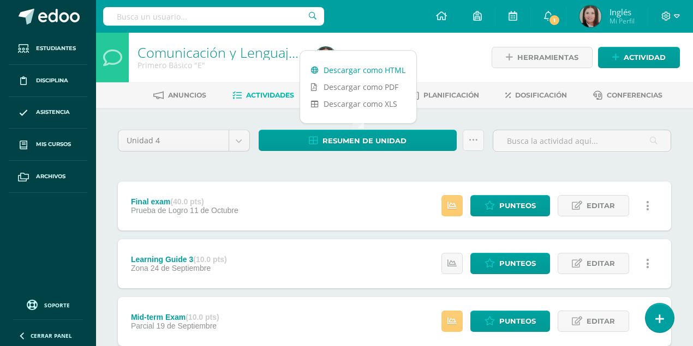
click at [357, 73] on link "Descargar como HTML" at bounding box center [358, 70] width 116 height 17
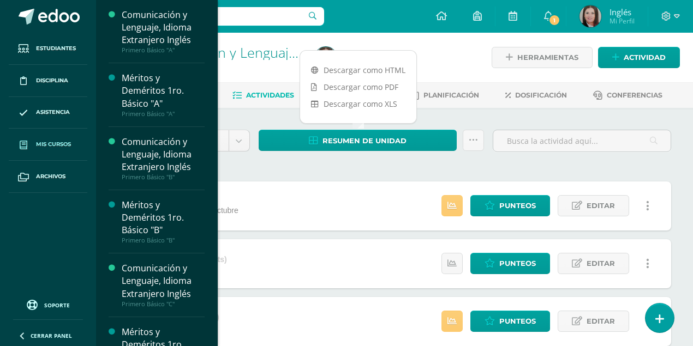
click at [47, 145] on span "Mis cursos" at bounding box center [53, 144] width 35 height 9
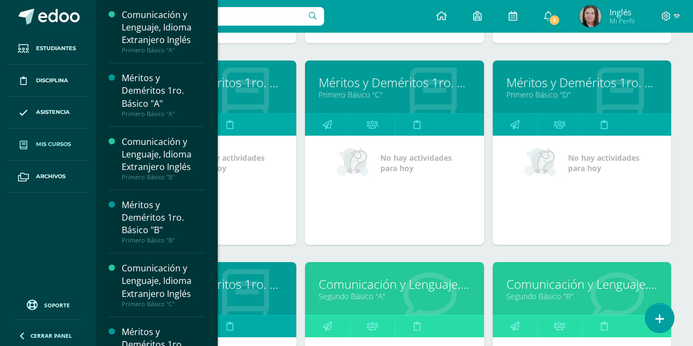
scroll to position [582, 0]
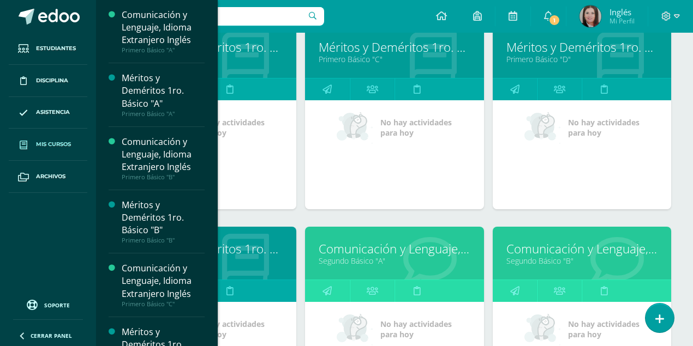
click at [348, 244] on link "Comunicación y Lenguaje, Idioma Extranjero Inglés" at bounding box center [394, 249] width 151 height 17
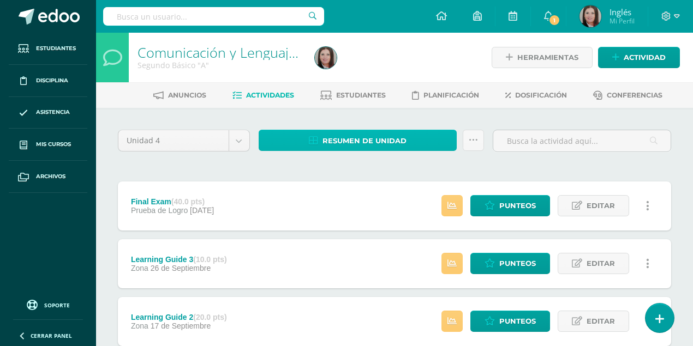
click at [339, 142] on span "Resumen de unidad" at bounding box center [364, 141] width 84 height 20
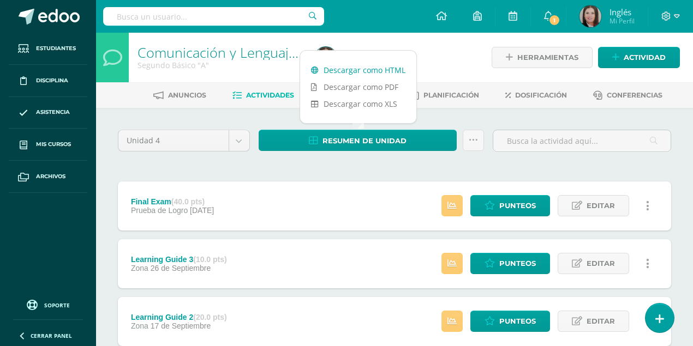
click at [362, 73] on link "Descargar como HTML" at bounding box center [358, 70] width 116 height 17
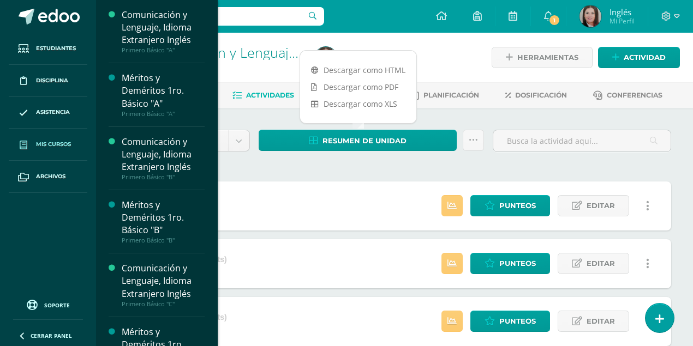
click at [37, 141] on span "Mis cursos" at bounding box center [53, 144] width 35 height 9
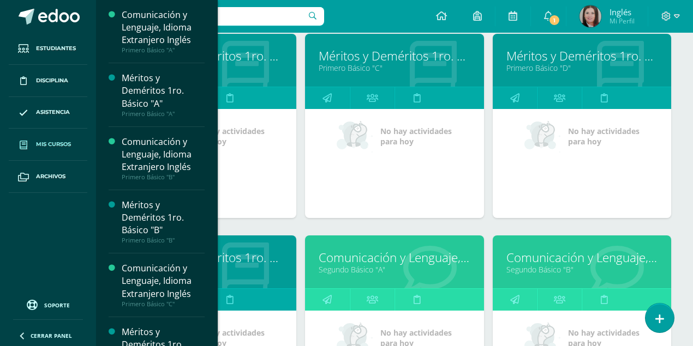
scroll to position [637, 0]
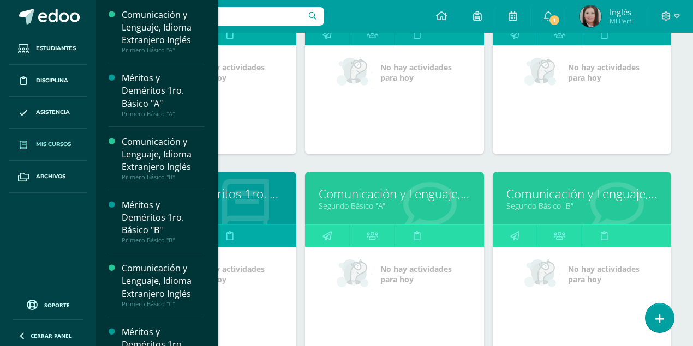
click at [536, 194] on link "Comunicación y Lenguaje, Idioma Extranjero Inglés" at bounding box center [581, 194] width 151 height 17
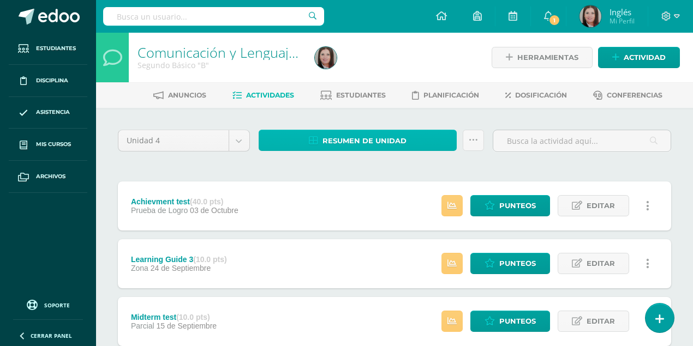
click at [346, 140] on span "Resumen de unidad" at bounding box center [364, 141] width 84 height 20
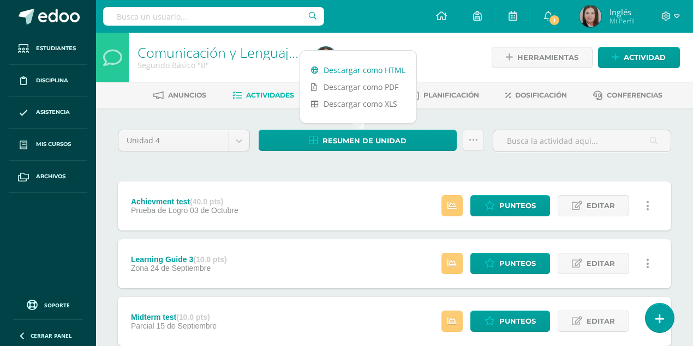
click at [350, 72] on link "Descargar como HTML" at bounding box center [358, 70] width 116 height 17
click at [238, 140] on body "Estudiantes Disciplina Asistencia Mis cursos Archivos Soporte Ayuda Reportar un…" at bounding box center [346, 267] width 693 height 535
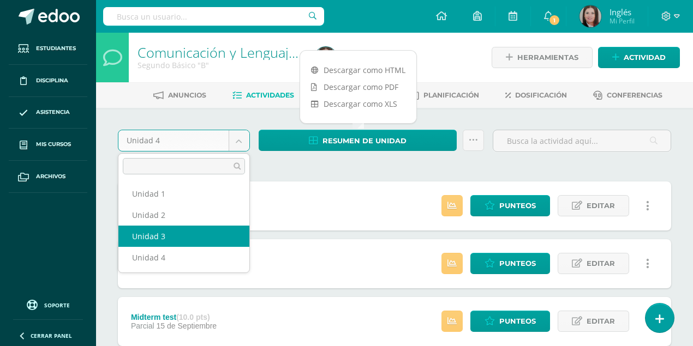
select select "Unidad 3"
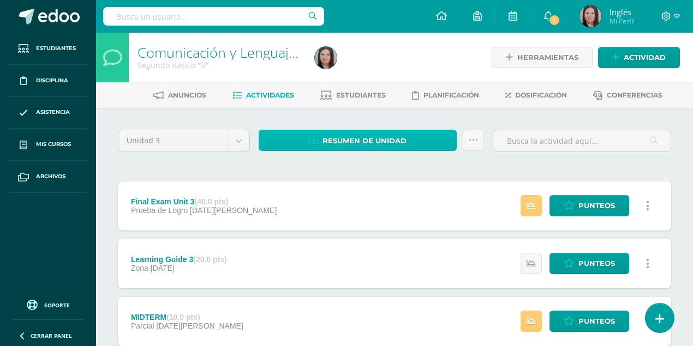
click at [334, 143] on span "Resumen de unidad" at bounding box center [364, 141] width 84 height 20
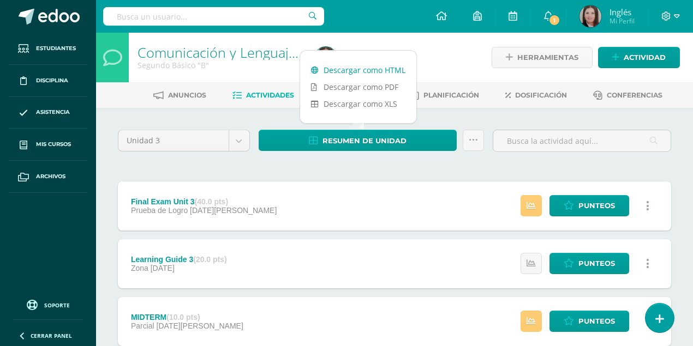
click at [356, 76] on link "Descargar como HTML" at bounding box center [358, 70] width 116 height 17
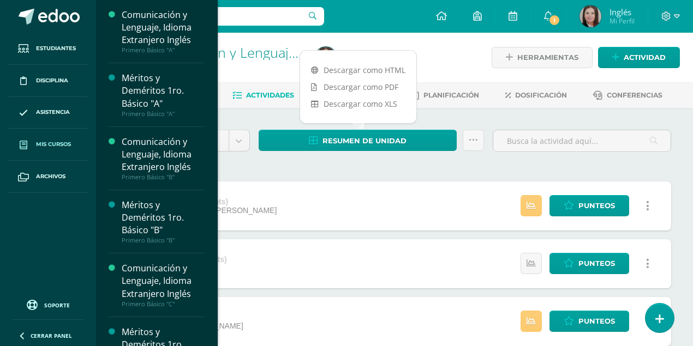
click at [44, 143] on span "Mis cursos" at bounding box center [53, 144] width 35 height 9
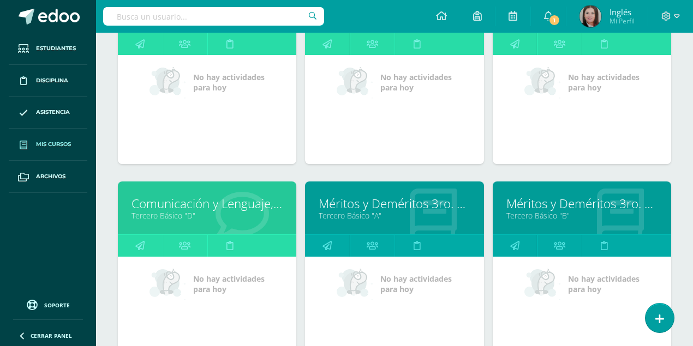
scroll to position [1437, 0]
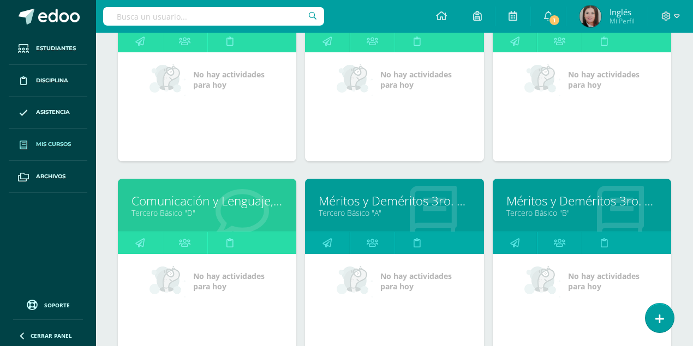
click at [201, 200] on link "Comunicación y Lenguaje, Idioma Extranjero Inglés" at bounding box center [206, 201] width 151 height 17
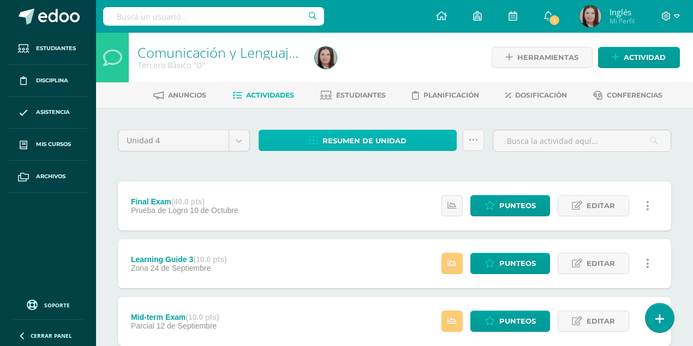
click at [385, 140] on span "Resumen de unidad" at bounding box center [364, 141] width 84 height 20
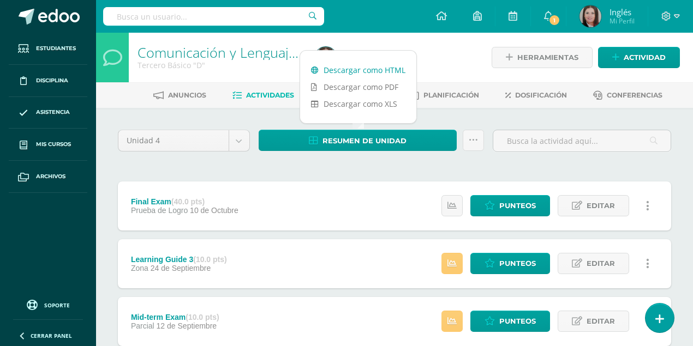
click at [378, 68] on link "Descargar como HTML" at bounding box center [358, 70] width 116 height 17
click at [242, 142] on body "Estudiantes Disciplina Asistencia Mis cursos Archivos Soporte Ayuda Reportar un…" at bounding box center [346, 267] width 693 height 535
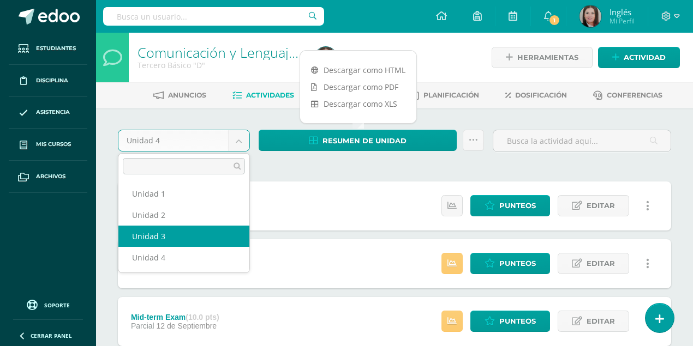
select select "Unidad 3"
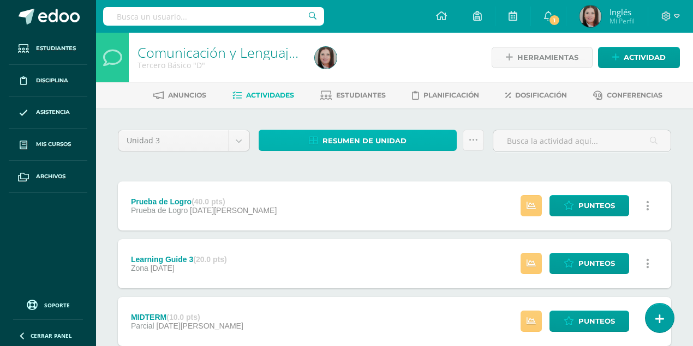
click at [369, 142] on span "Resumen de unidad" at bounding box center [364, 141] width 84 height 20
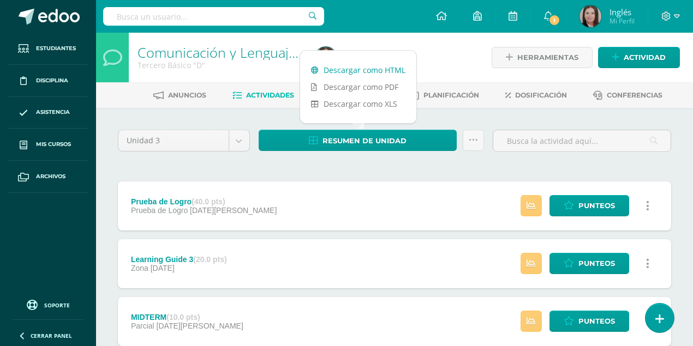
click at [357, 68] on link "Descargar como HTML" at bounding box center [358, 70] width 116 height 17
